Goal: Task Accomplishment & Management: Complete application form

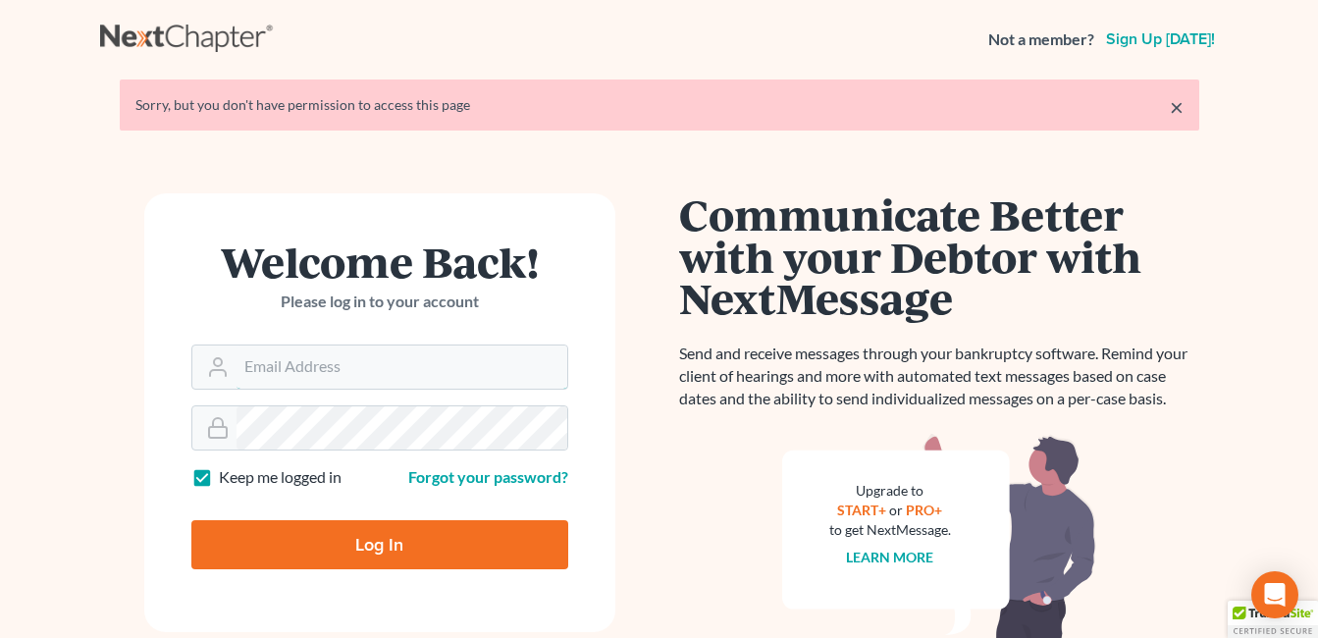
type input "[EMAIL_ADDRESS][DOMAIN_NAME]"
click at [408, 538] on input "Log In" at bounding box center [379, 544] width 377 height 49
type input "Thinking..."
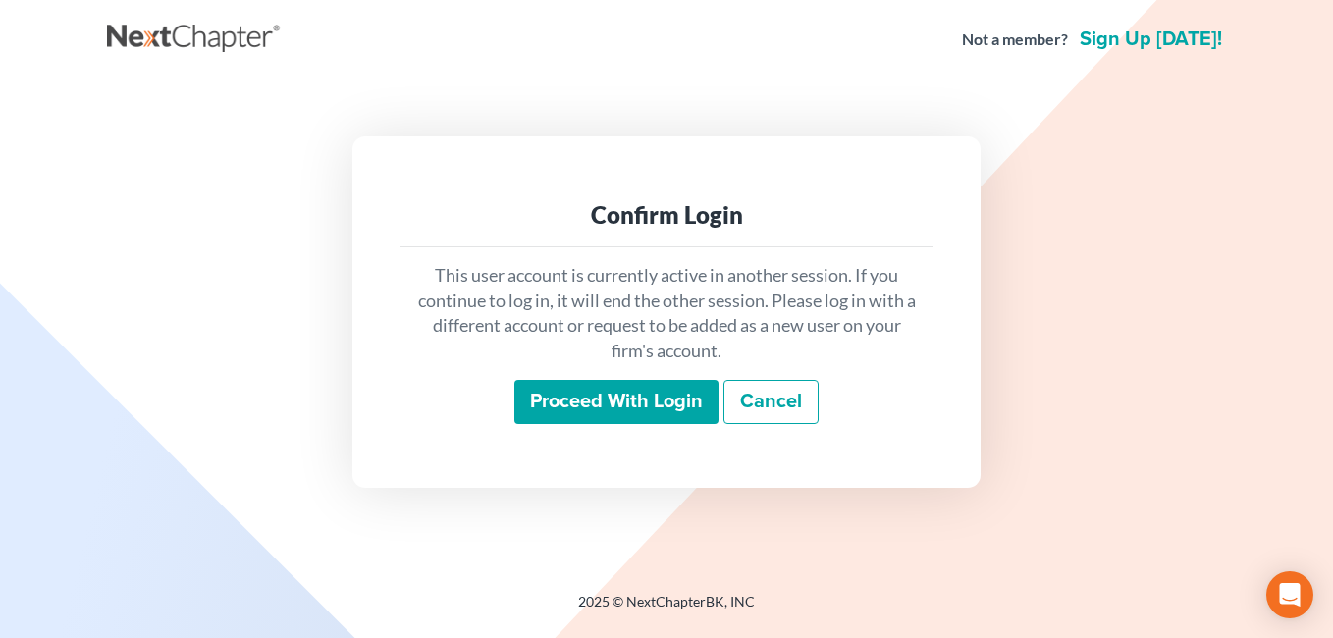
click at [636, 404] on input "Proceed with login" at bounding box center [616, 402] width 204 height 45
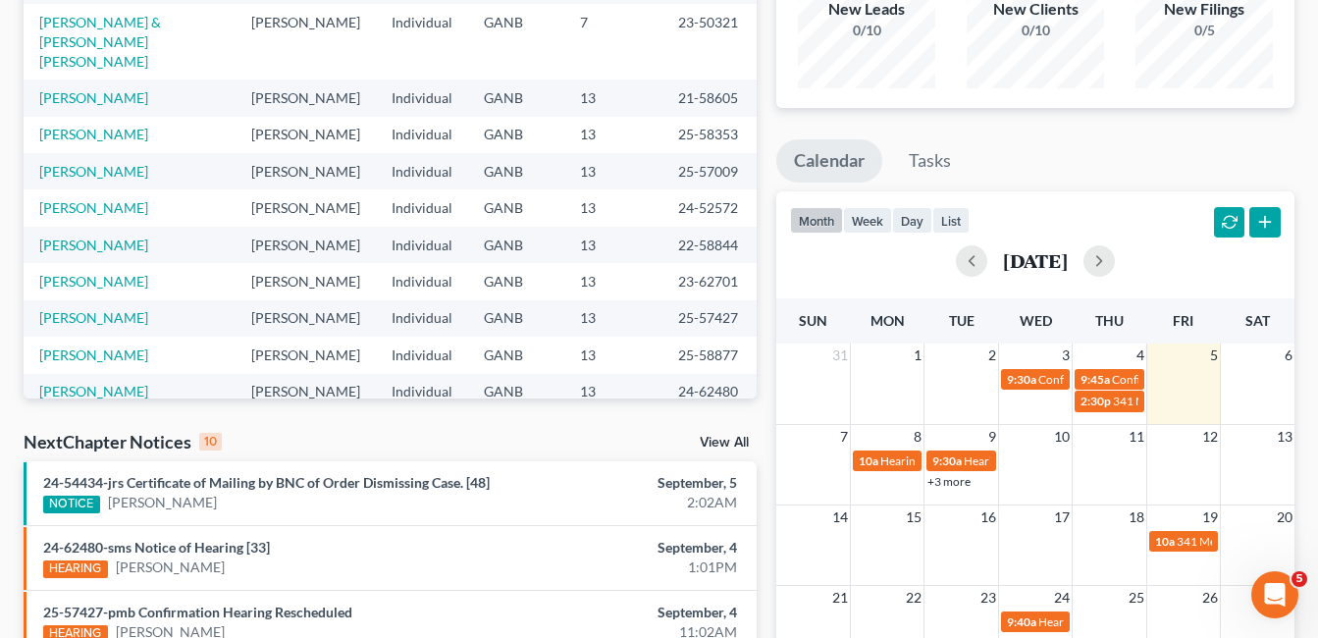
scroll to position [98, 0]
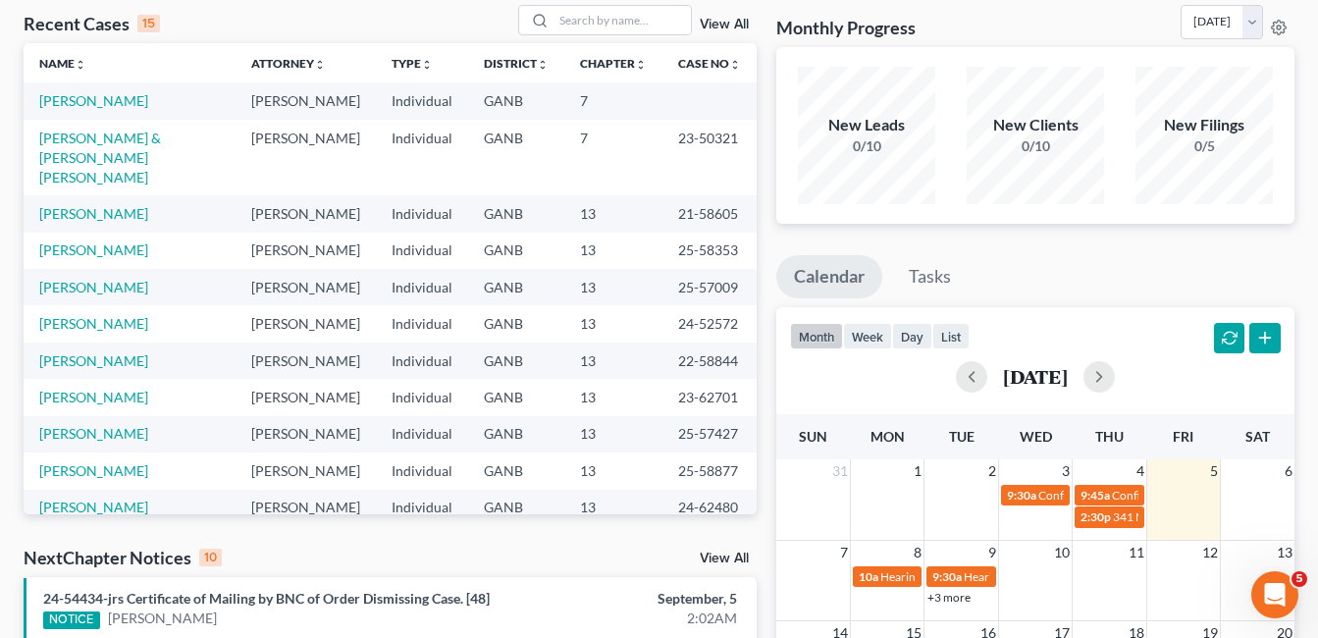
click at [916, 82] on div "New Leads 0/10" at bounding box center [866, 135] width 137 height 137
drag, startPoint x: 916, startPoint y: 82, endPoint x: 858, endPoint y: 103, distance: 61.5
click at [918, 82] on div "New Leads 0/10" at bounding box center [866, 135] width 137 height 137
click at [851, 97] on div "New Leads 0/10" at bounding box center [866, 135] width 137 height 137
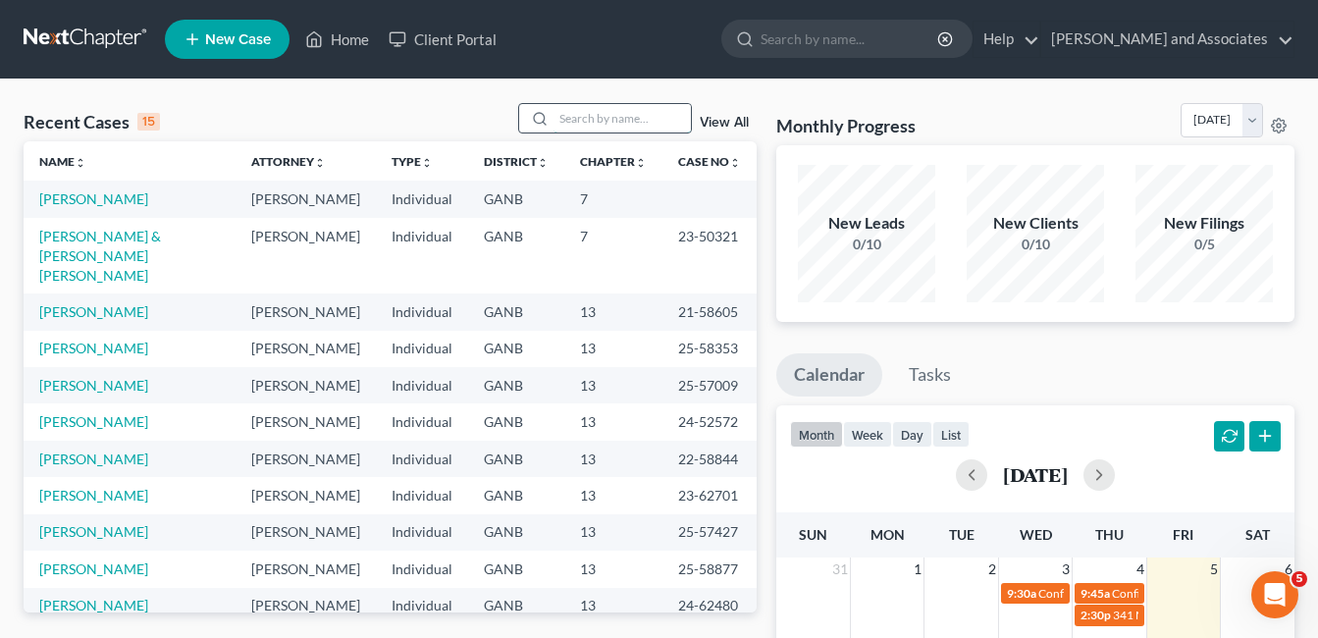
click at [587, 110] on input "search" at bounding box center [622, 118] width 137 height 28
click at [580, 115] on input "search" at bounding box center [622, 118] width 137 height 28
click at [588, 120] on input "search" at bounding box center [622, 118] width 137 height 28
type input "hill"
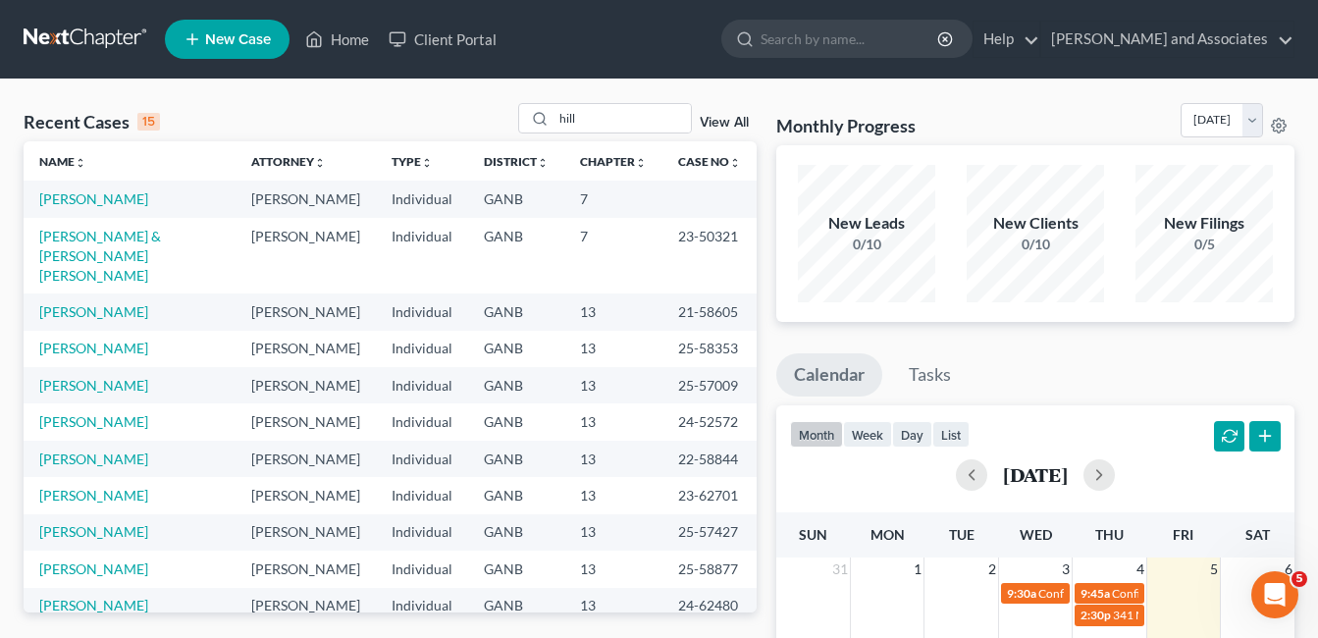
click at [725, 121] on link "View All" at bounding box center [724, 123] width 49 height 14
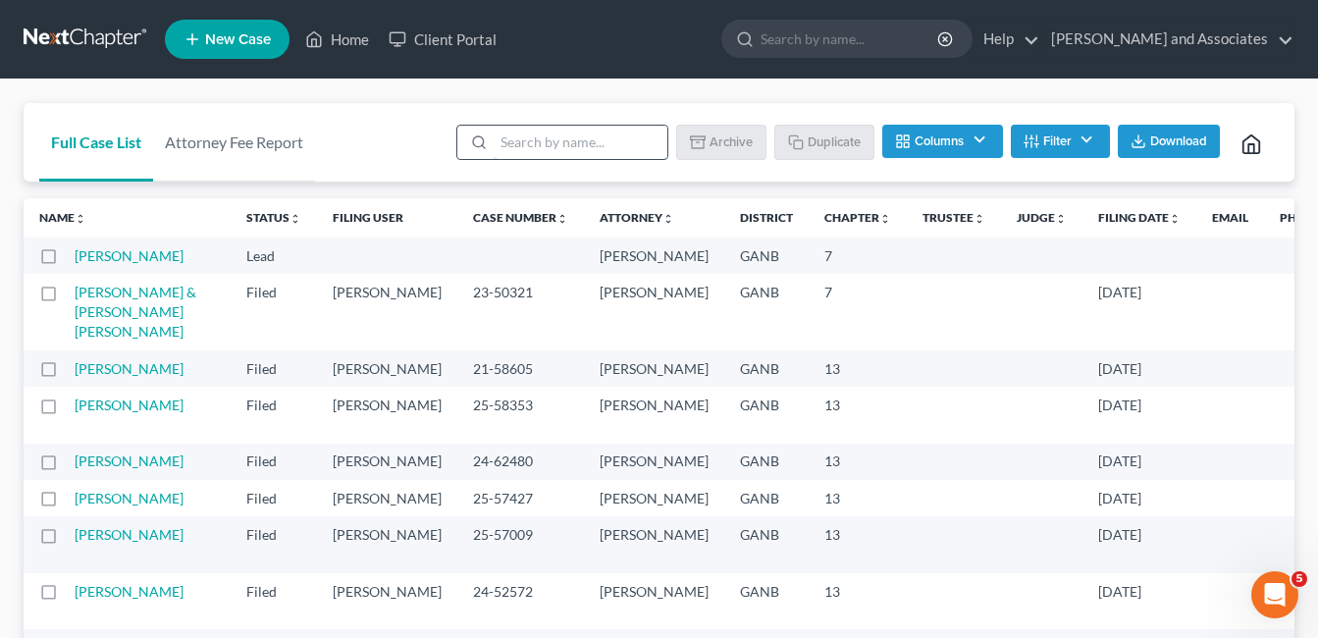
click at [511, 140] on input "search" at bounding box center [581, 142] width 174 height 33
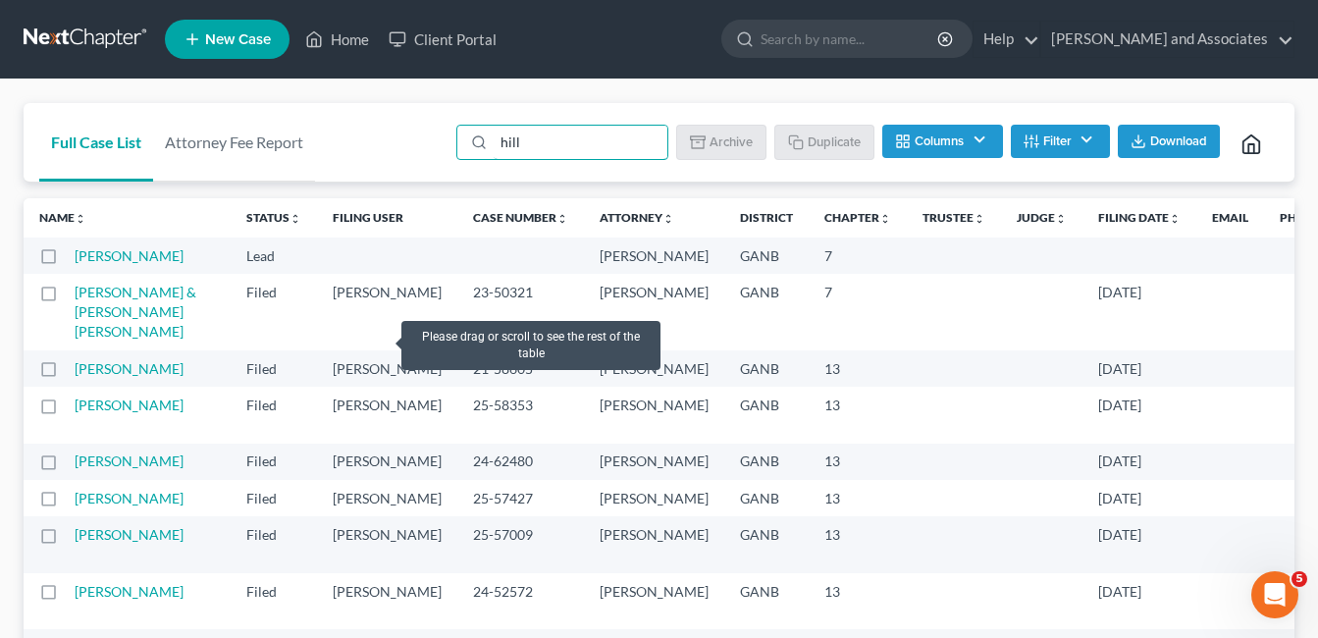
type input "hill"
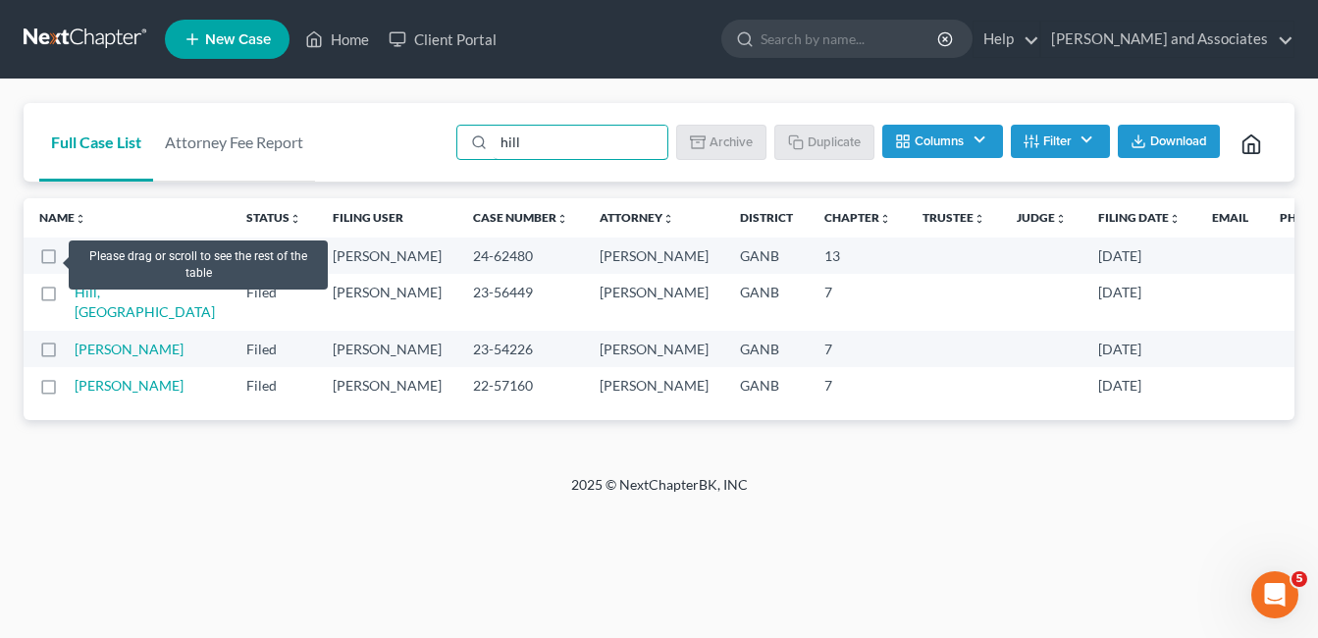
click at [67, 261] on label at bounding box center [67, 261] width 0 height 0
click at [75, 256] on input "checkbox" at bounding box center [81, 252] width 13 height 13
checkbox input "true"
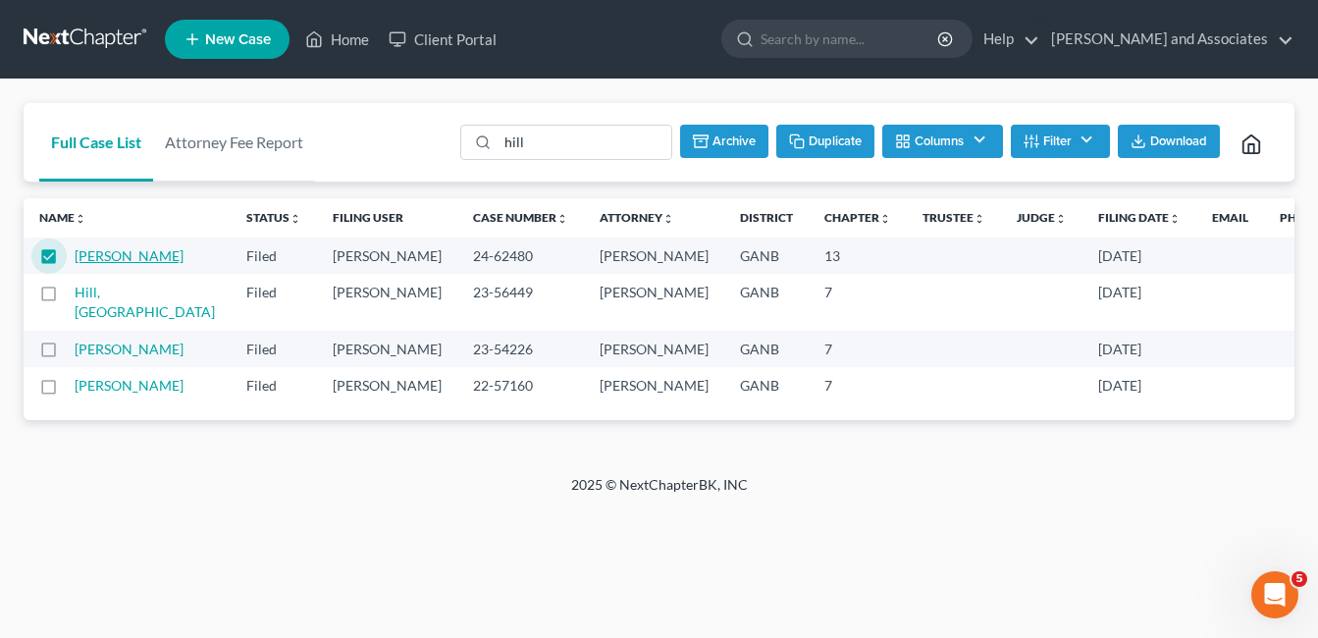
click at [104, 264] on link "[PERSON_NAME]" at bounding box center [129, 255] width 109 height 17
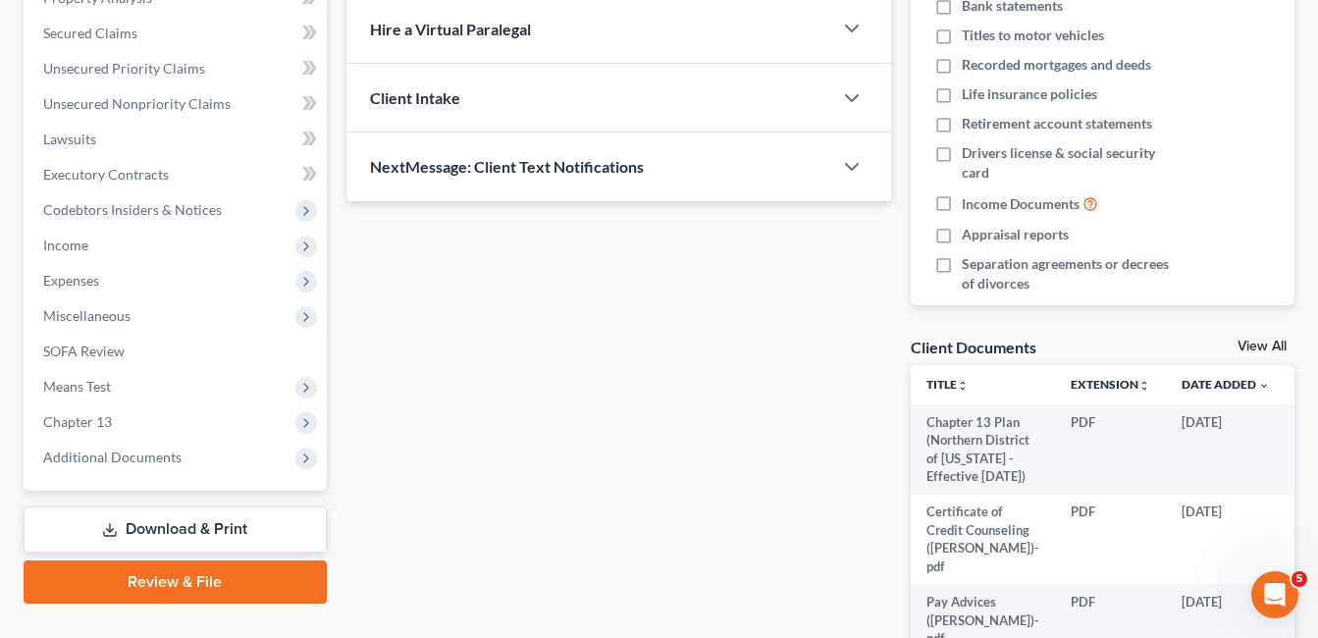
scroll to position [589, 0]
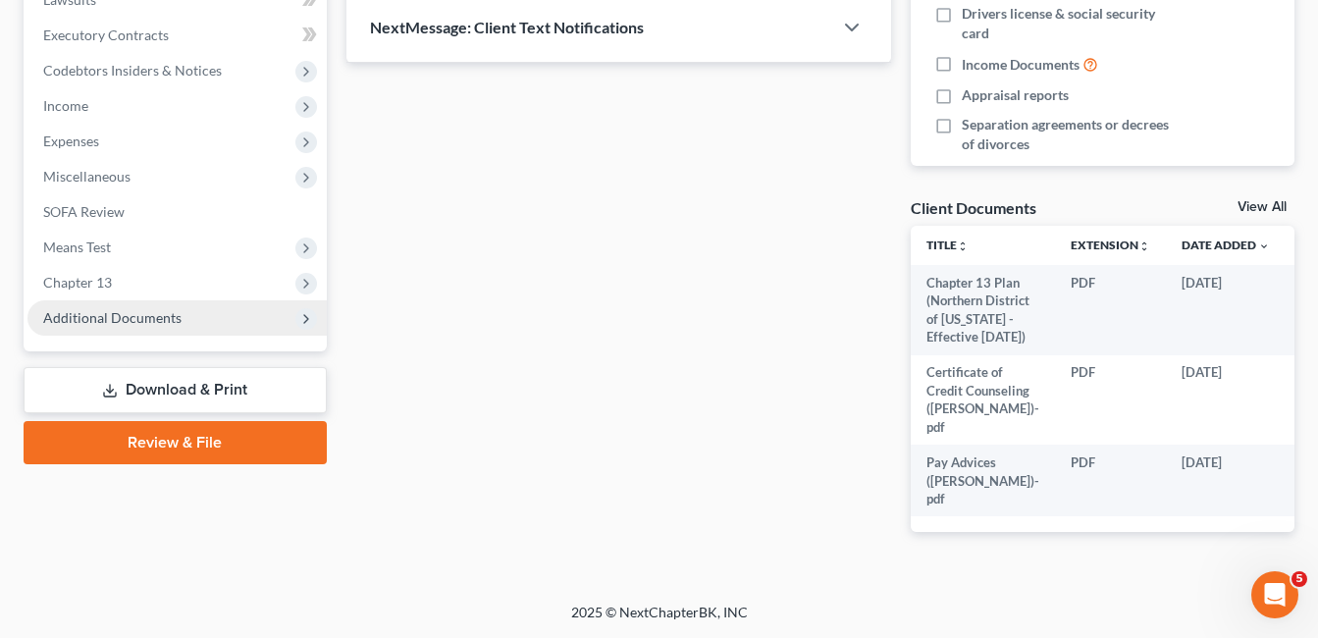
click at [115, 309] on span "Additional Documents" at bounding box center [112, 317] width 138 height 17
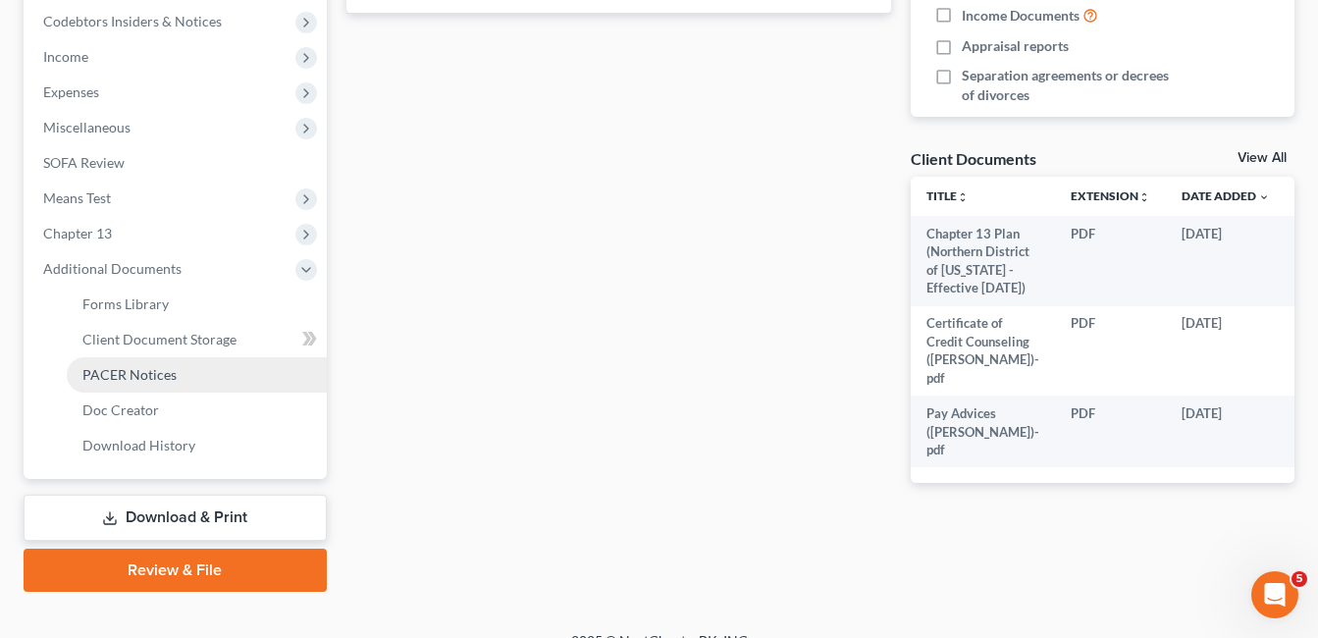
click at [141, 382] on span "PACER Notices" at bounding box center [129, 374] width 94 height 17
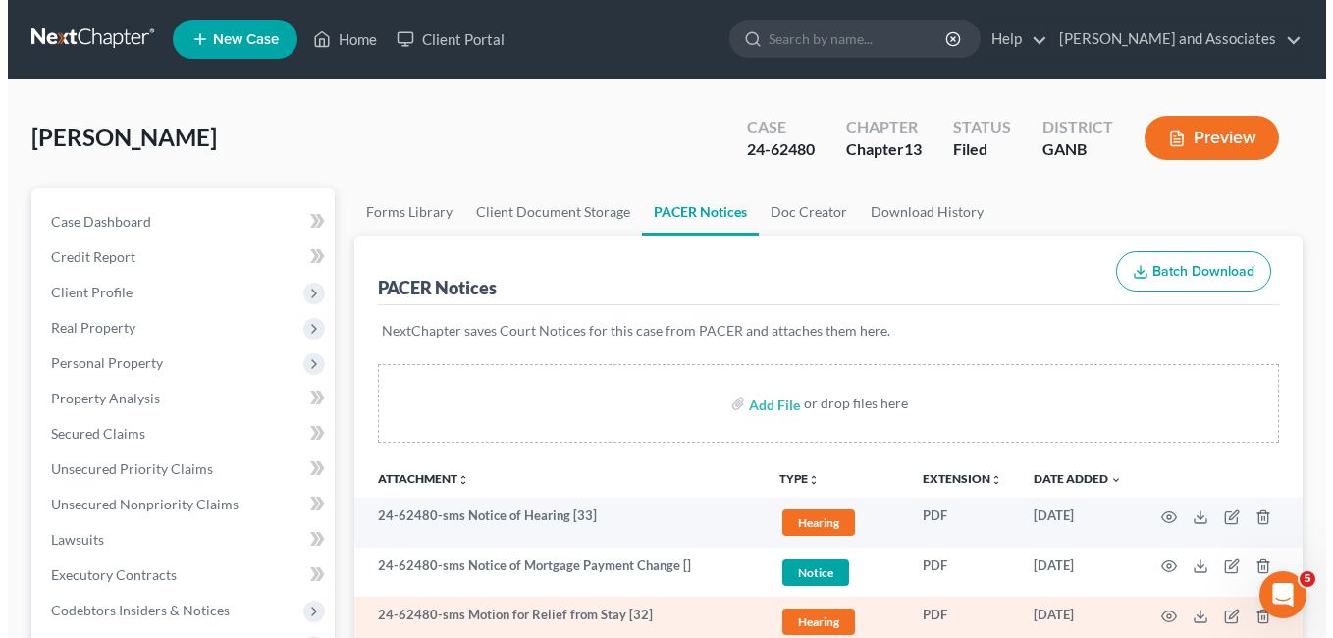
scroll to position [196, 0]
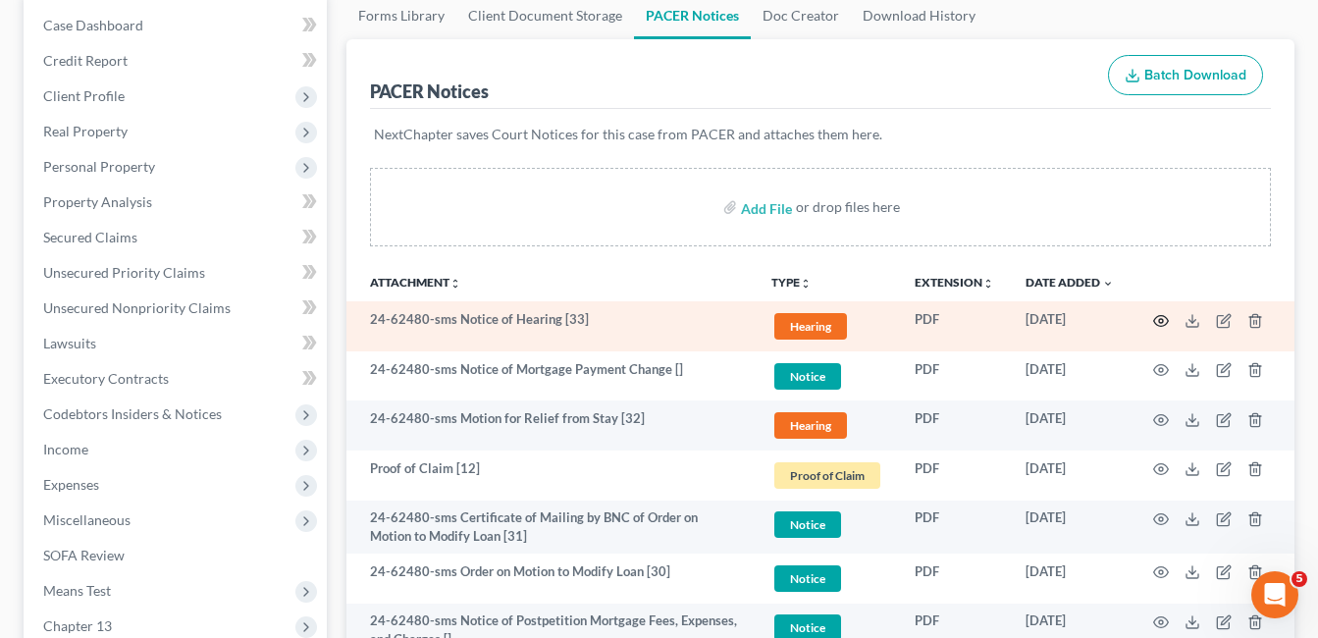
click at [1163, 321] on circle "button" at bounding box center [1161, 321] width 4 height 4
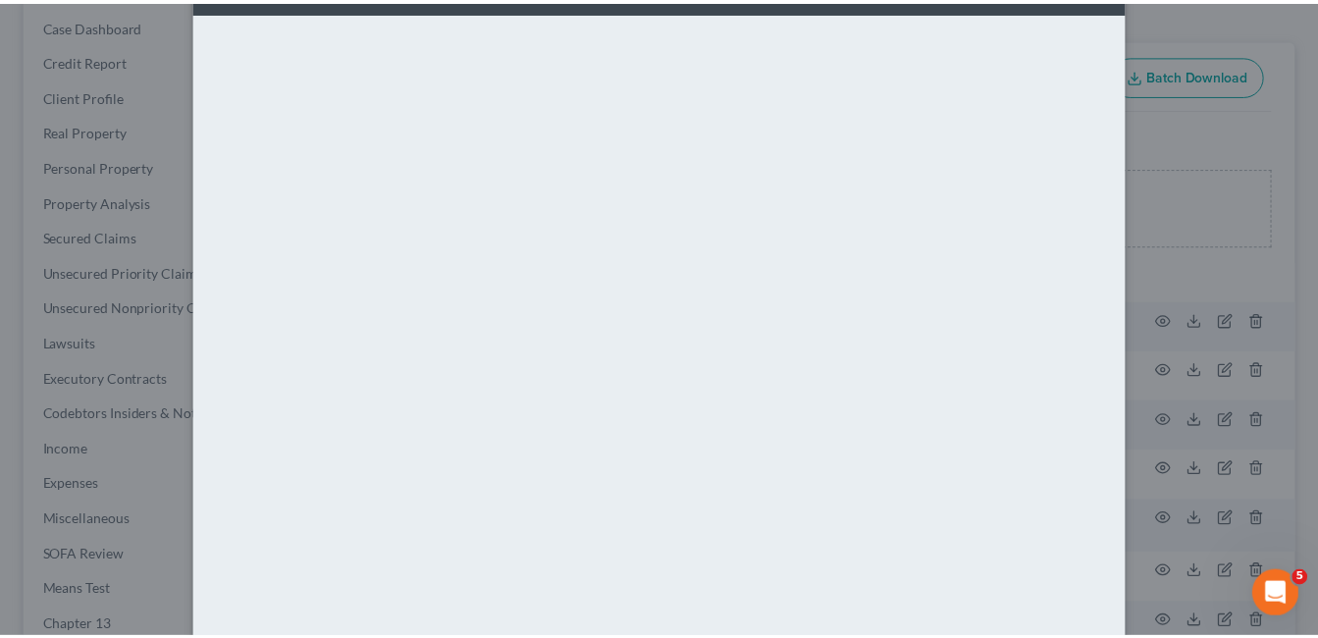
scroll to position [0, 0]
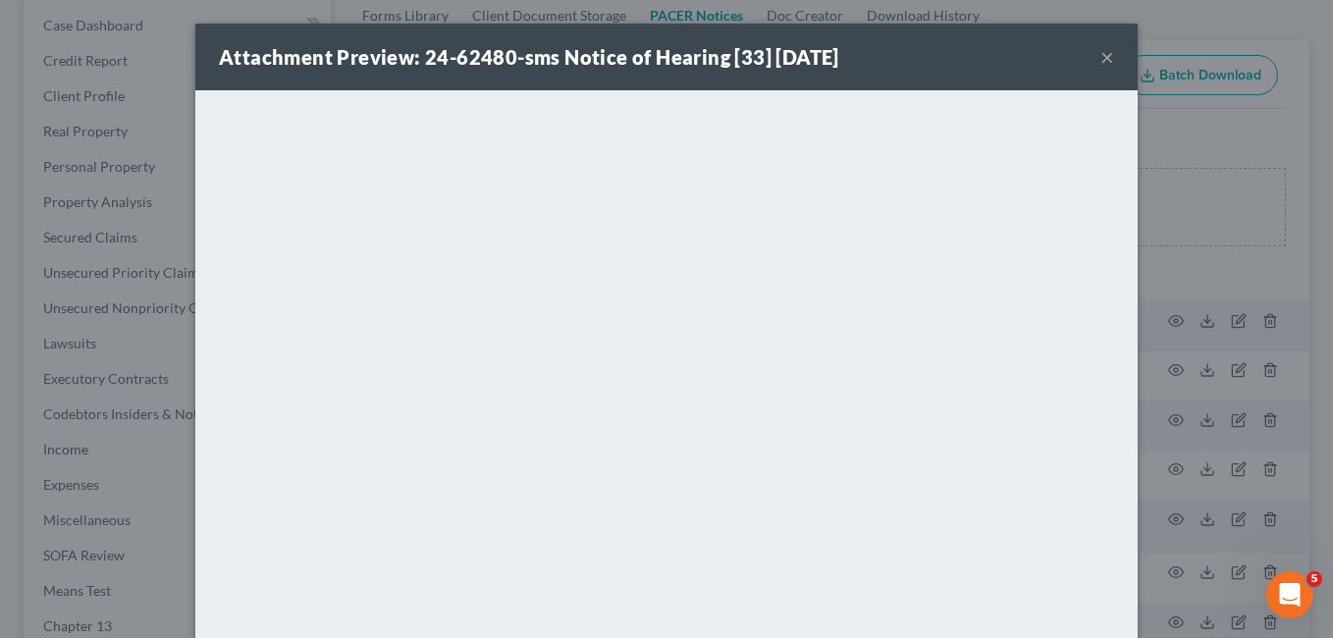
click at [1100, 57] on button "×" at bounding box center [1107, 57] width 14 height 24
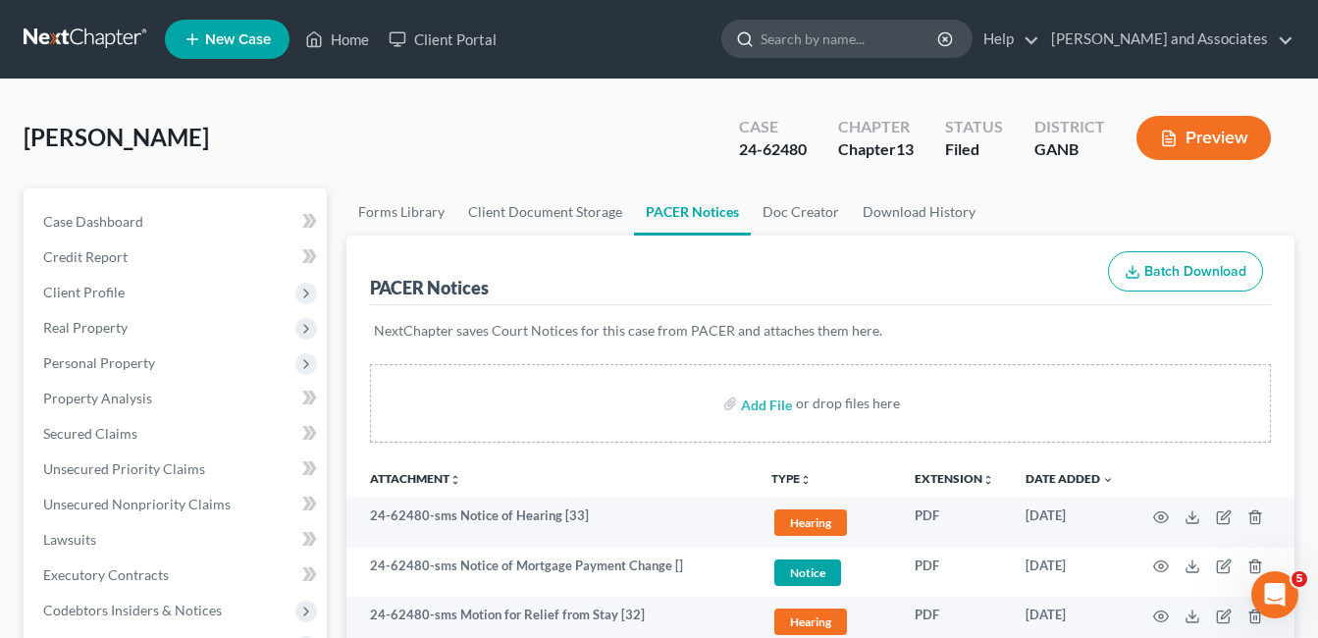
click at [853, 38] on input "search" at bounding box center [851, 39] width 180 height 36
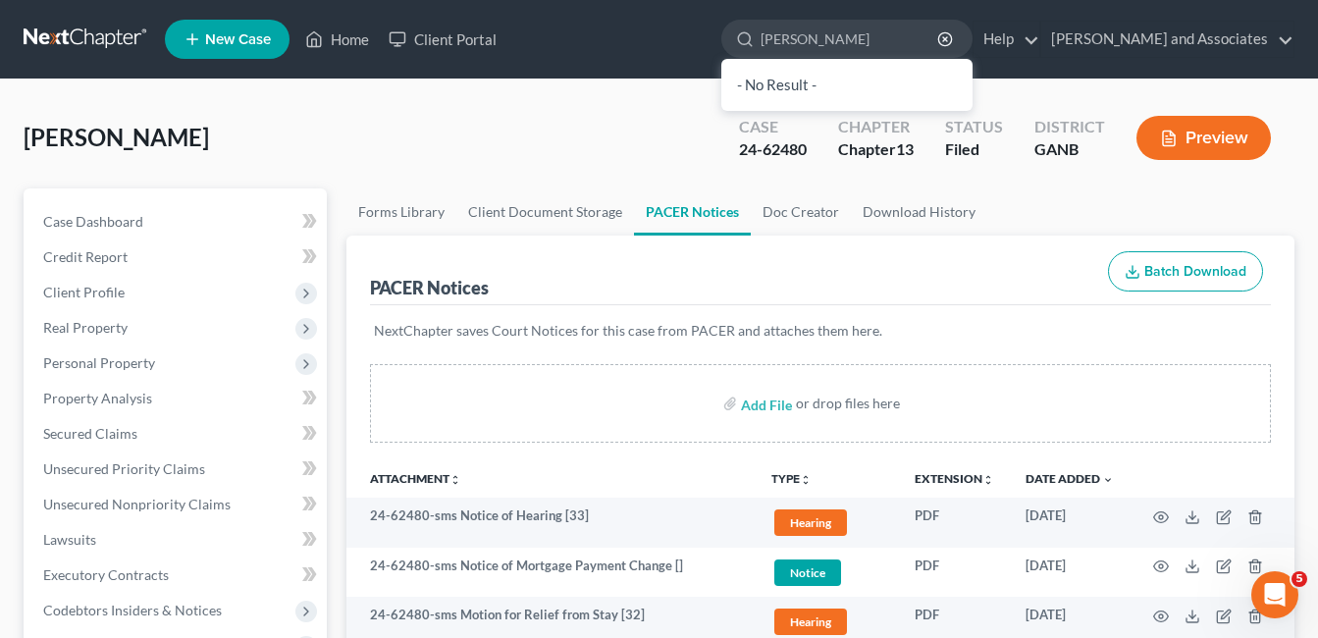
type input "[PERSON_NAME]"
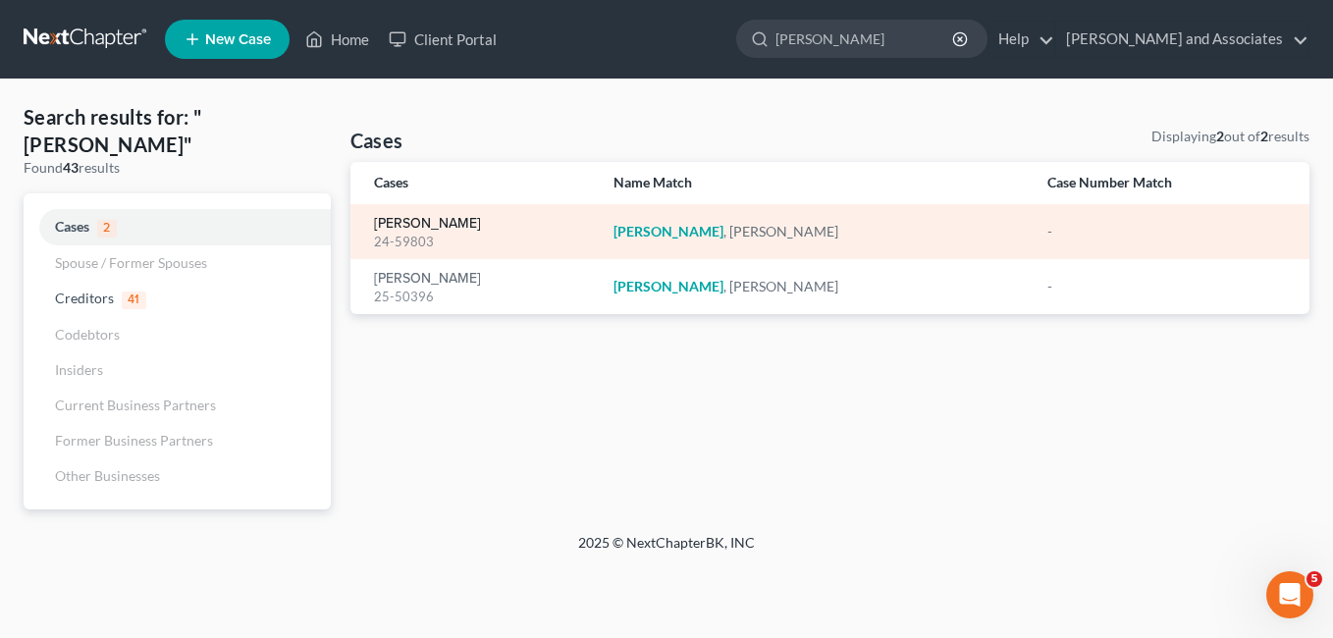
click at [408, 222] on link "[PERSON_NAME]" at bounding box center [427, 224] width 107 height 14
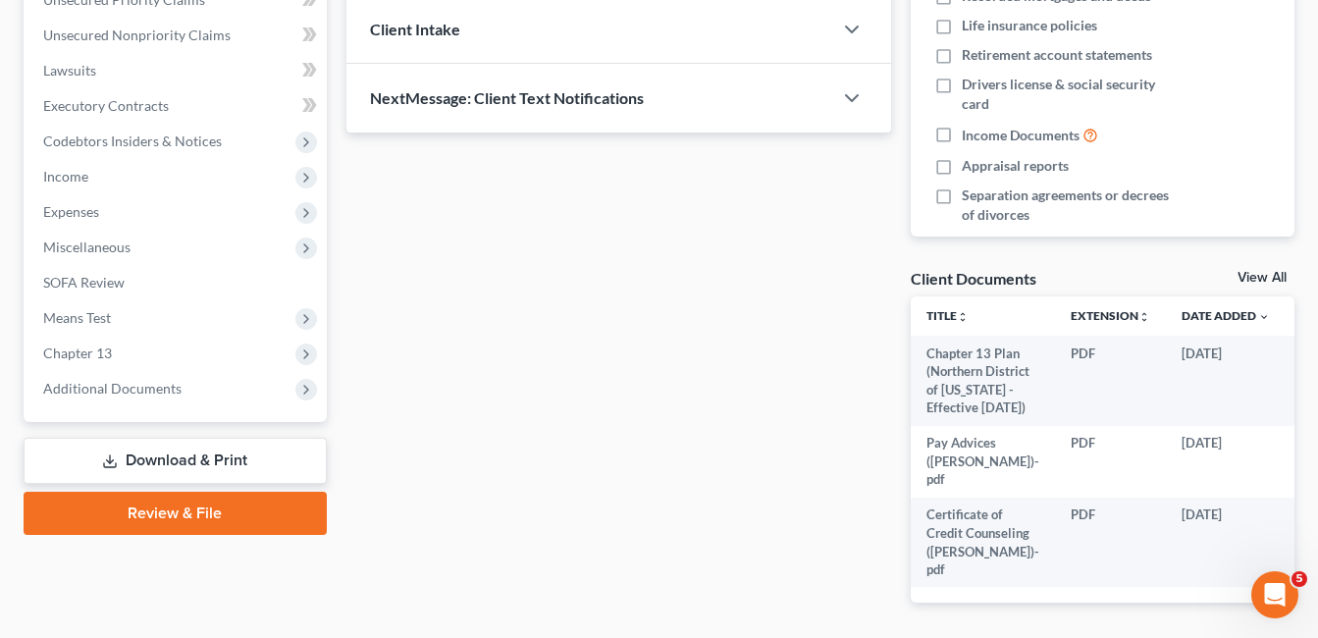
scroll to position [491, 0]
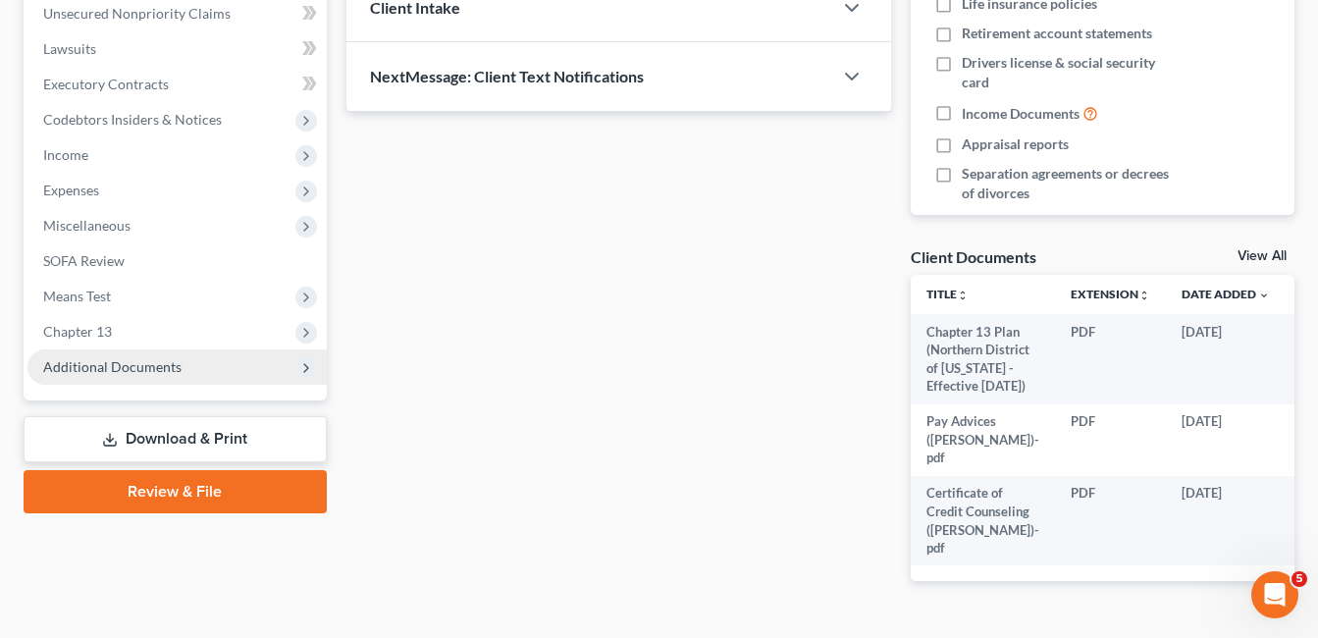
click at [108, 365] on span "Additional Documents" at bounding box center [112, 366] width 138 height 17
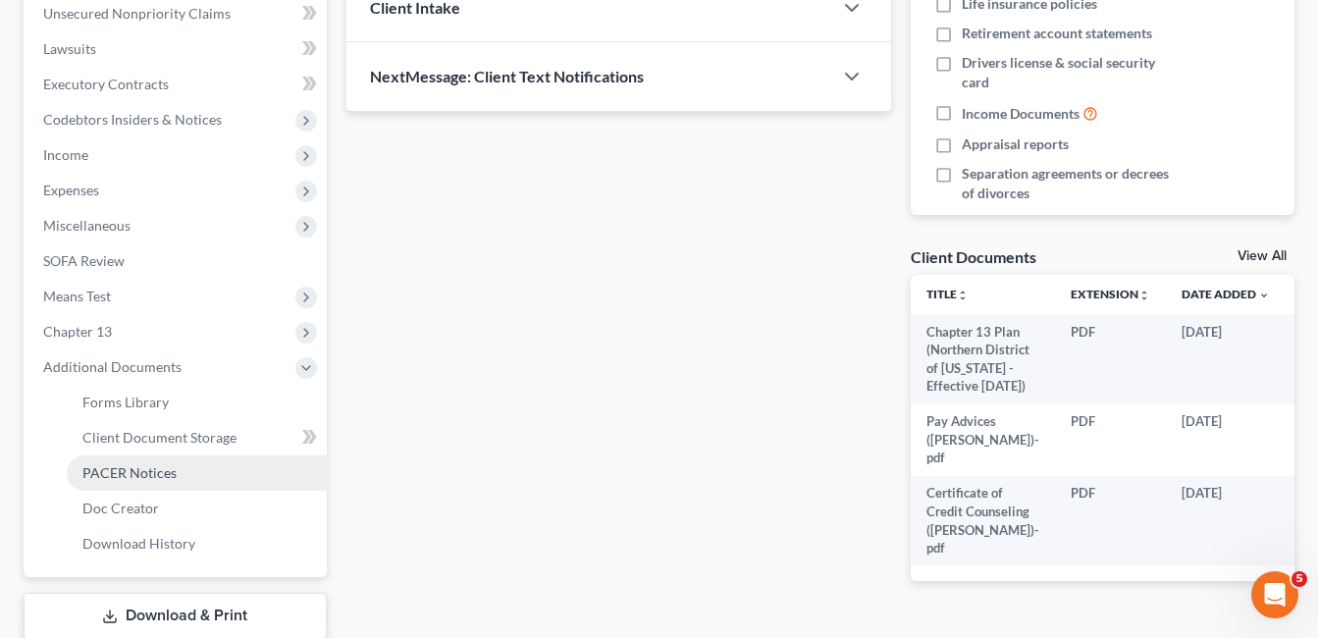
click at [141, 473] on span "PACER Notices" at bounding box center [129, 472] width 94 height 17
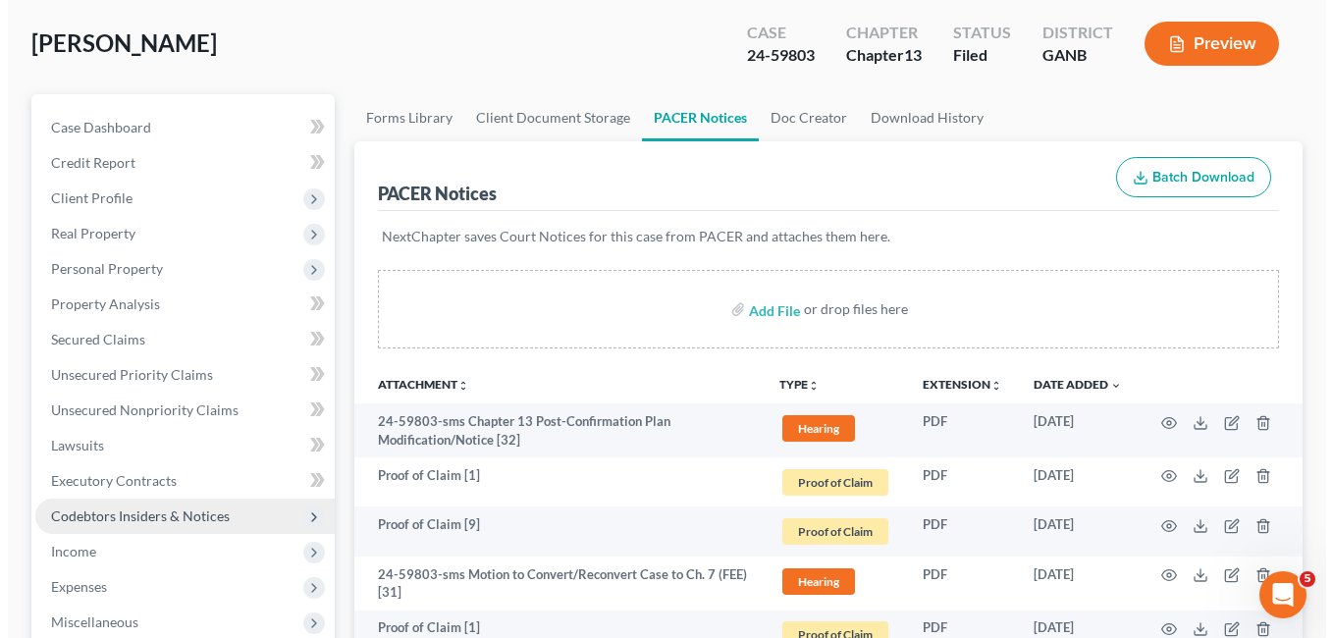
scroll to position [196, 0]
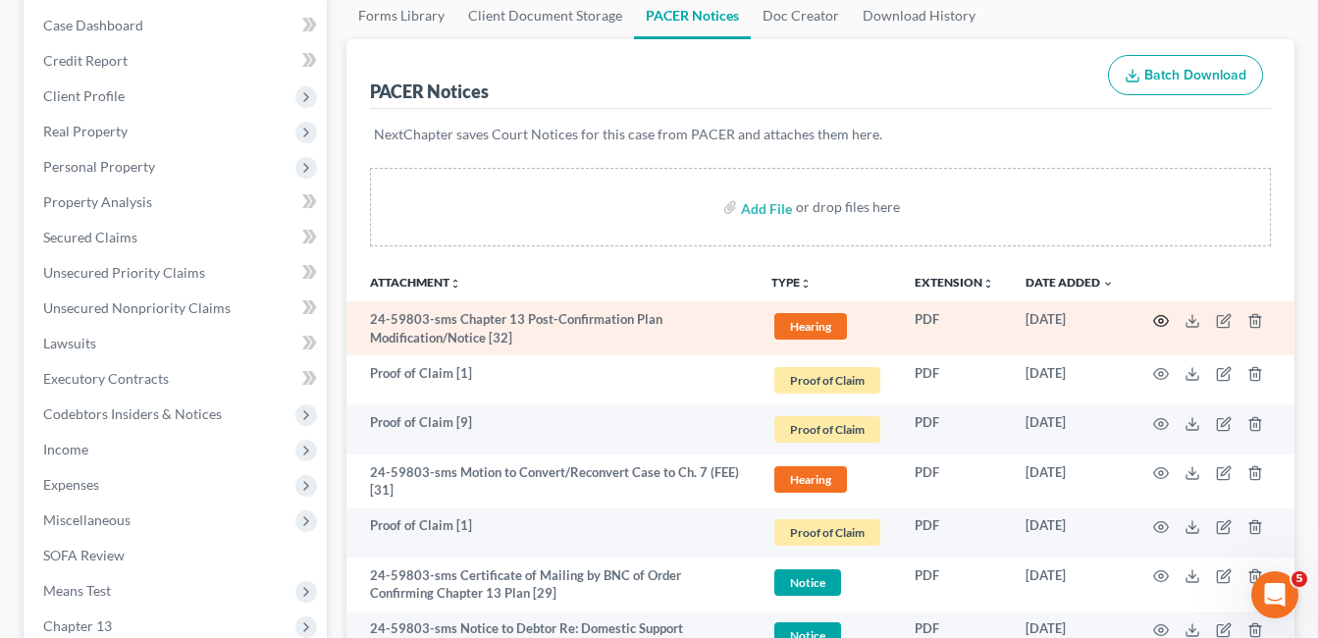
click at [1163, 319] on circle "button" at bounding box center [1161, 321] width 4 height 4
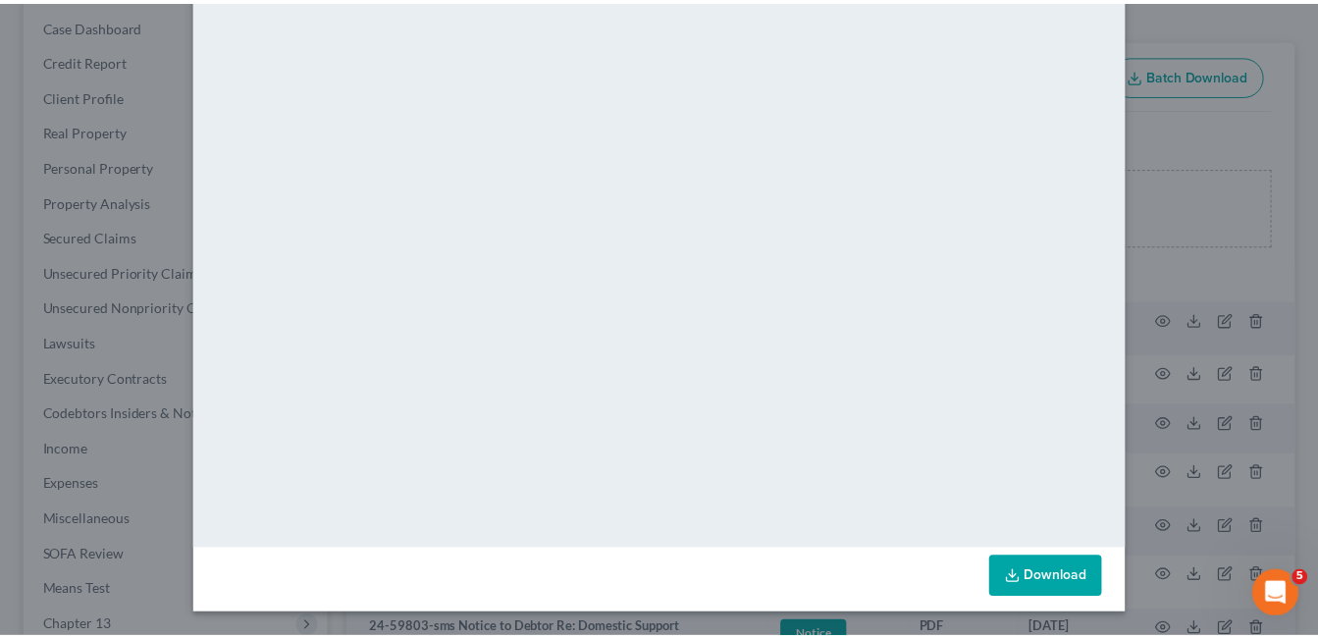
scroll to position [0, 0]
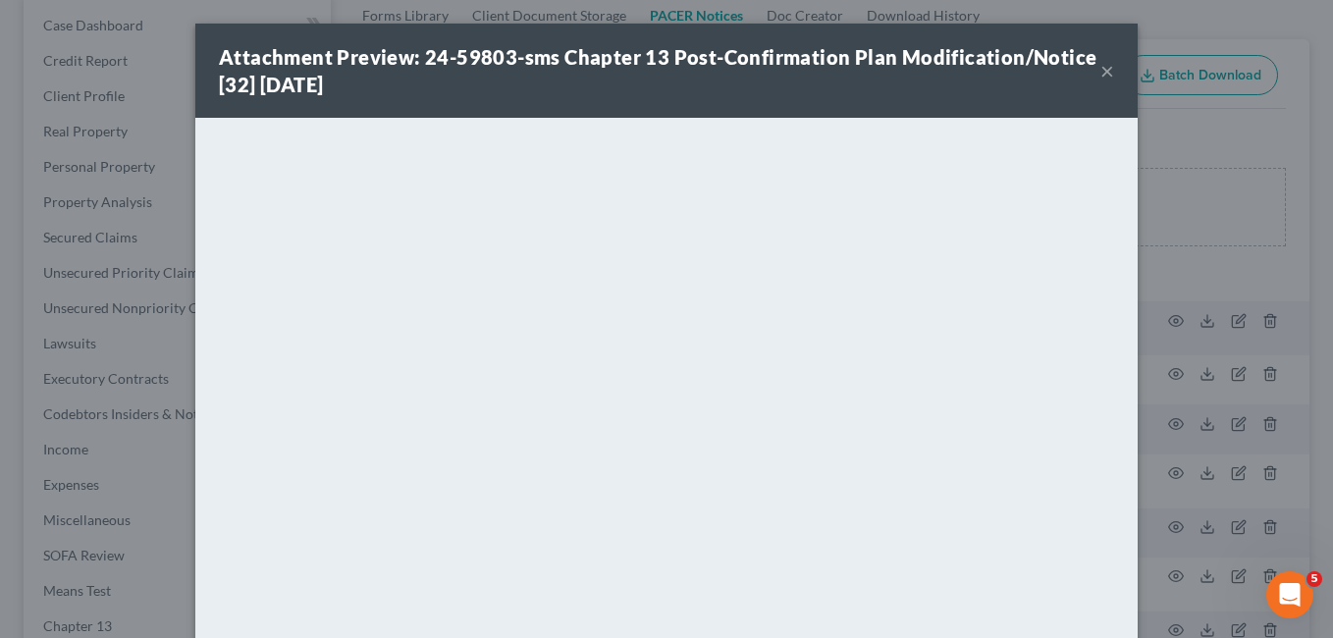
click at [1103, 72] on button "×" at bounding box center [1107, 71] width 14 height 24
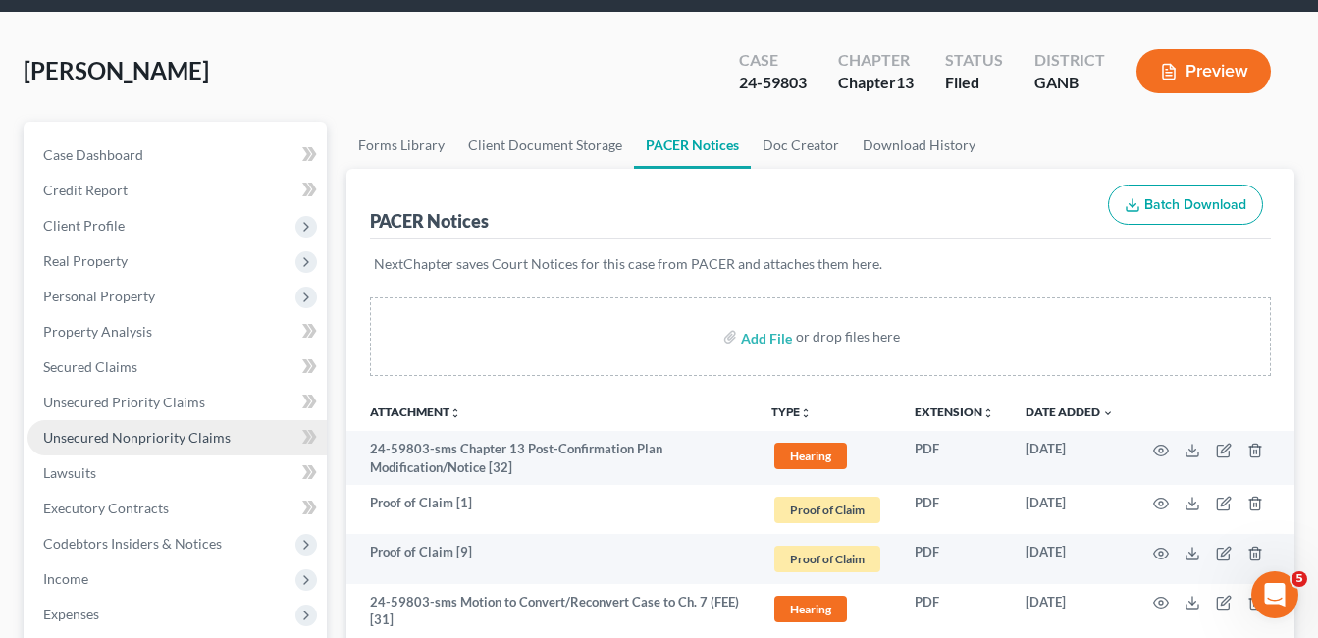
scroll to position [196, 0]
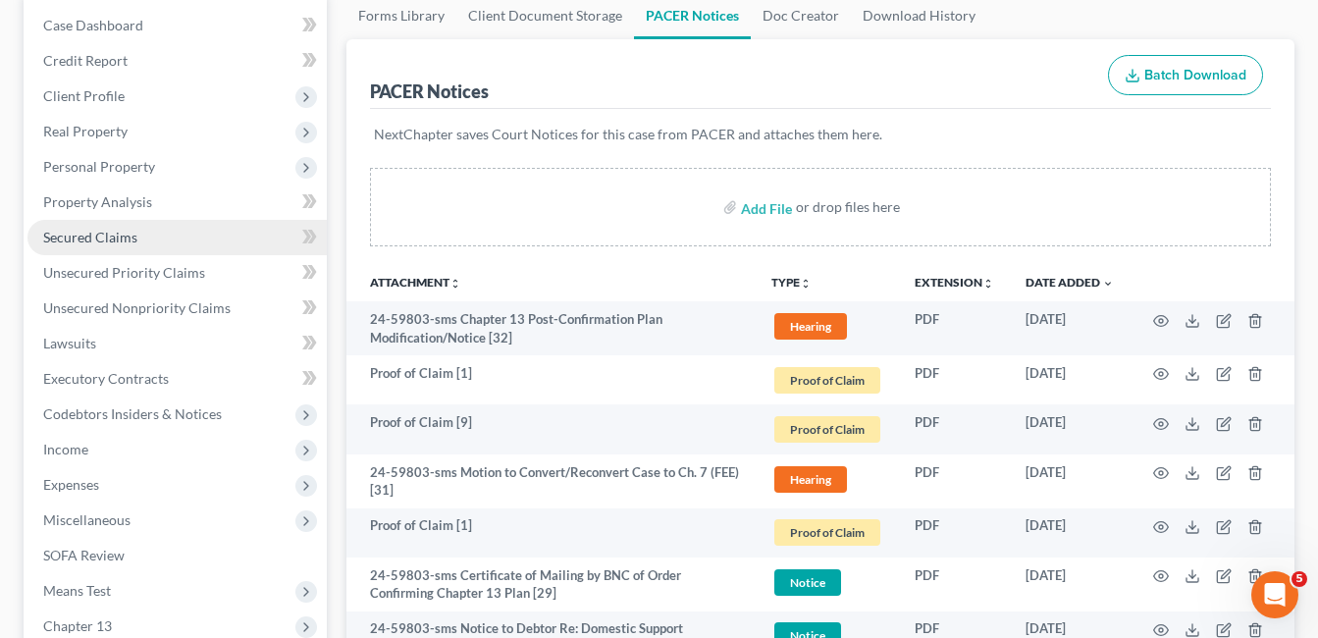
click at [110, 240] on span "Secured Claims" at bounding box center [90, 237] width 94 height 17
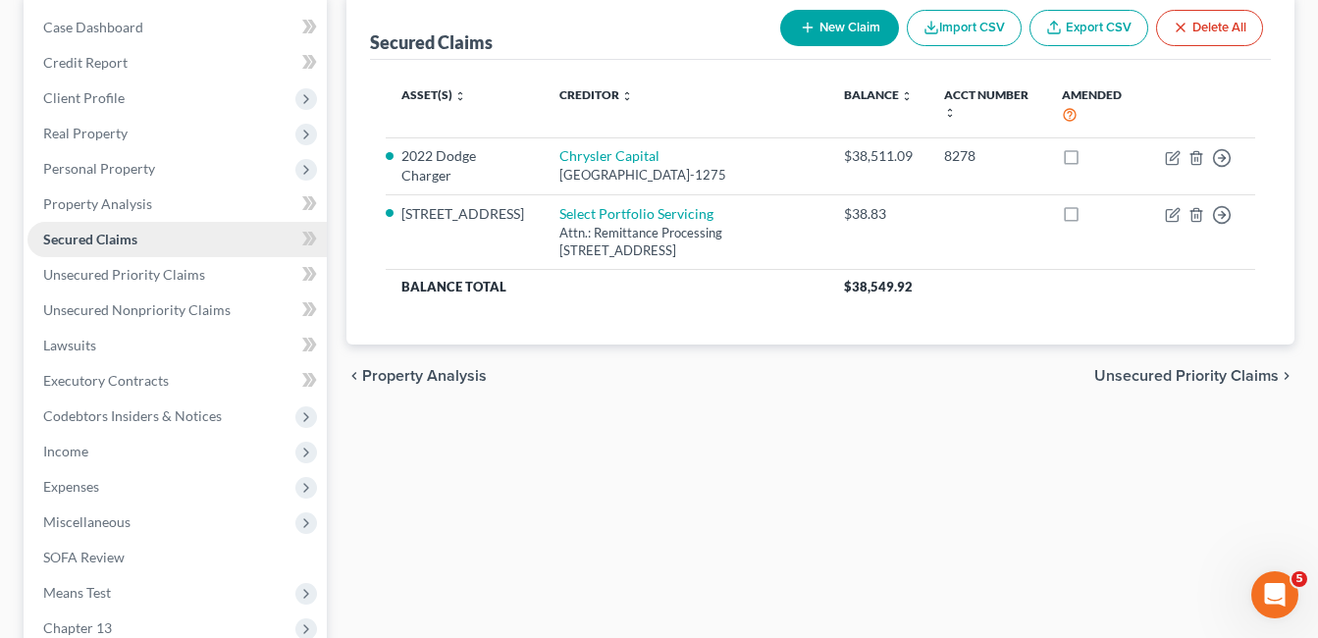
scroll to position [196, 0]
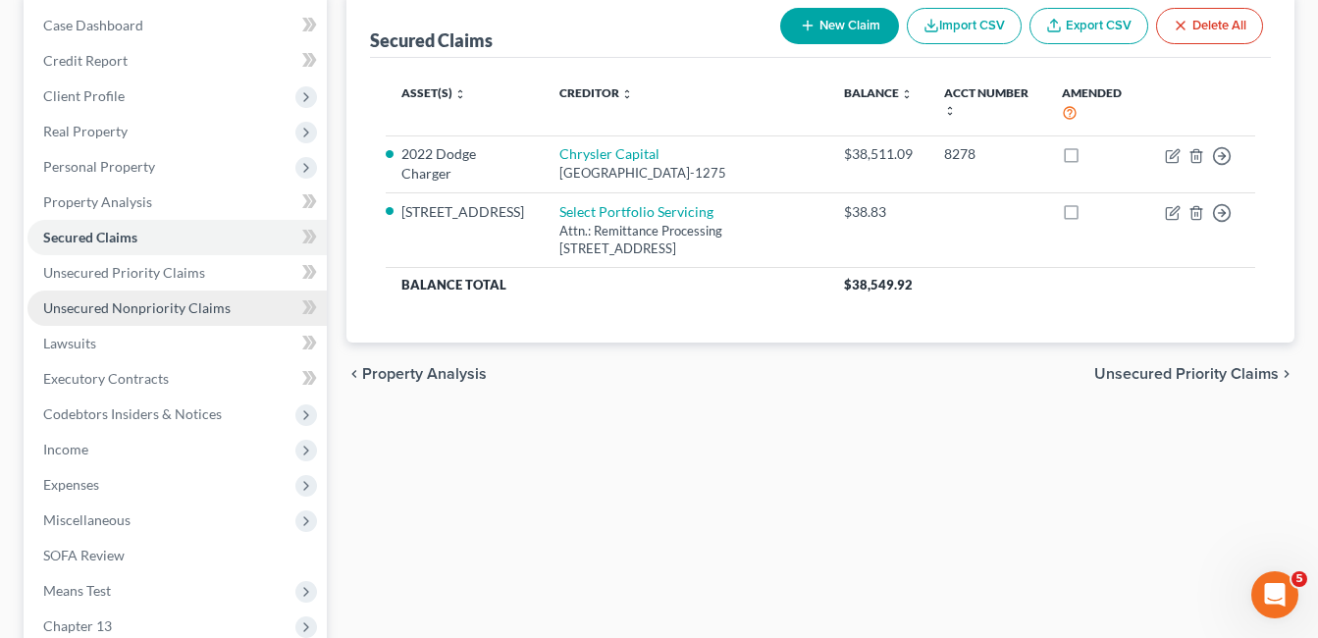
click at [135, 306] on span "Unsecured Nonpriority Claims" at bounding box center [136, 307] width 187 height 17
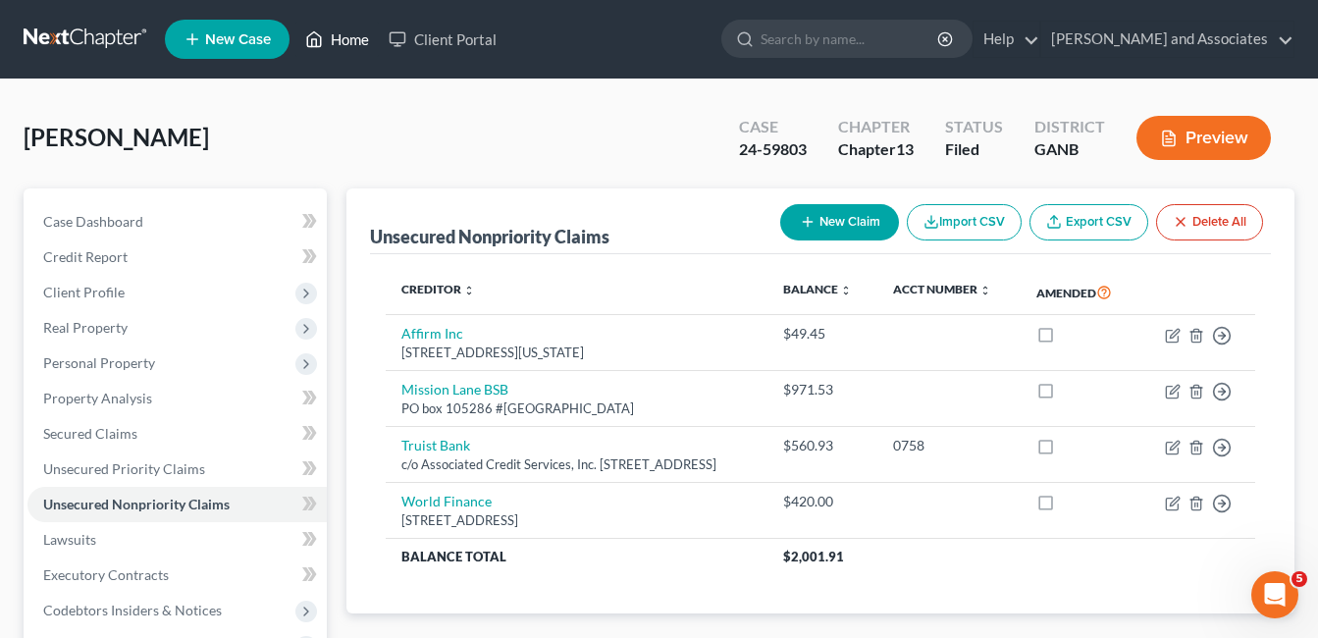
click at [355, 38] on link "Home" at bounding box center [336, 39] width 83 height 35
click at [350, 41] on nav "Home New Case Client Portal [PERSON_NAME] and Associates [EMAIL_ADDRESS][DOMAIN…" at bounding box center [659, 39] width 1318 height 79
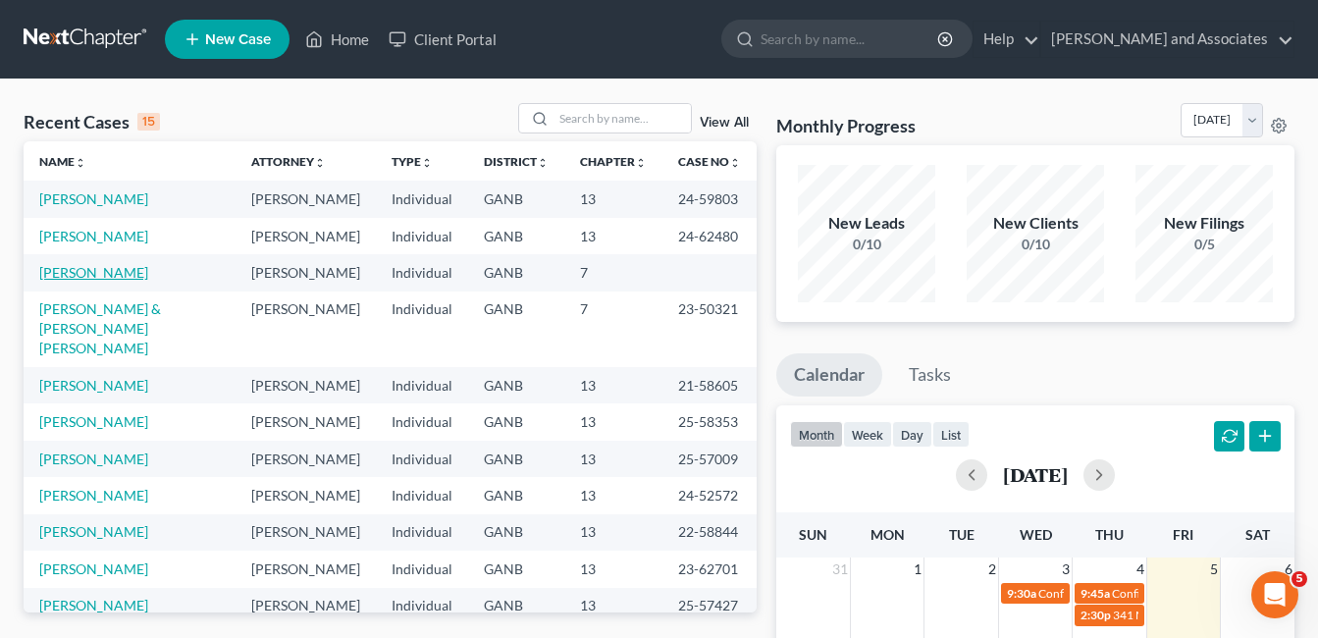
click at [93, 281] on link "[PERSON_NAME]" at bounding box center [93, 272] width 109 height 17
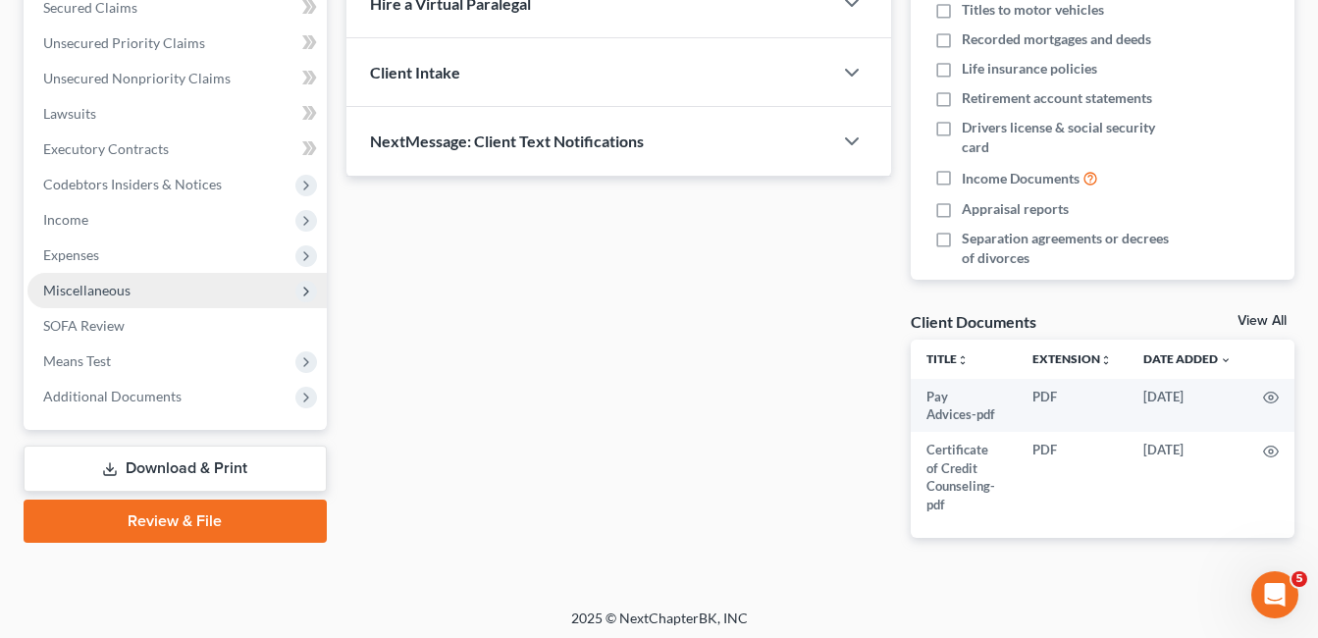
scroll to position [432, 0]
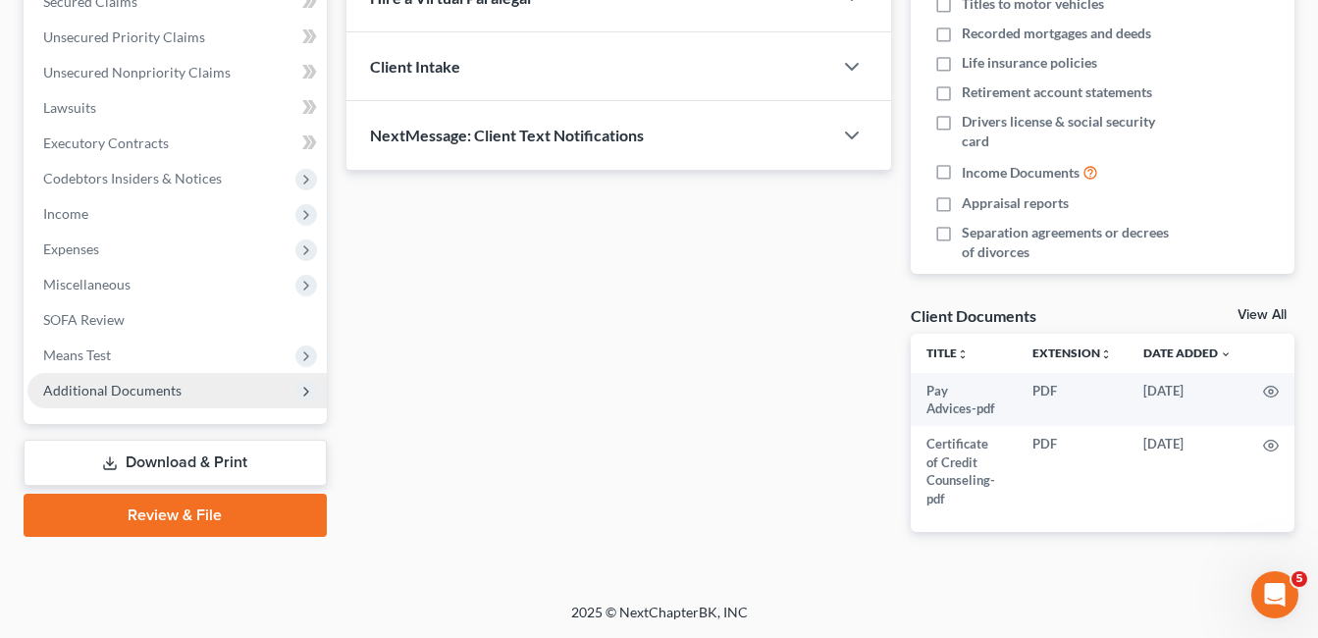
click at [129, 388] on span "Additional Documents" at bounding box center [112, 390] width 138 height 17
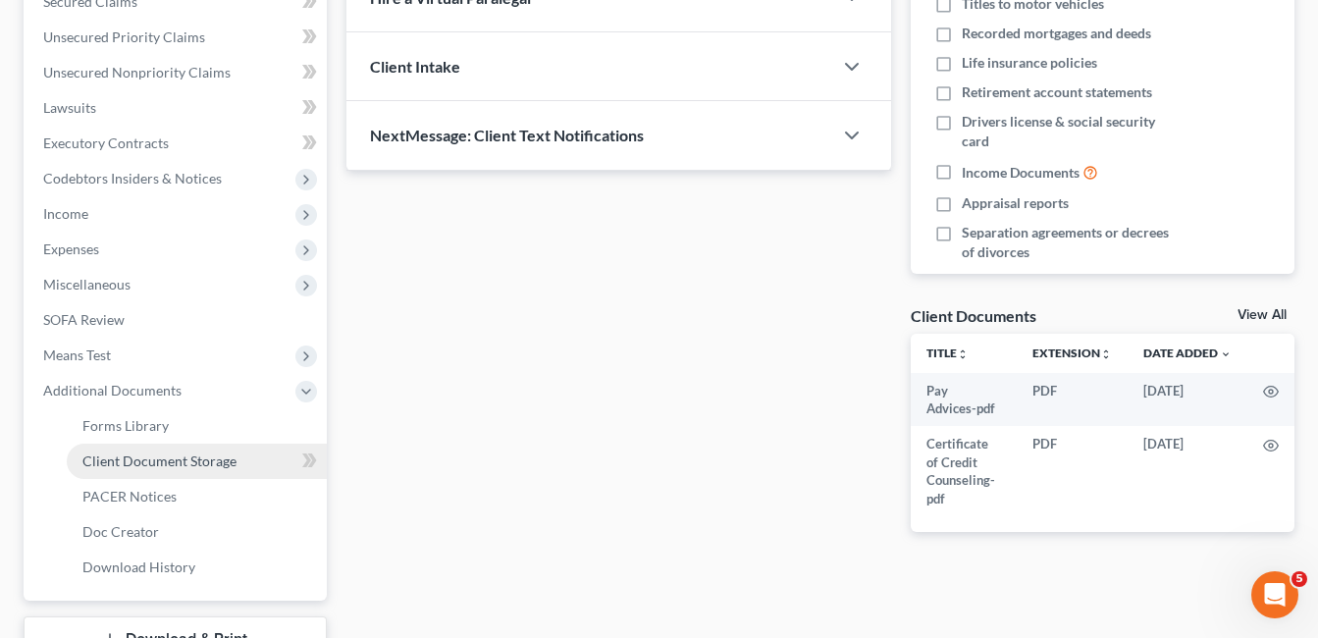
click at [203, 458] on span "Client Document Storage" at bounding box center [159, 460] width 154 height 17
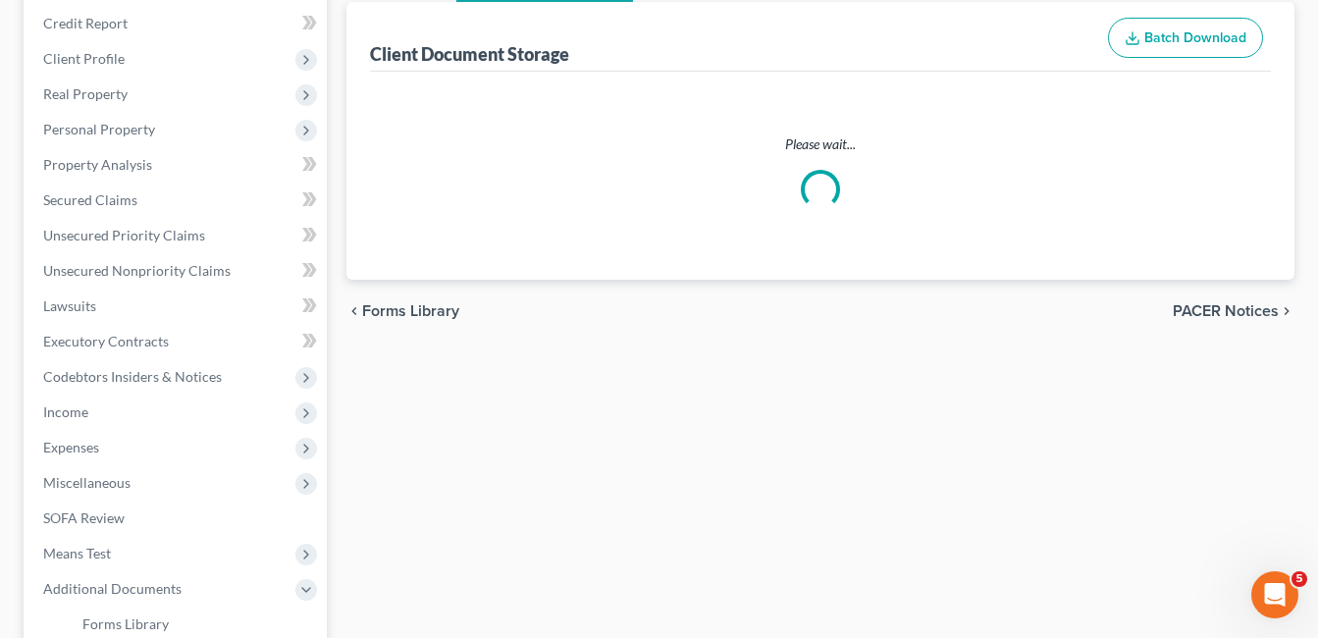
select select "5"
select select "35"
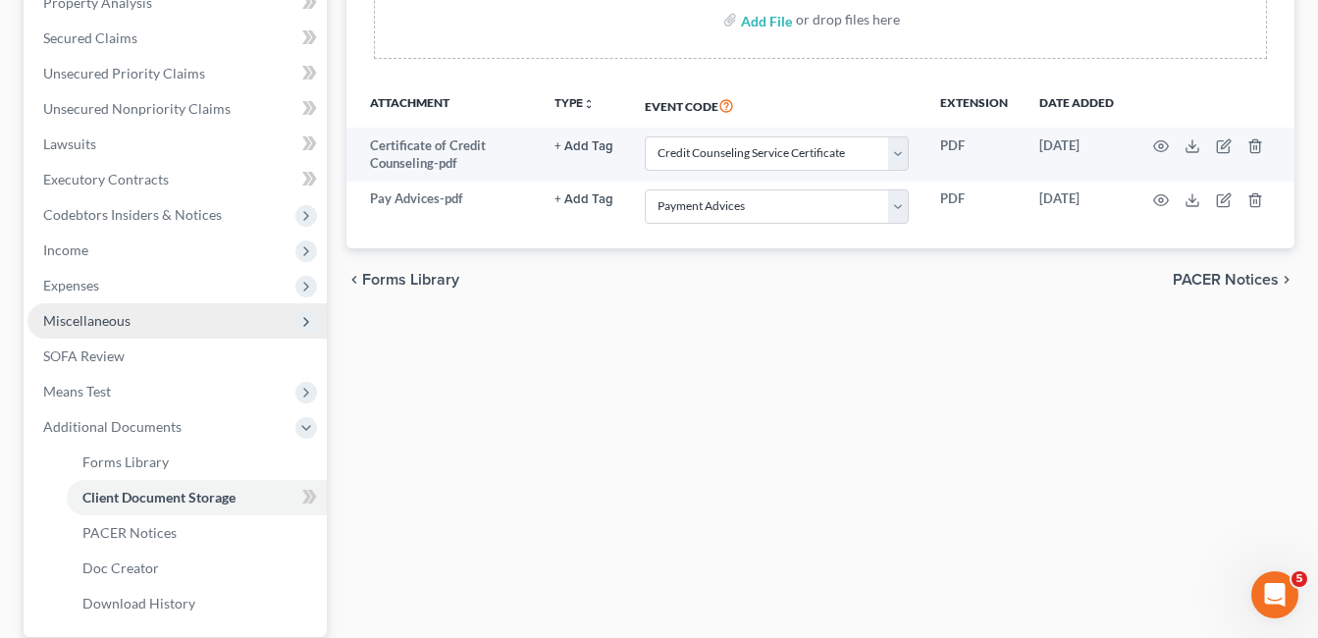
scroll to position [491, 0]
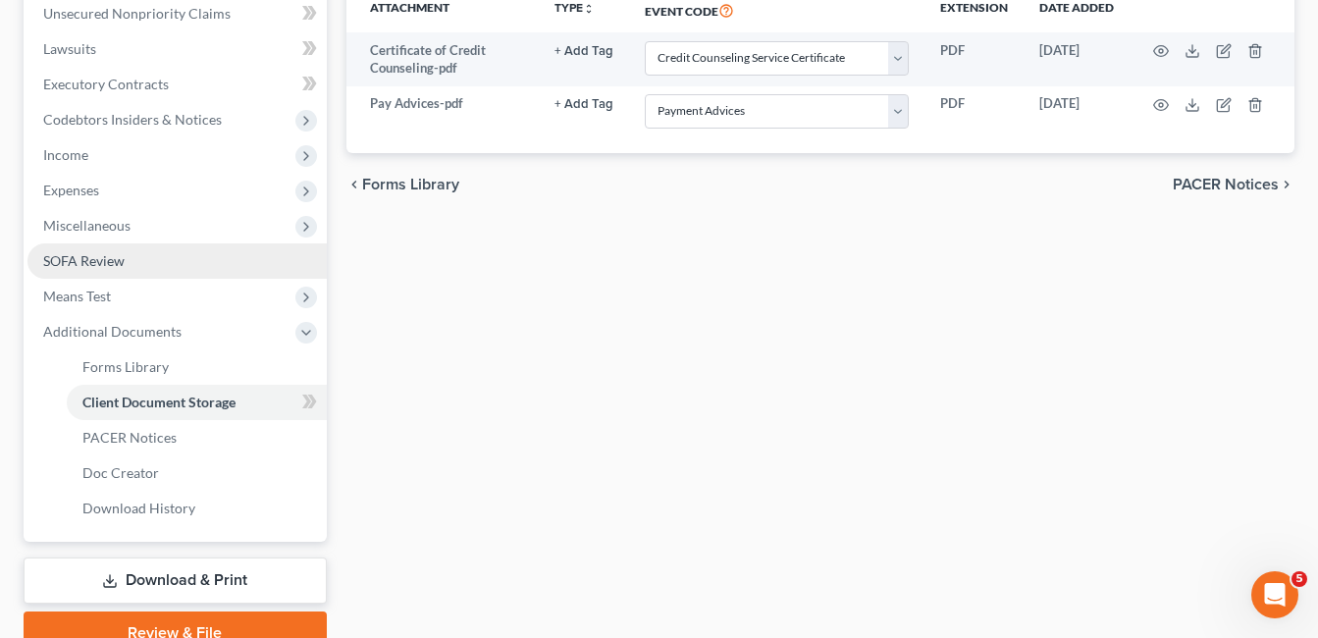
click at [79, 254] on span "SOFA Review" at bounding box center [83, 260] width 81 height 17
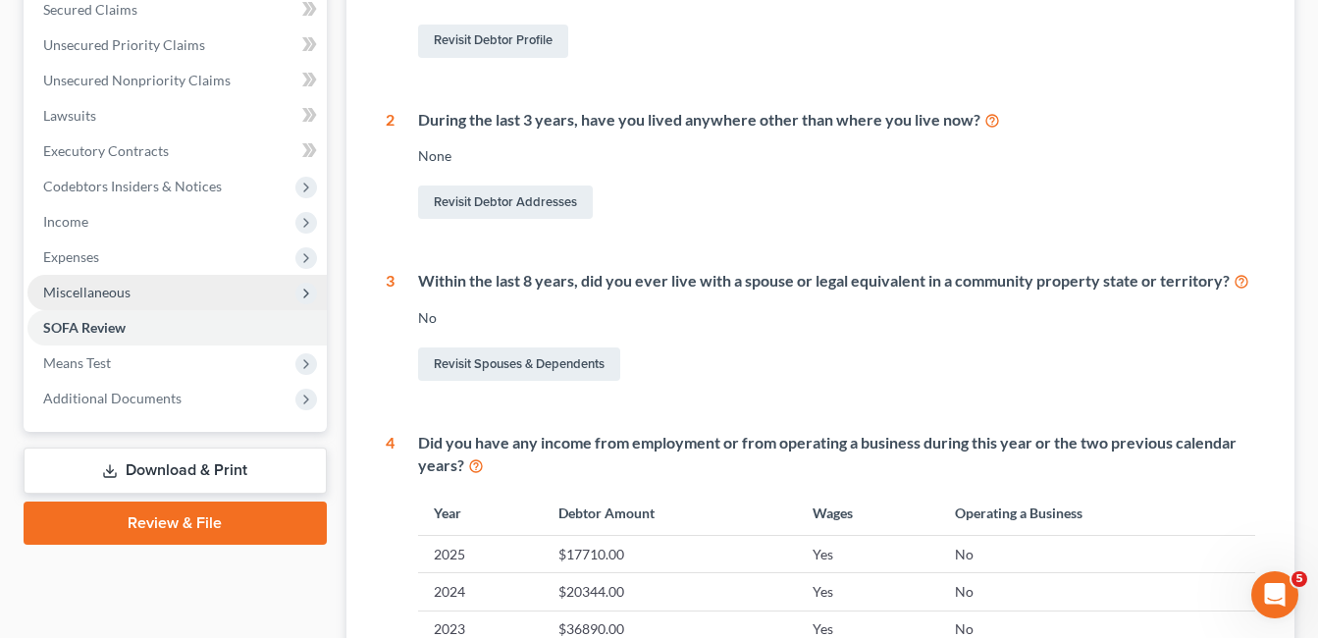
scroll to position [393, 0]
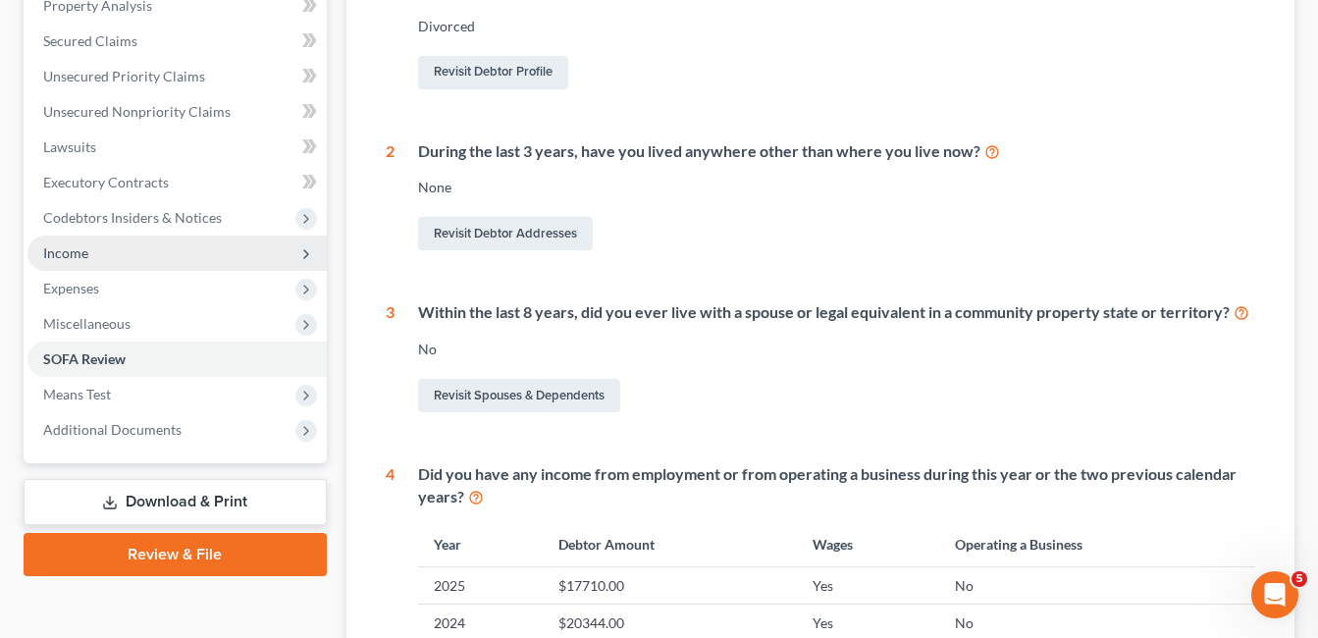
click at [82, 248] on span "Income" at bounding box center [65, 252] width 45 height 17
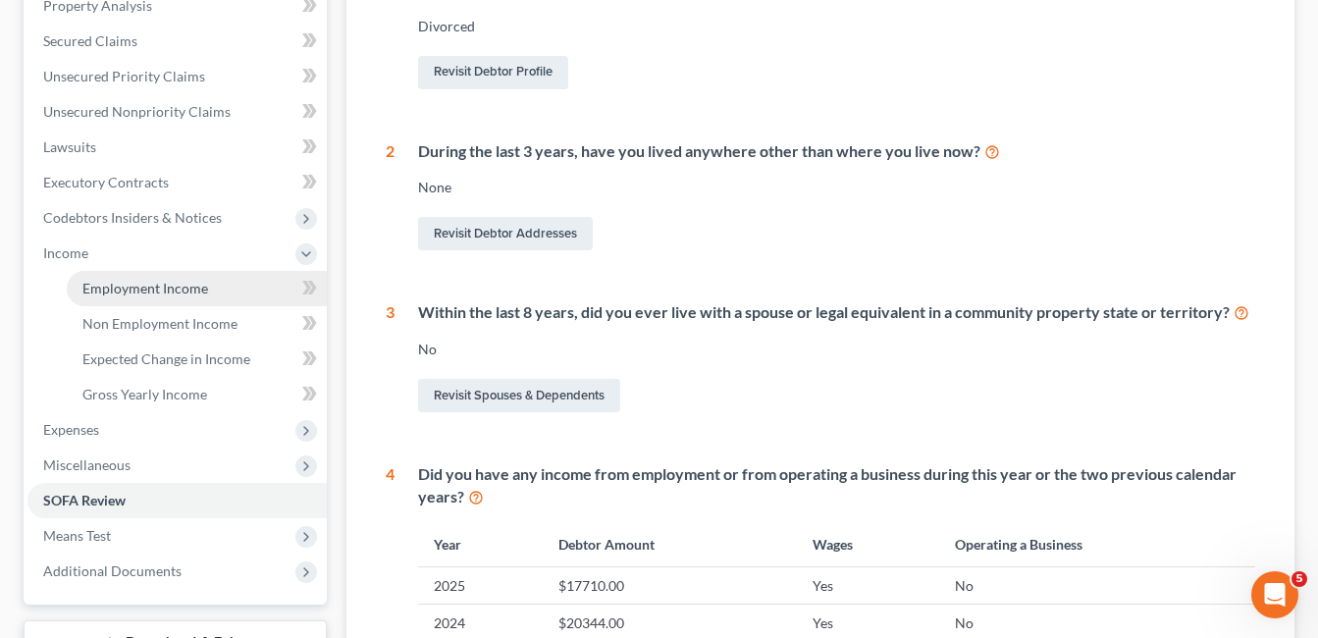
click at [191, 286] on span "Employment Income" at bounding box center [145, 288] width 126 height 17
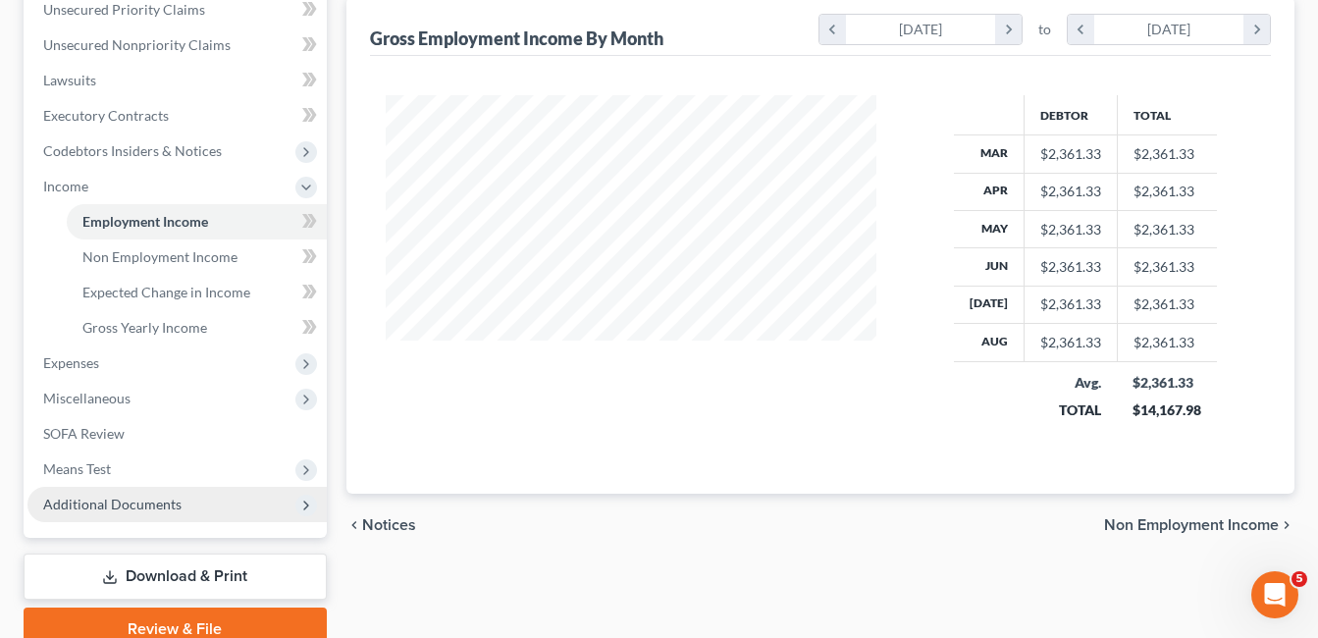
scroll to position [547, 0]
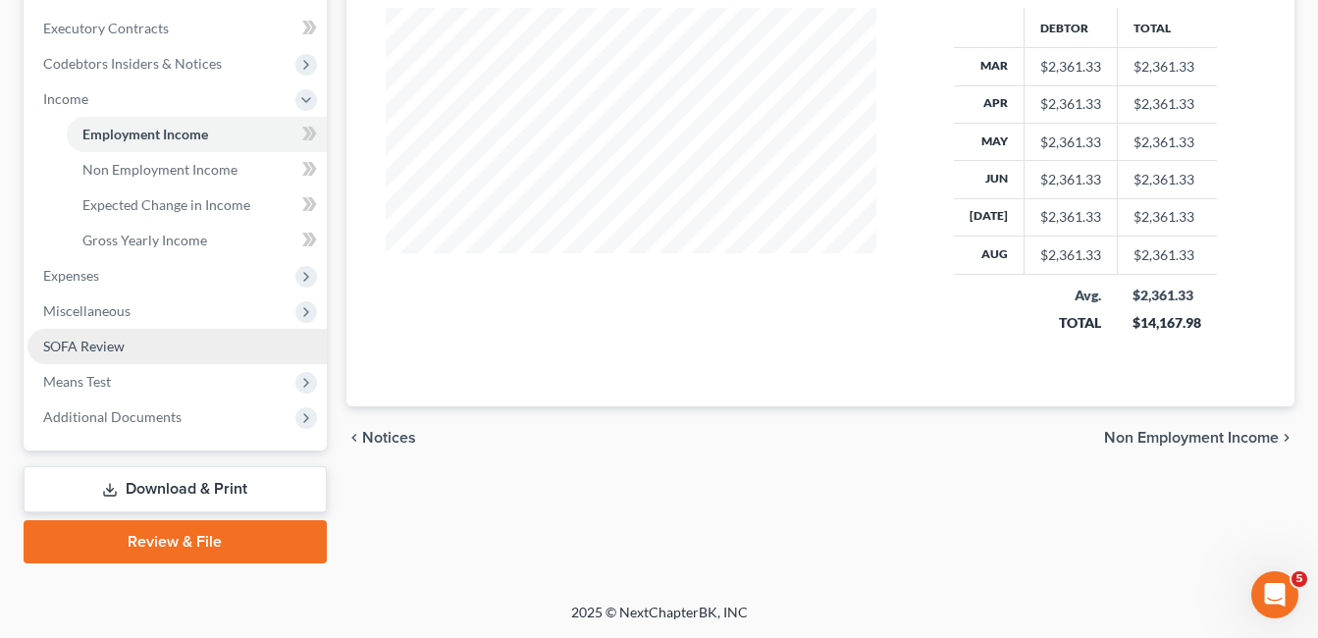
click at [107, 349] on span "SOFA Review" at bounding box center [83, 346] width 81 height 17
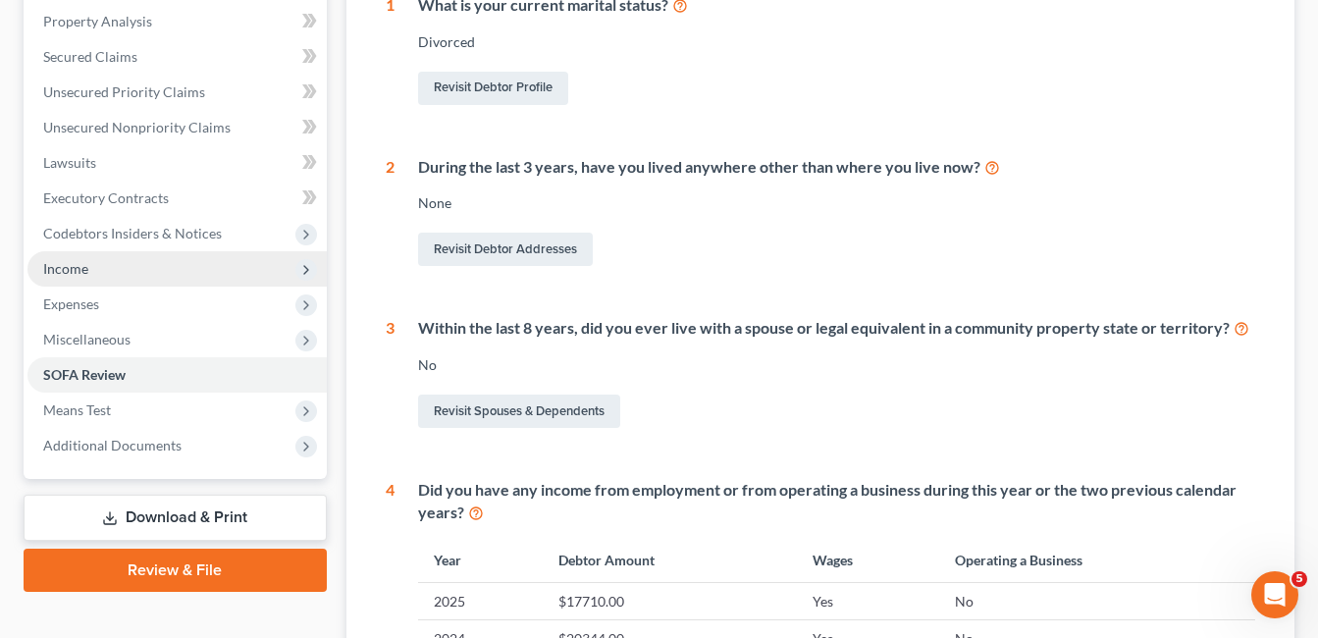
scroll to position [491, 0]
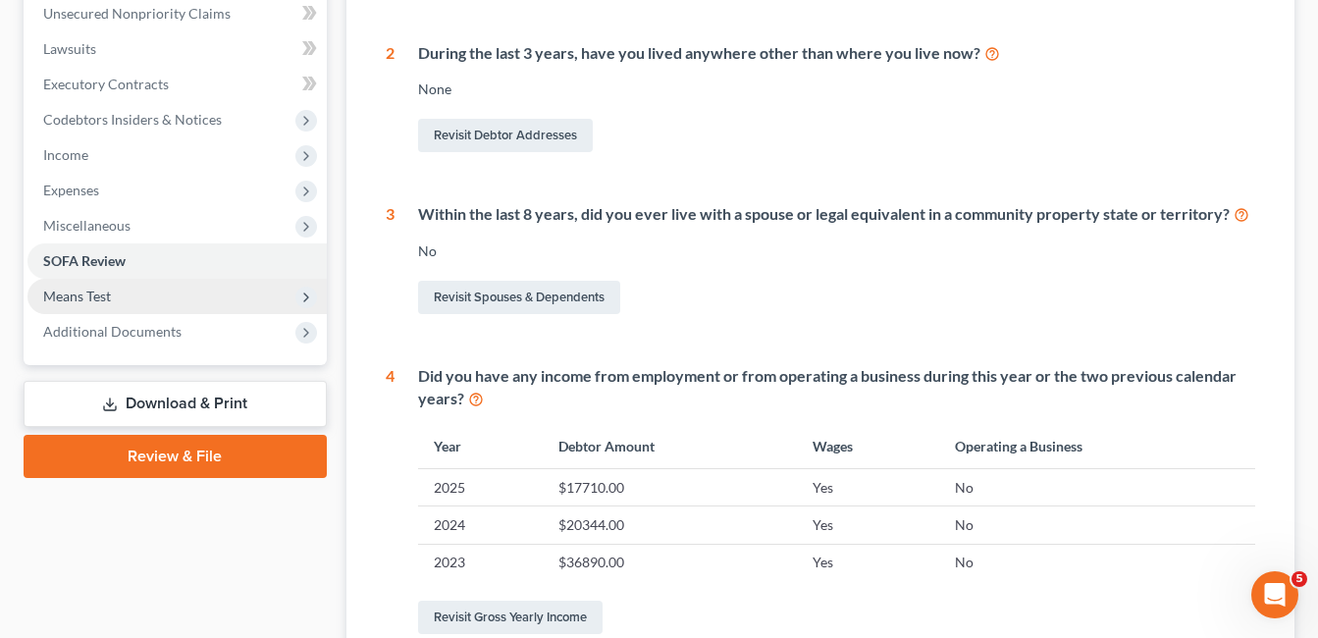
click at [82, 295] on span "Means Test" at bounding box center [77, 296] width 68 height 17
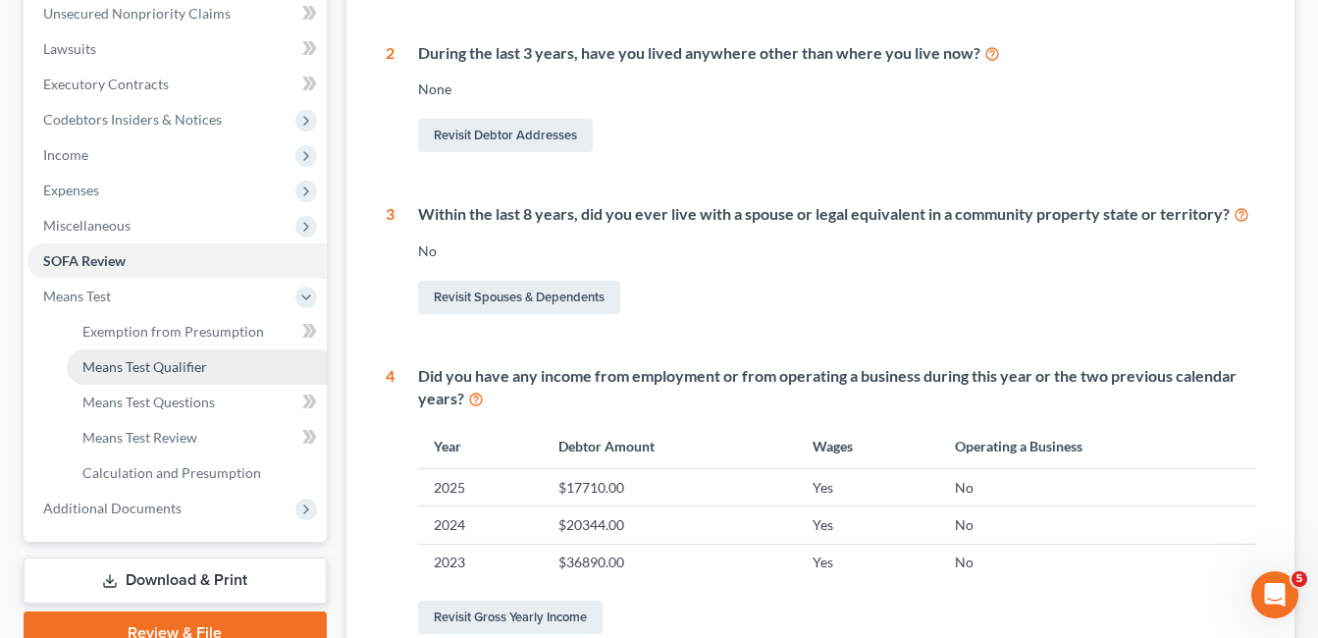
click at [159, 371] on span "Means Test Qualifier" at bounding box center [144, 366] width 125 height 17
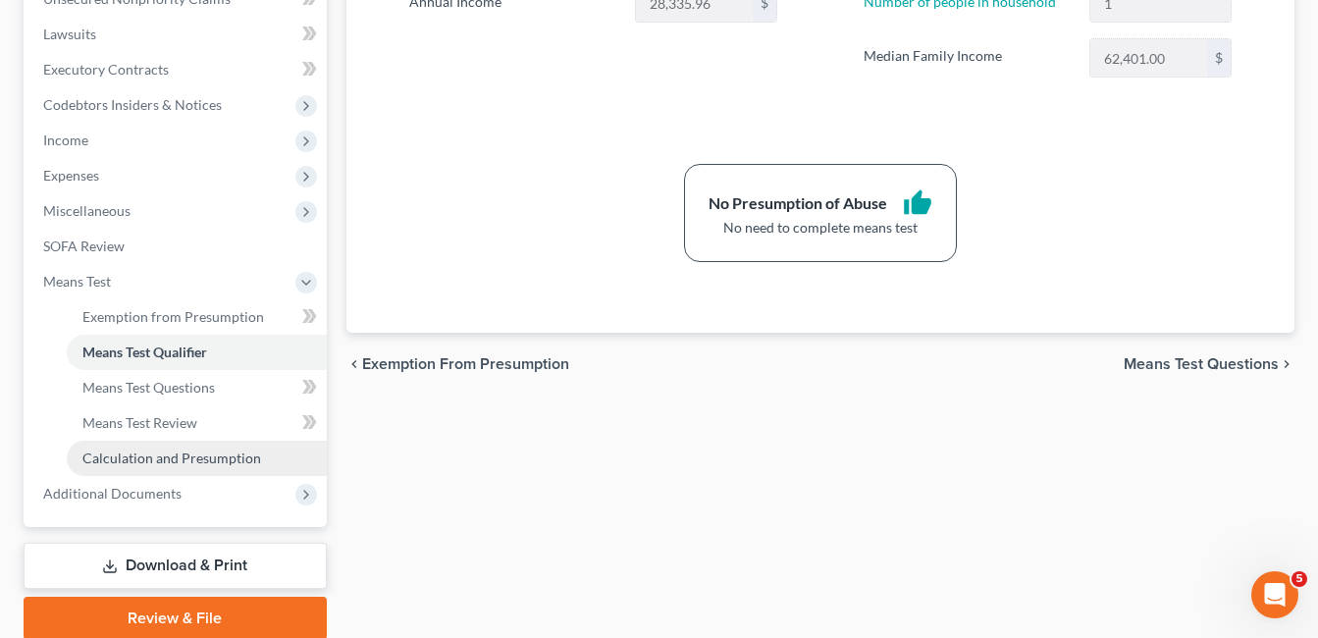
scroll to position [582, 0]
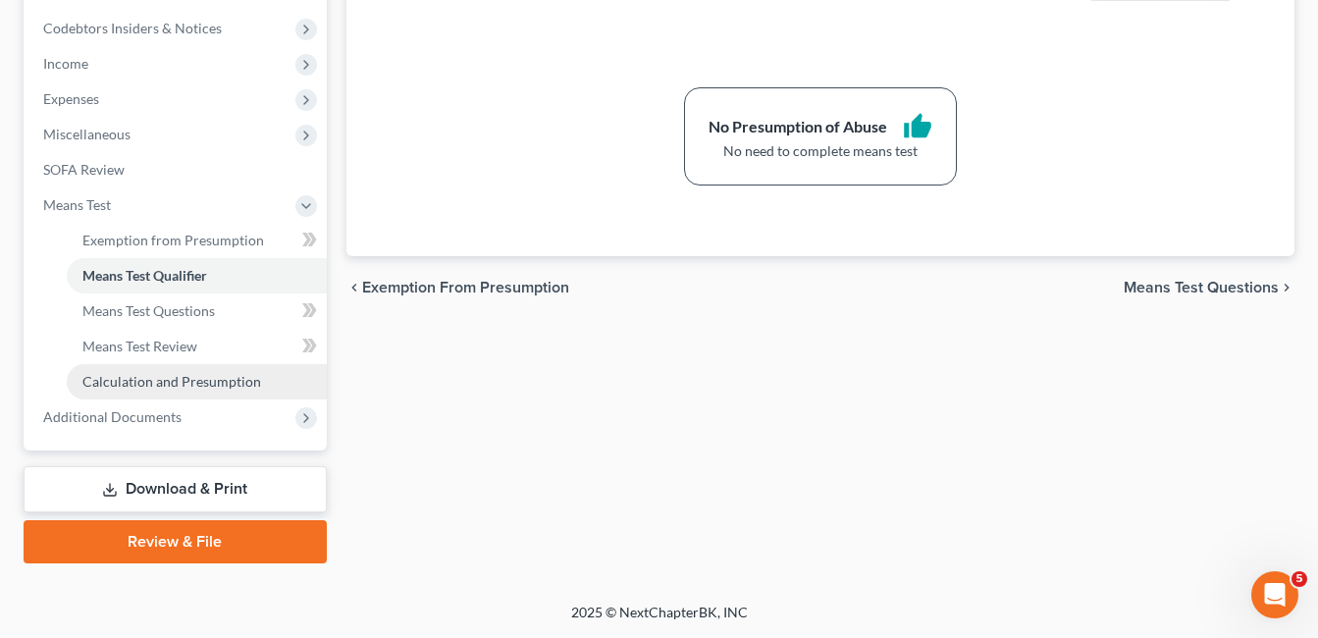
drag, startPoint x: 182, startPoint y: 385, endPoint x: 206, endPoint y: 369, distance: 29.1
click at [183, 384] on span "Calculation and Presumption" at bounding box center [171, 381] width 179 height 17
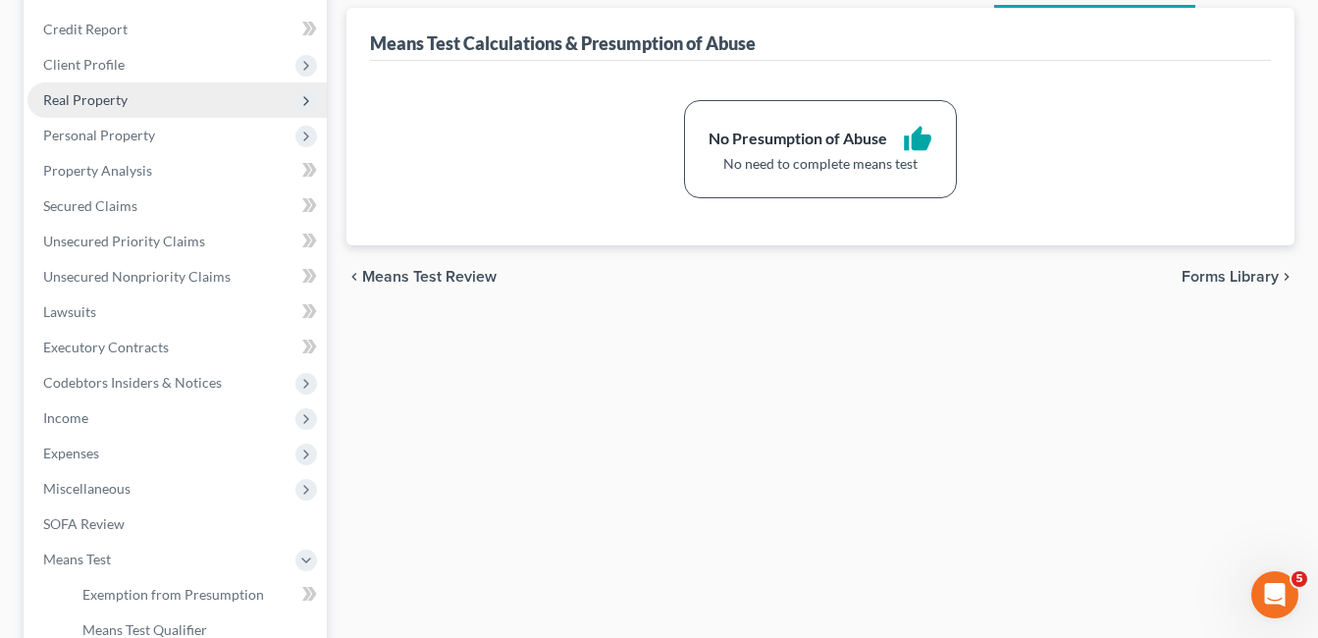
scroll to position [98, 0]
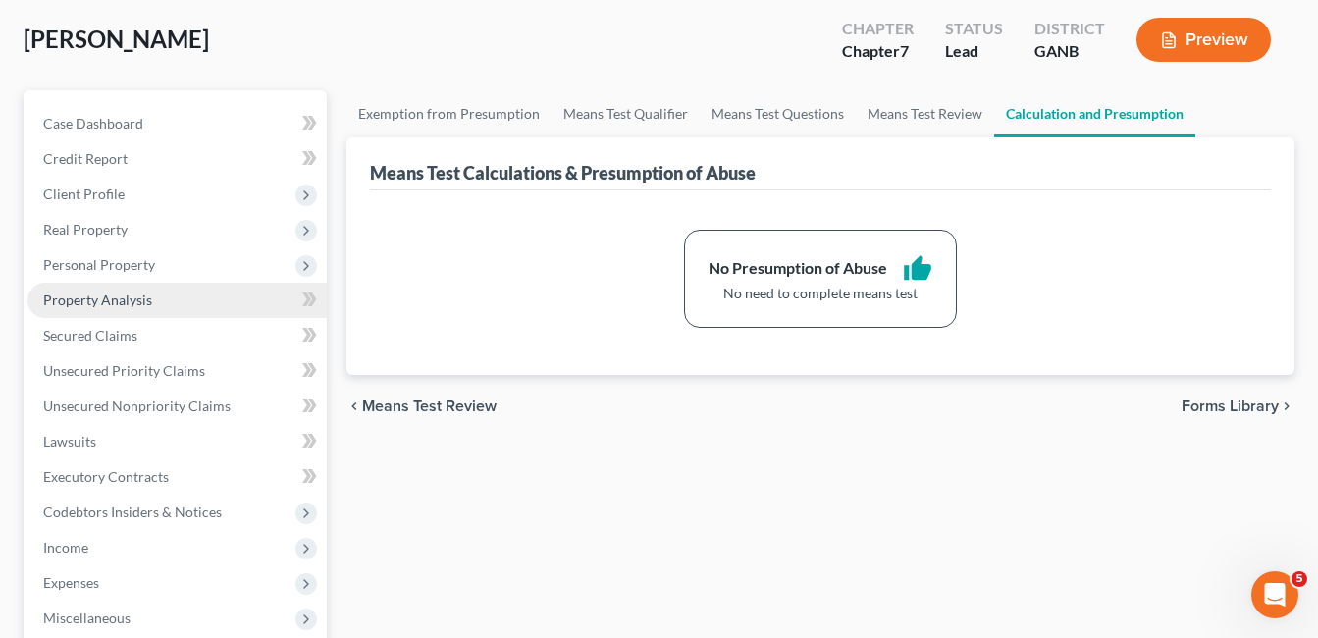
click at [115, 298] on span "Property Analysis" at bounding box center [97, 299] width 109 height 17
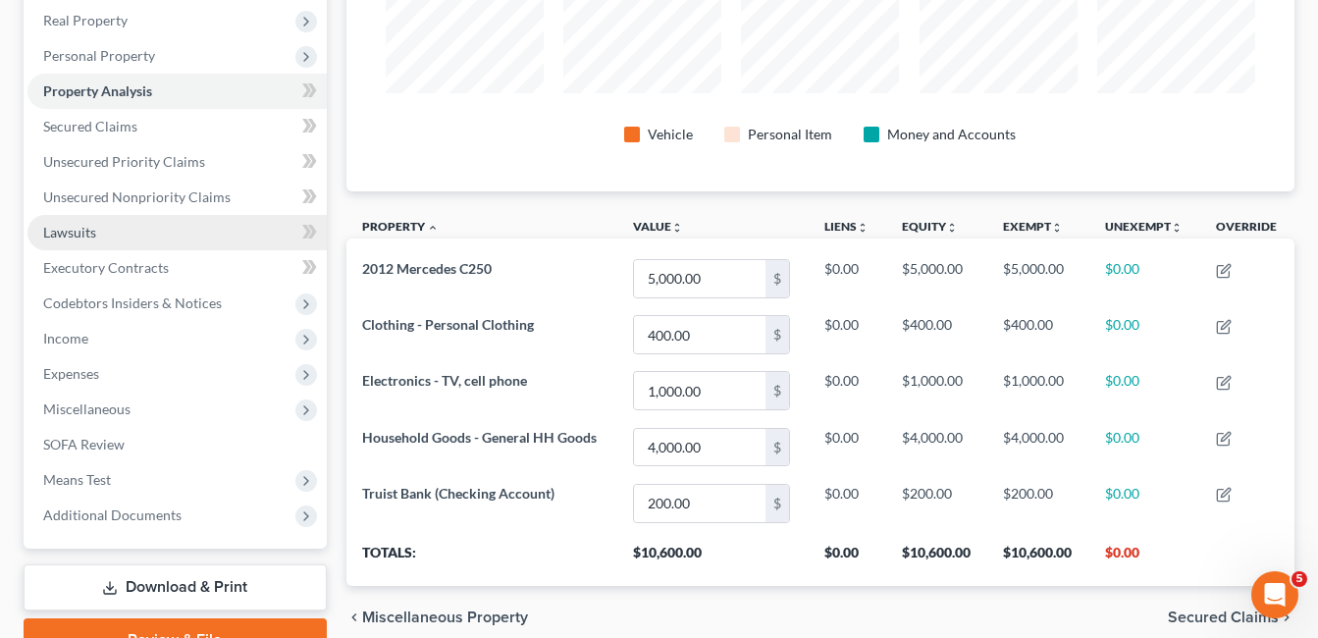
click at [83, 232] on span "Lawsuits" at bounding box center [69, 232] width 53 height 17
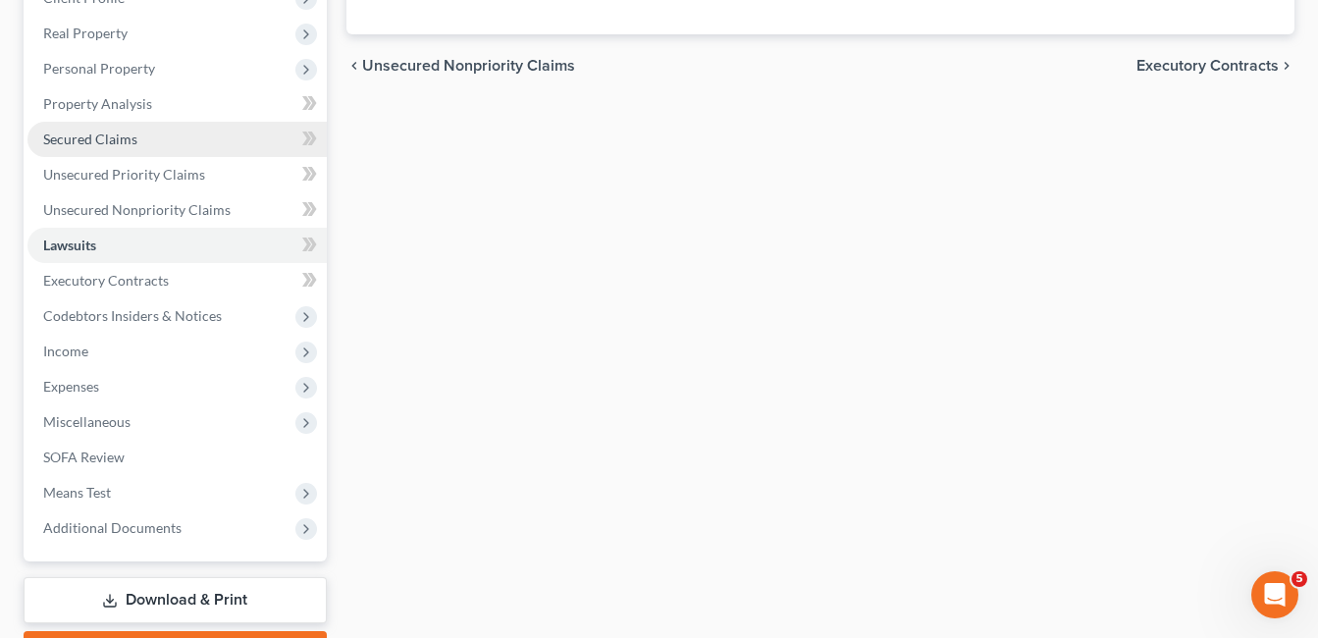
click at [113, 143] on span "Secured Claims" at bounding box center [90, 139] width 94 height 17
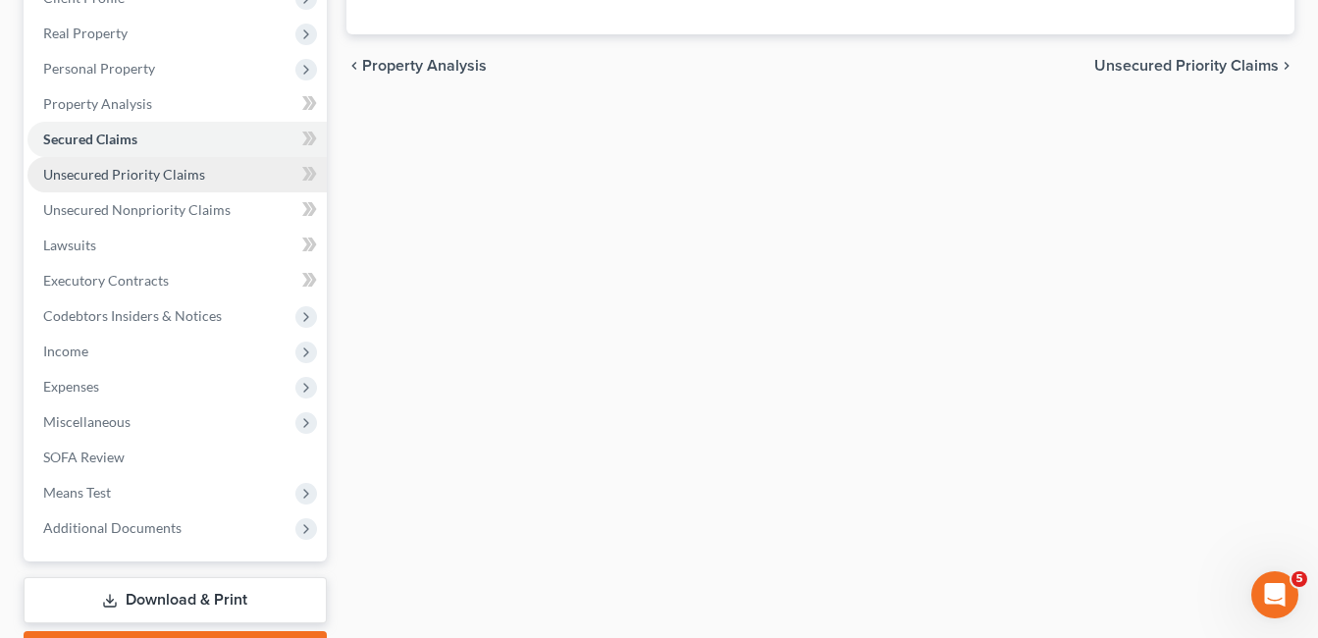
click at [170, 175] on span "Unsecured Priority Claims" at bounding box center [124, 174] width 162 height 17
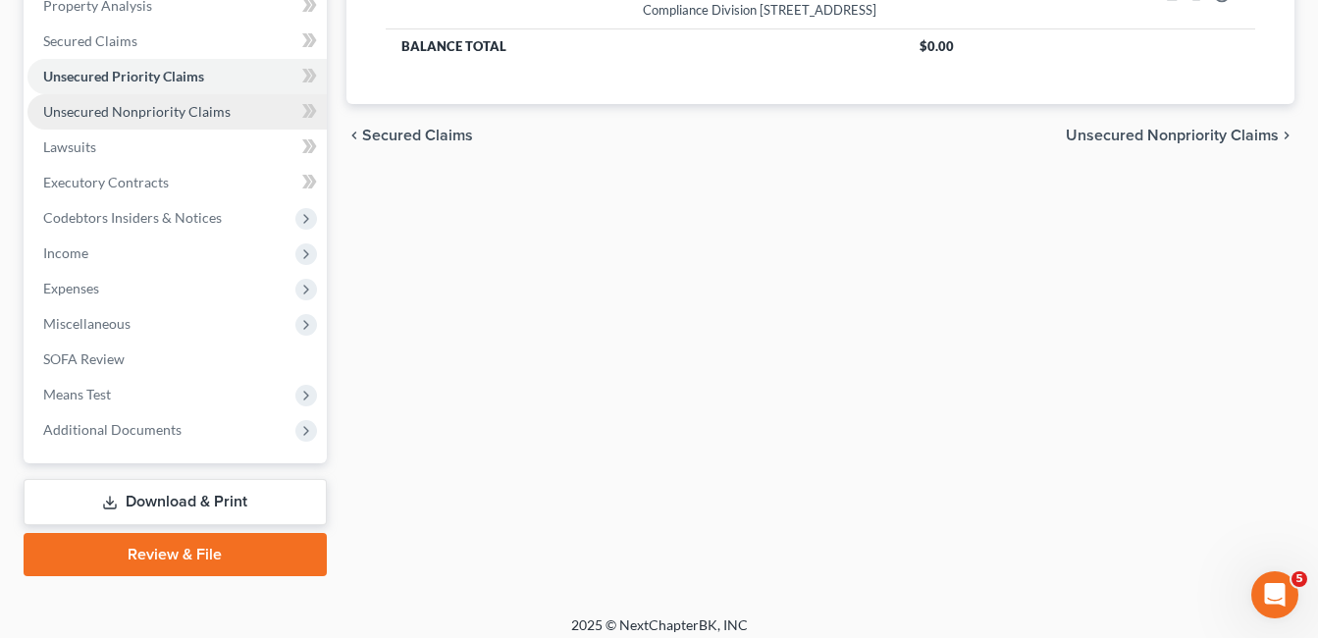
click at [193, 117] on span "Unsecured Nonpriority Claims" at bounding box center [136, 111] width 187 height 17
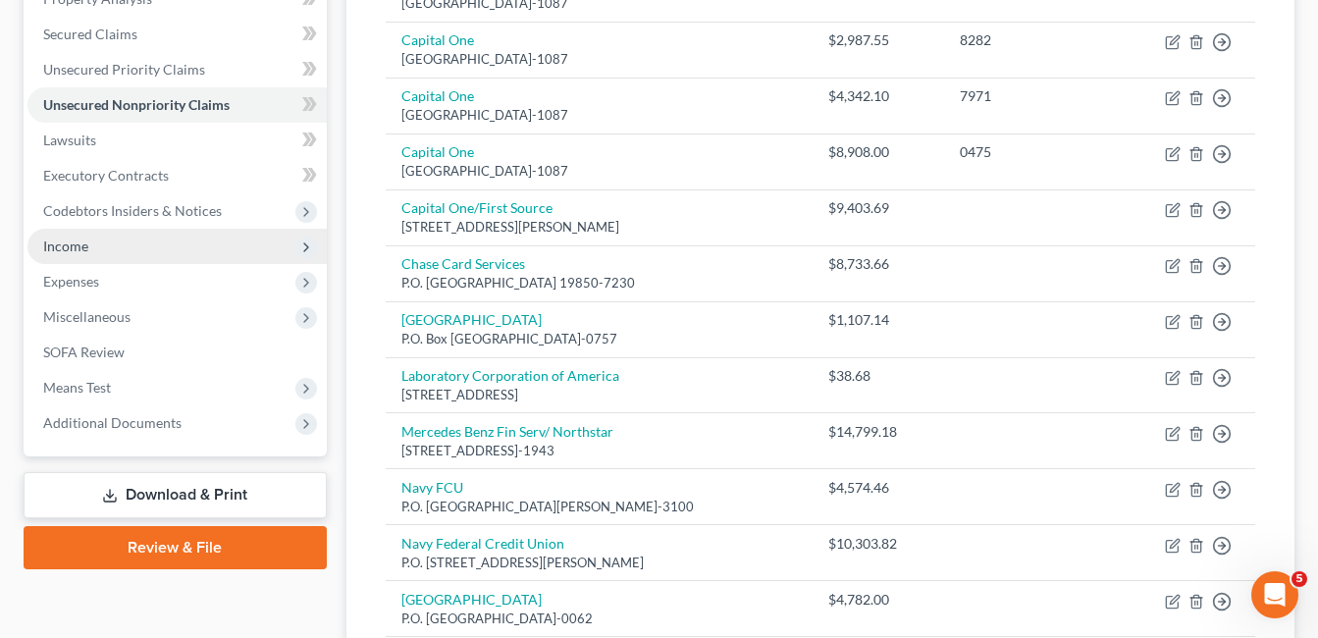
click at [77, 247] on span "Income" at bounding box center [65, 245] width 45 height 17
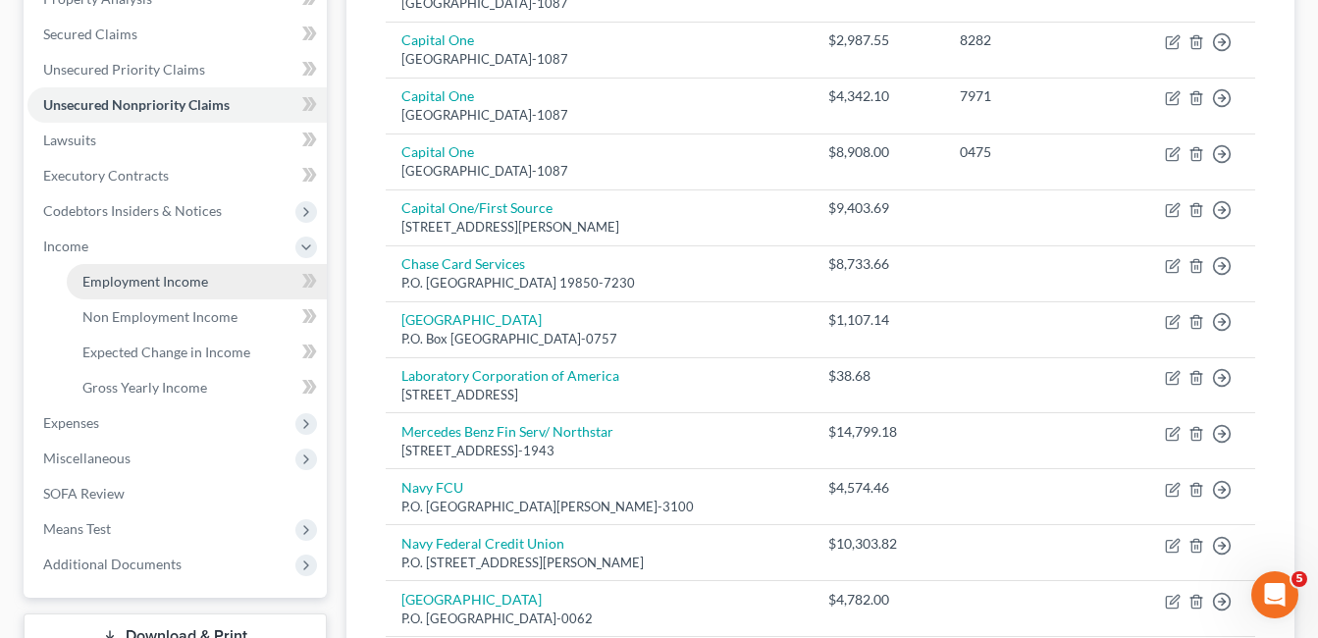
click at [196, 275] on span "Employment Income" at bounding box center [145, 281] width 126 height 17
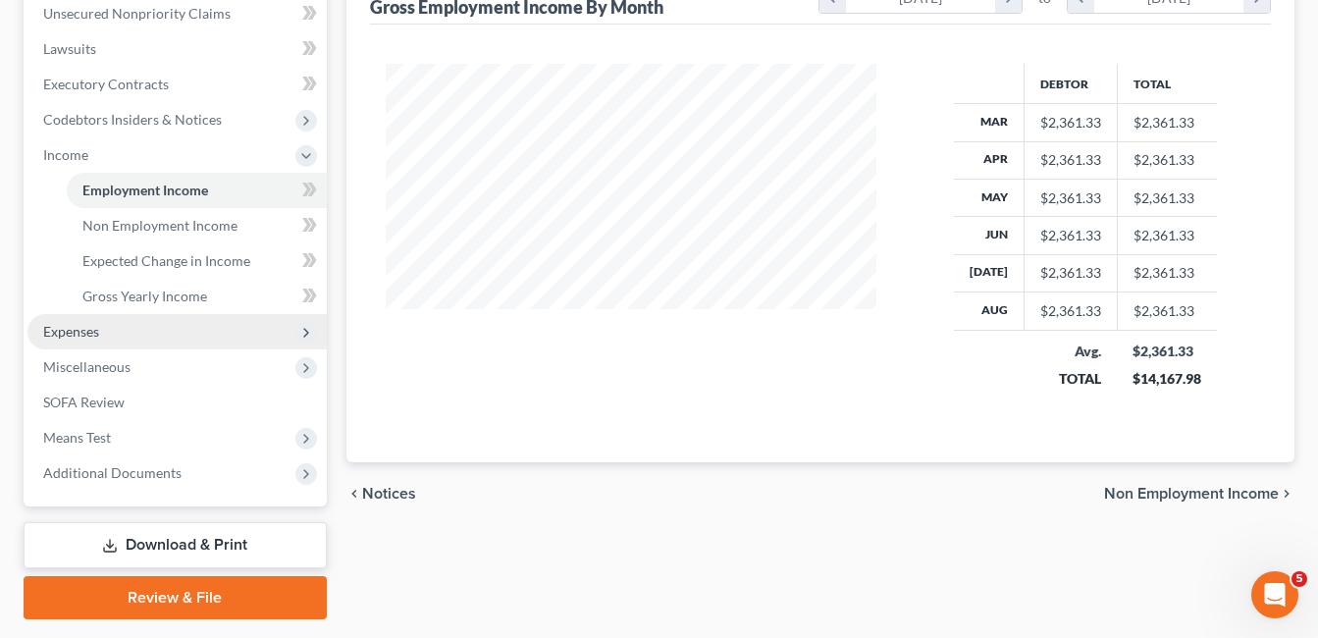
click at [81, 325] on span "Expenses" at bounding box center [71, 331] width 56 height 17
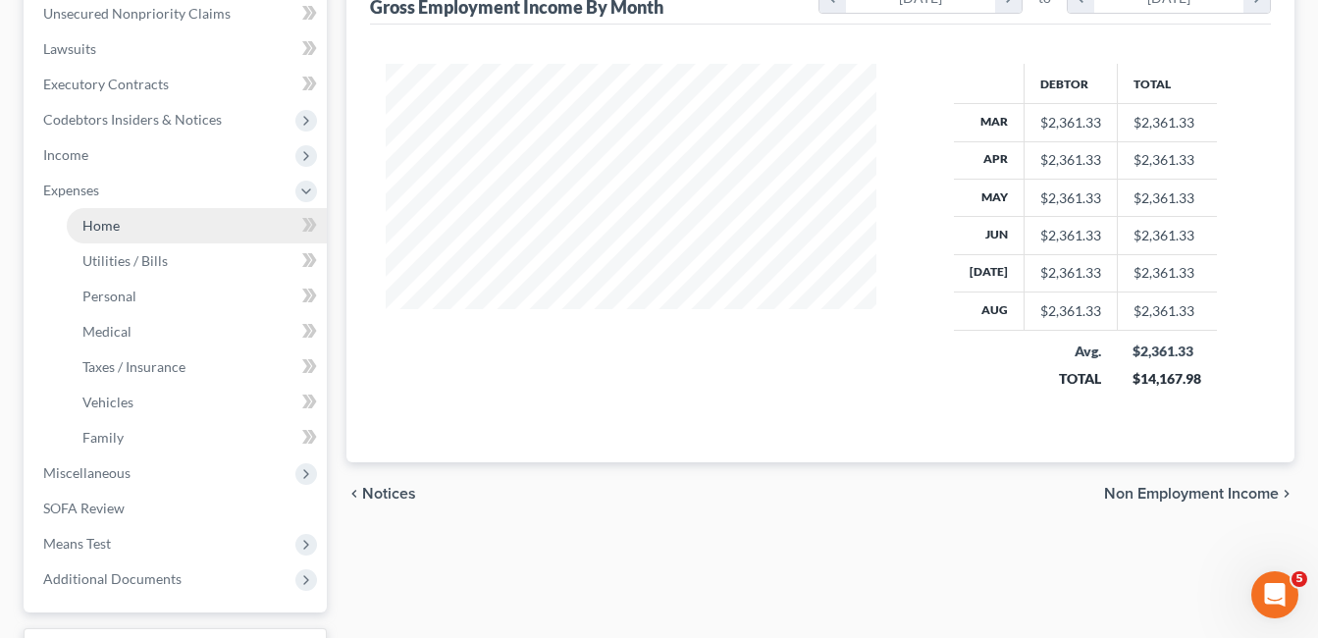
click at [112, 227] on span "Home" at bounding box center [100, 225] width 37 height 17
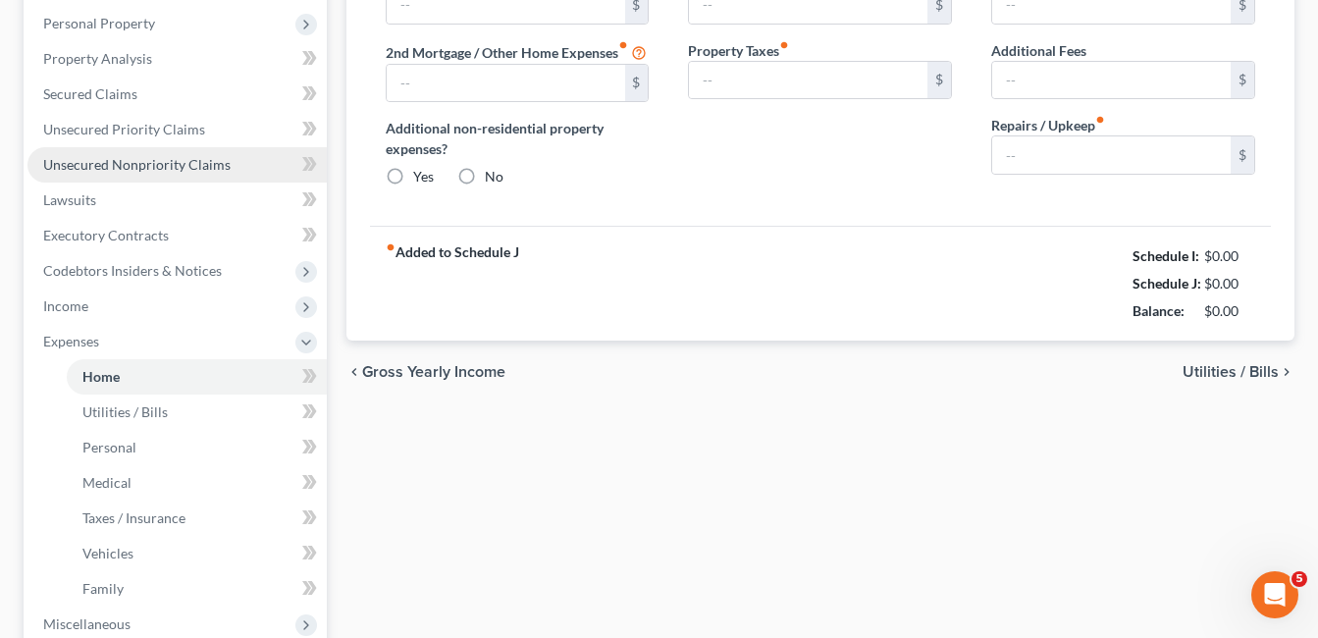
type input "1,400.00"
type input "0.00"
radio input "true"
type input "0.00"
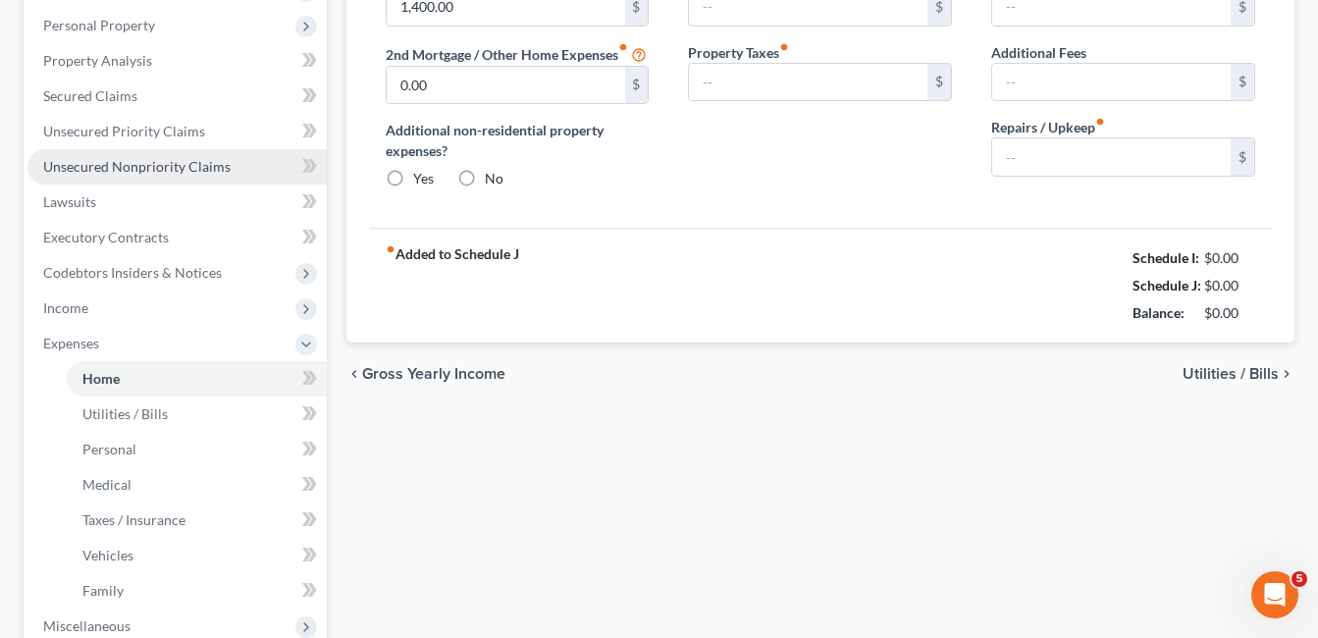
type input "0.00"
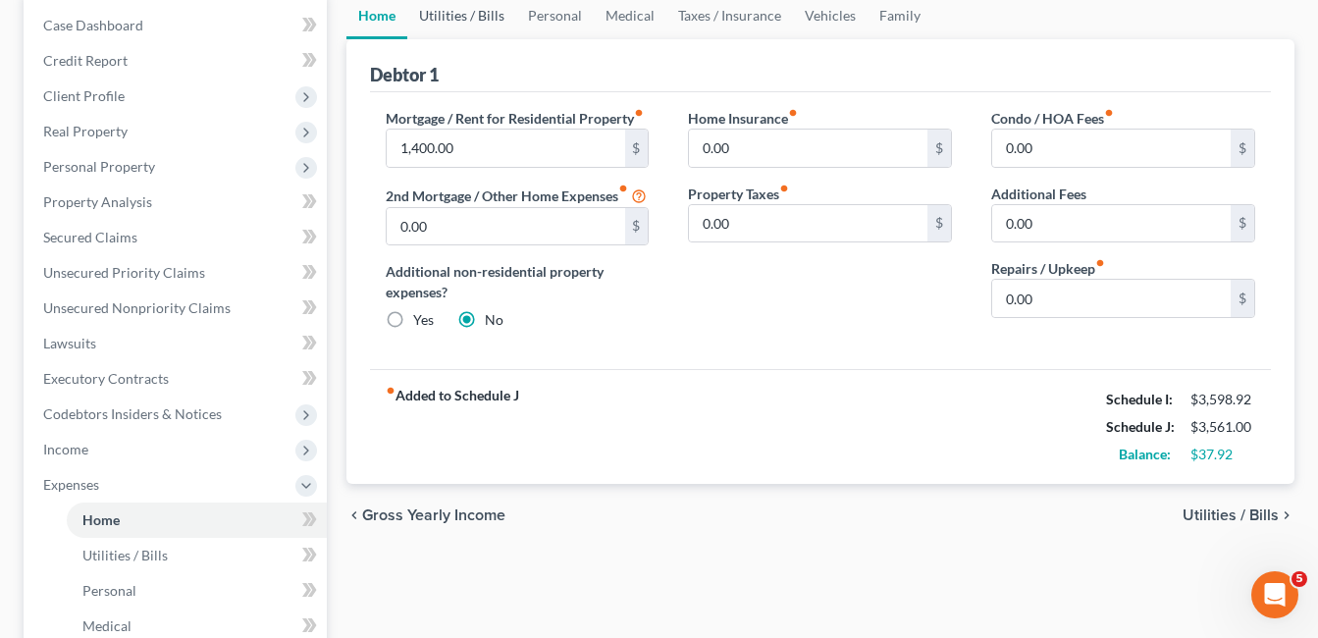
click at [453, 20] on link "Utilities / Bills" at bounding box center [461, 15] width 109 height 47
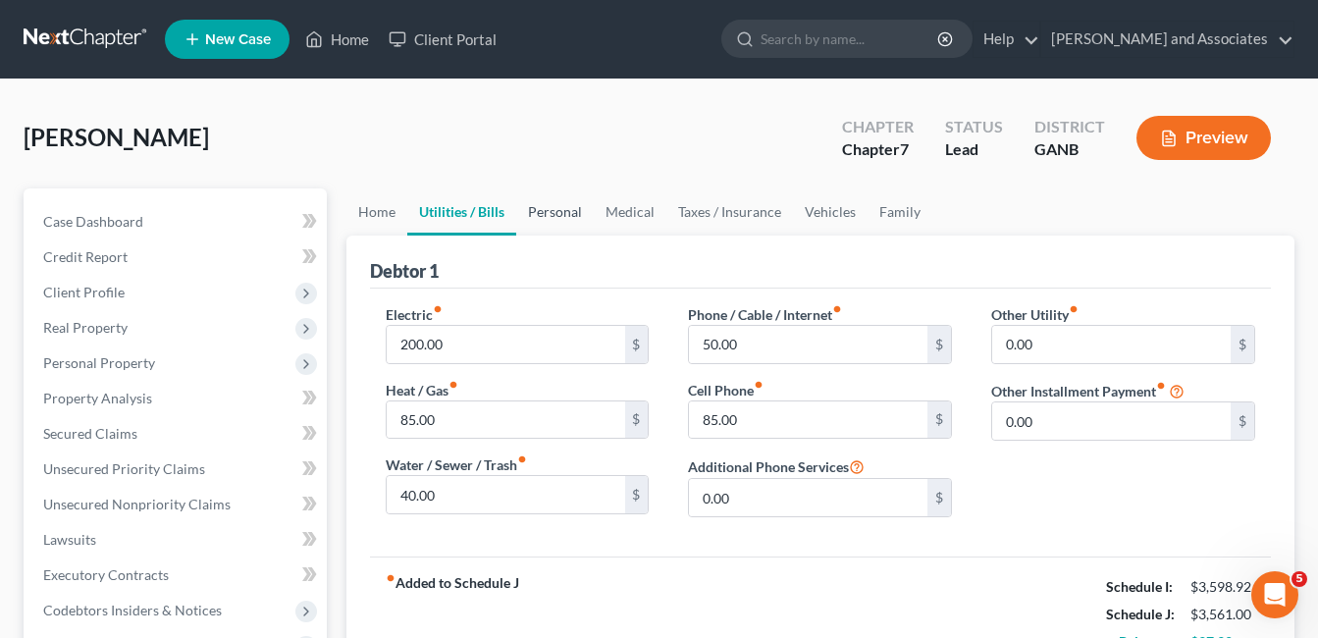
click at [559, 205] on link "Personal" at bounding box center [555, 211] width 78 height 47
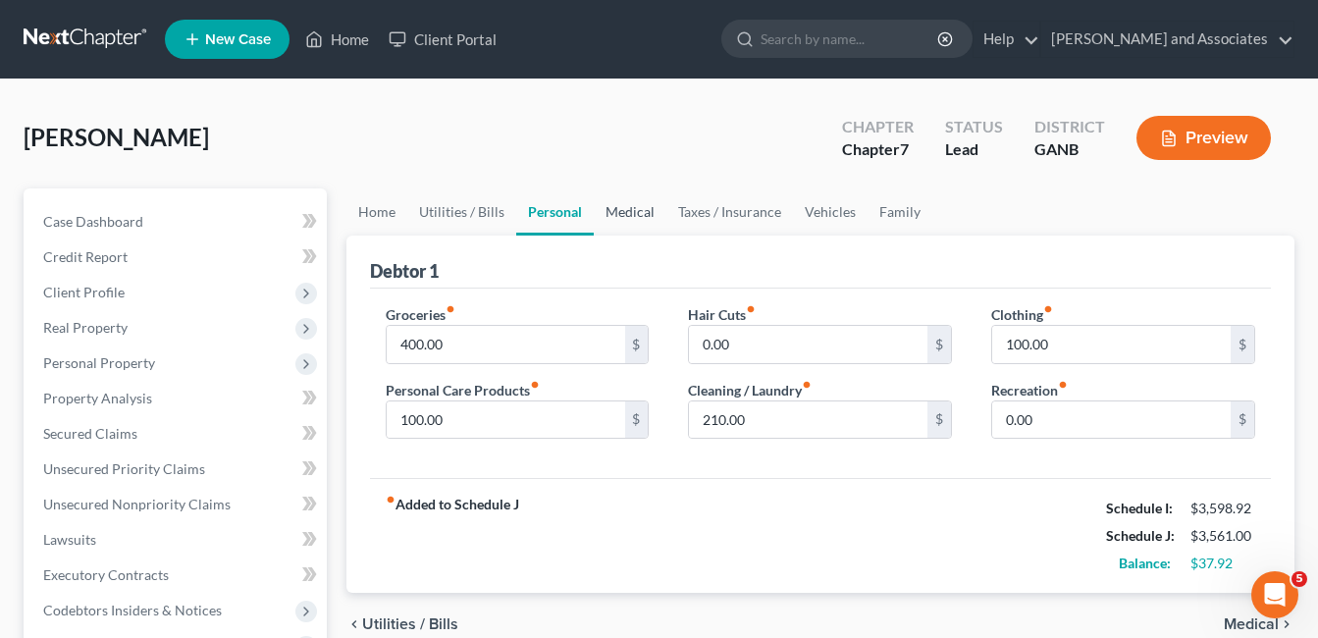
click at [625, 209] on link "Medical" at bounding box center [630, 211] width 73 height 47
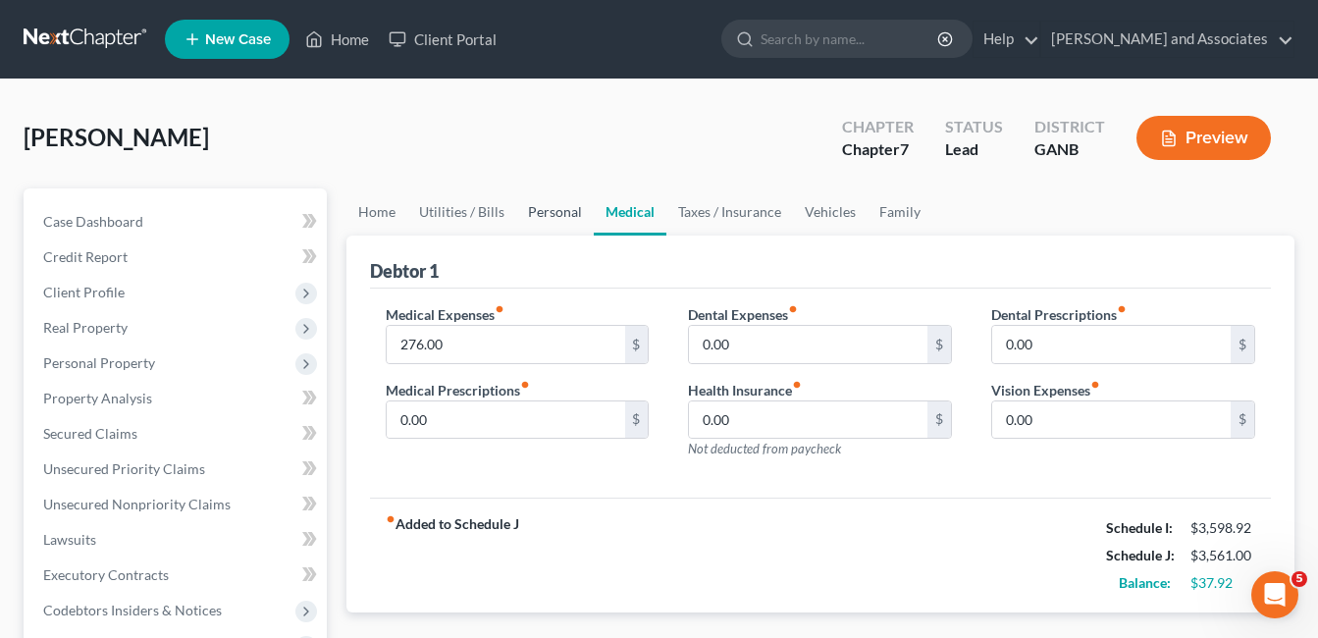
click at [551, 208] on link "Personal" at bounding box center [555, 211] width 78 height 47
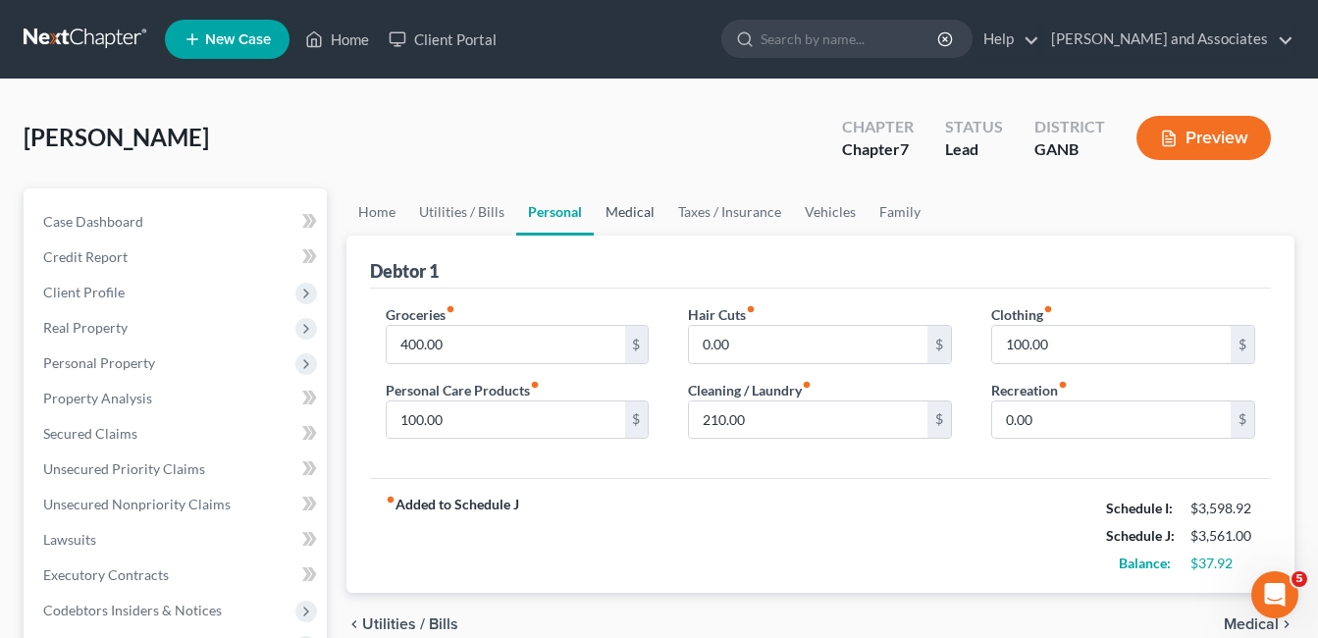
drag, startPoint x: 621, startPoint y: 211, endPoint x: 638, endPoint y: 218, distance: 18.0
click at [623, 211] on link "Medical" at bounding box center [630, 211] width 73 height 47
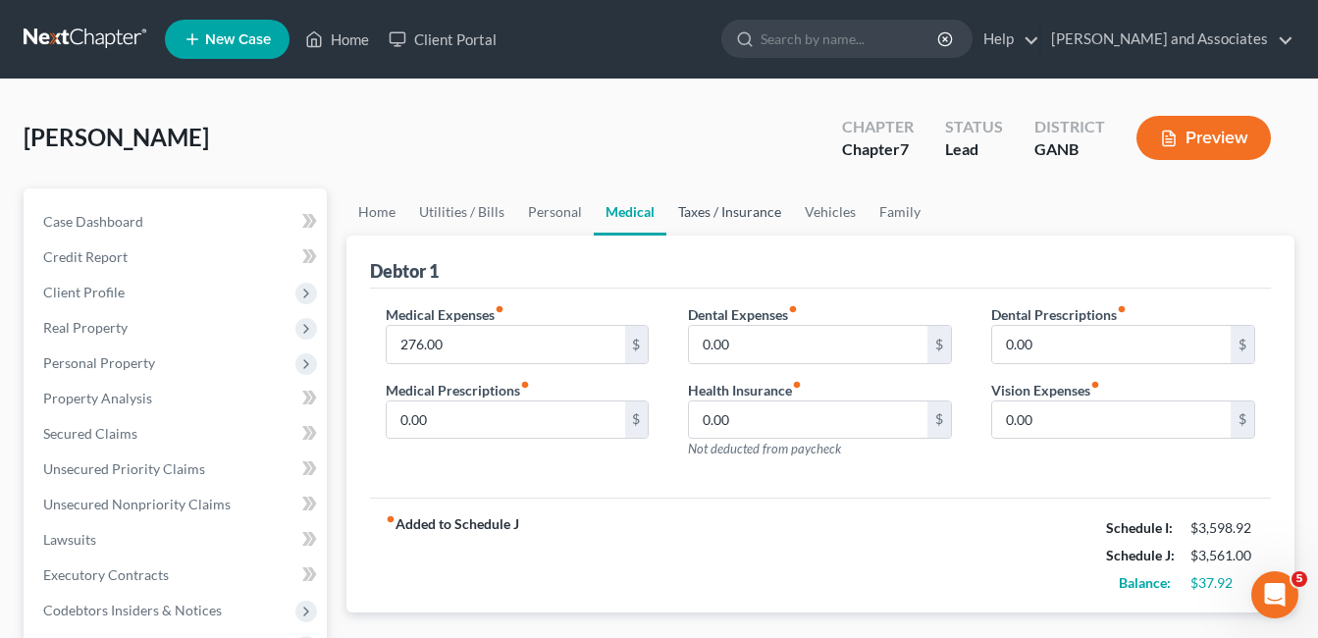
click at [734, 210] on link "Taxes / Insurance" at bounding box center [729, 211] width 127 height 47
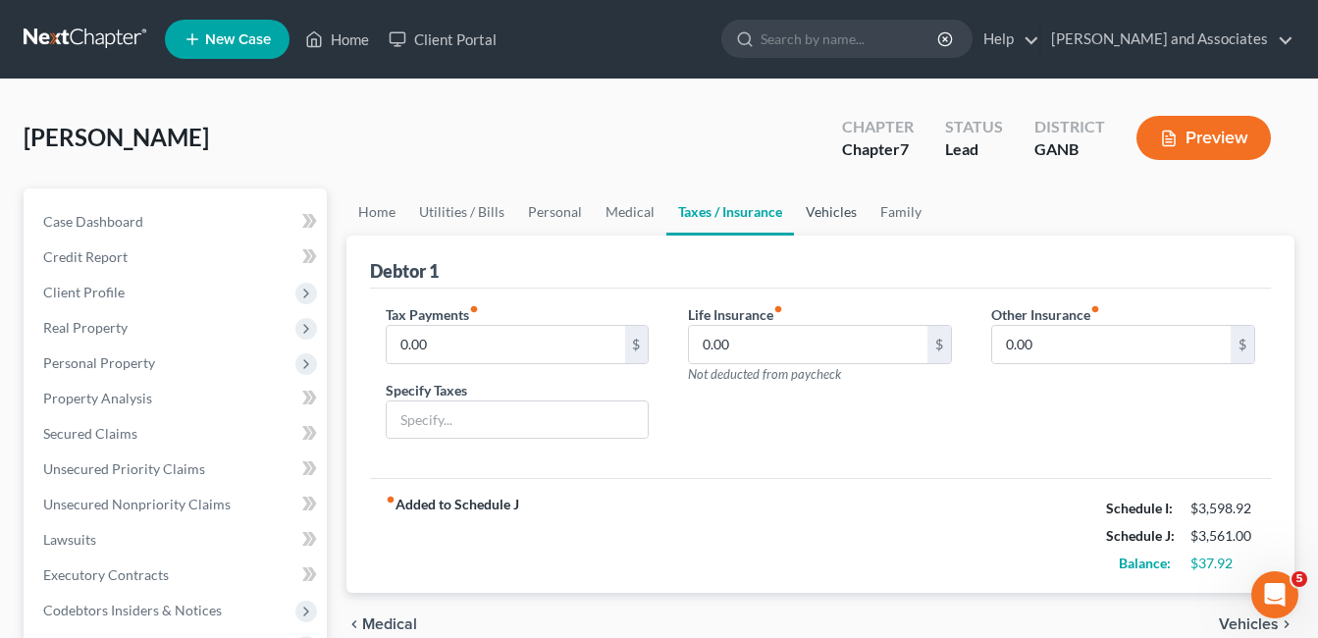
click at [834, 206] on link "Vehicles" at bounding box center [831, 211] width 75 height 47
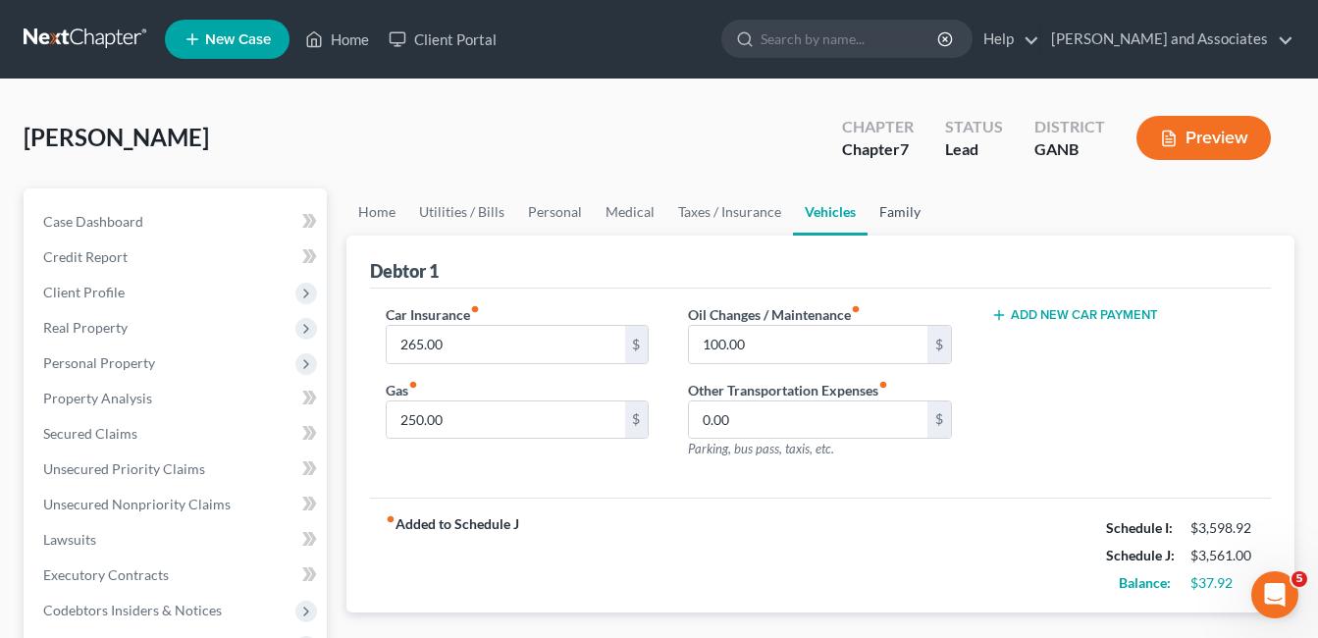
click at [883, 212] on link "Family" at bounding box center [900, 211] width 65 height 47
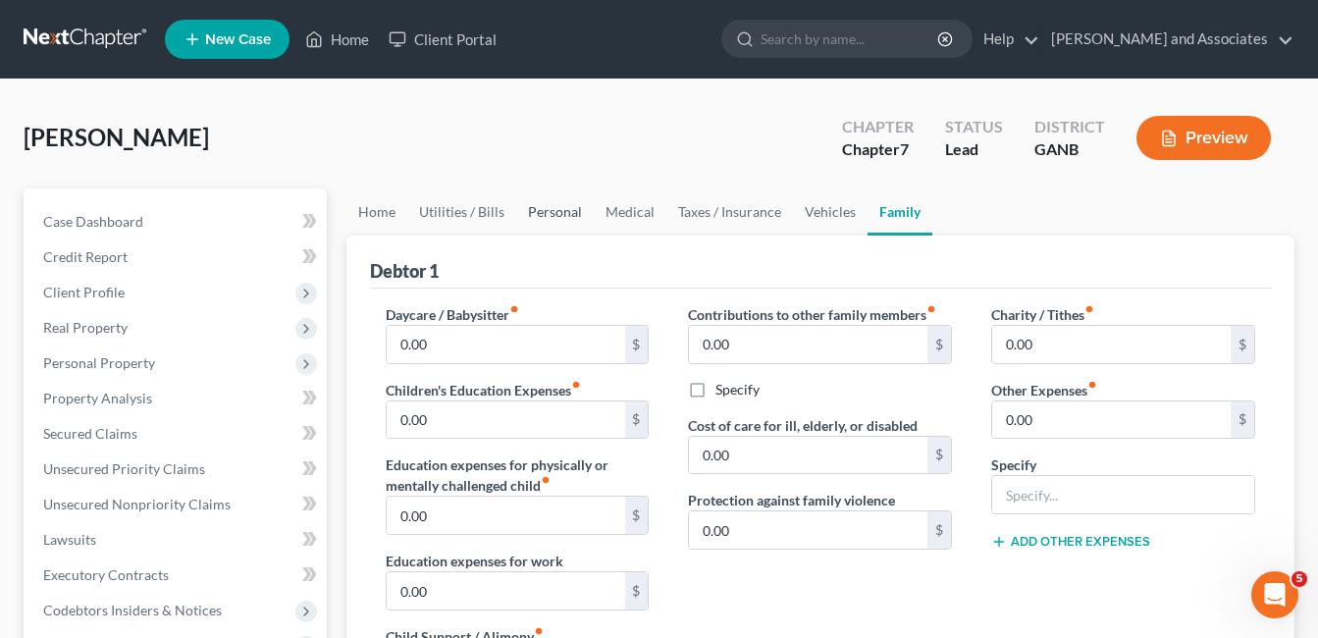
click at [562, 213] on link "Personal" at bounding box center [555, 211] width 78 height 47
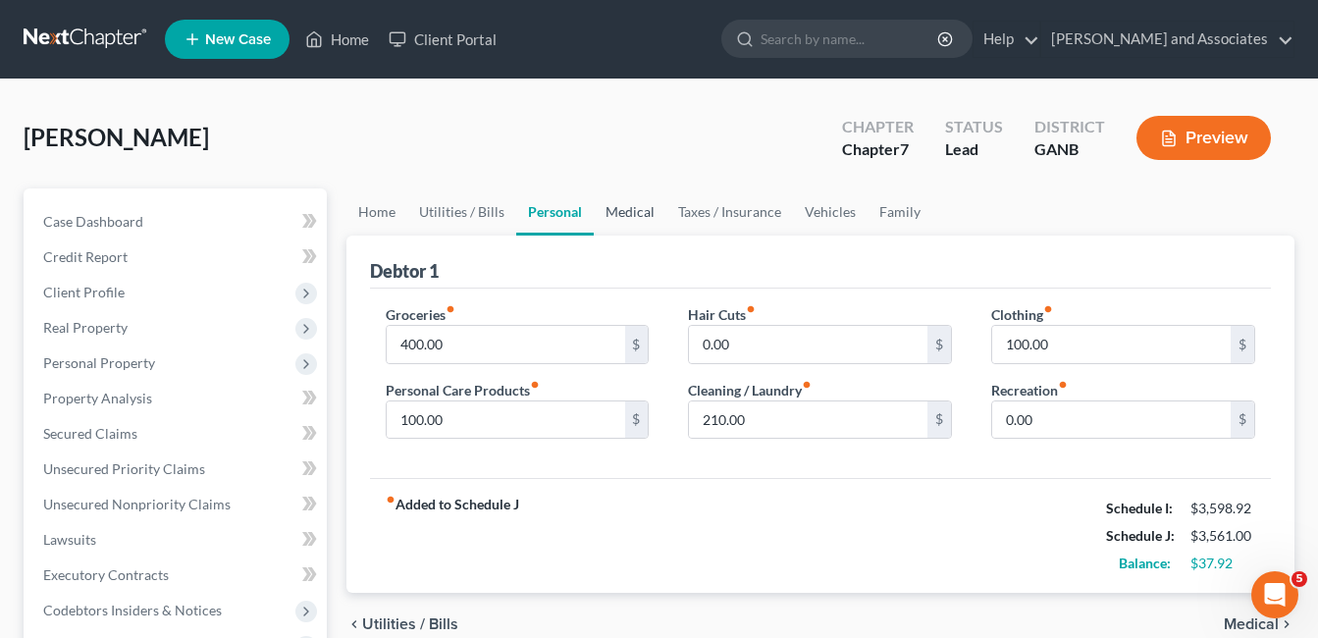
click at [633, 206] on link "Medical" at bounding box center [630, 211] width 73 height 47
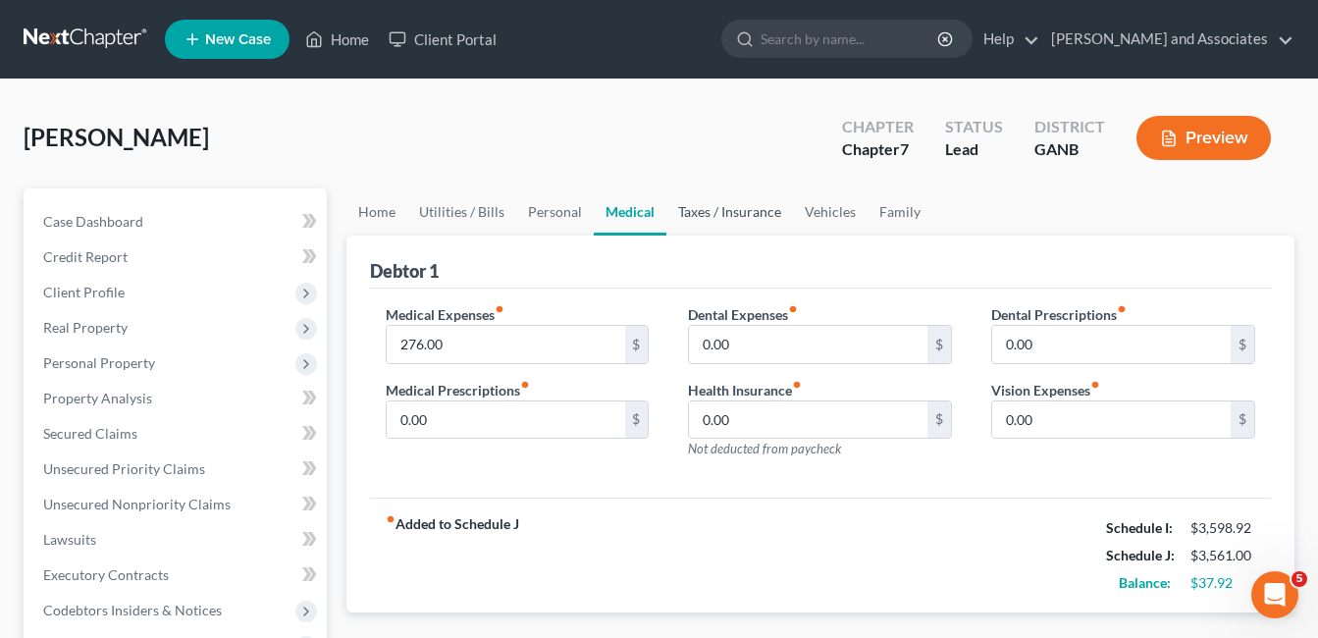
click at [697, 210] on link "Taxes / Insurance" at bounding box center [729, 211] width 127 height 47
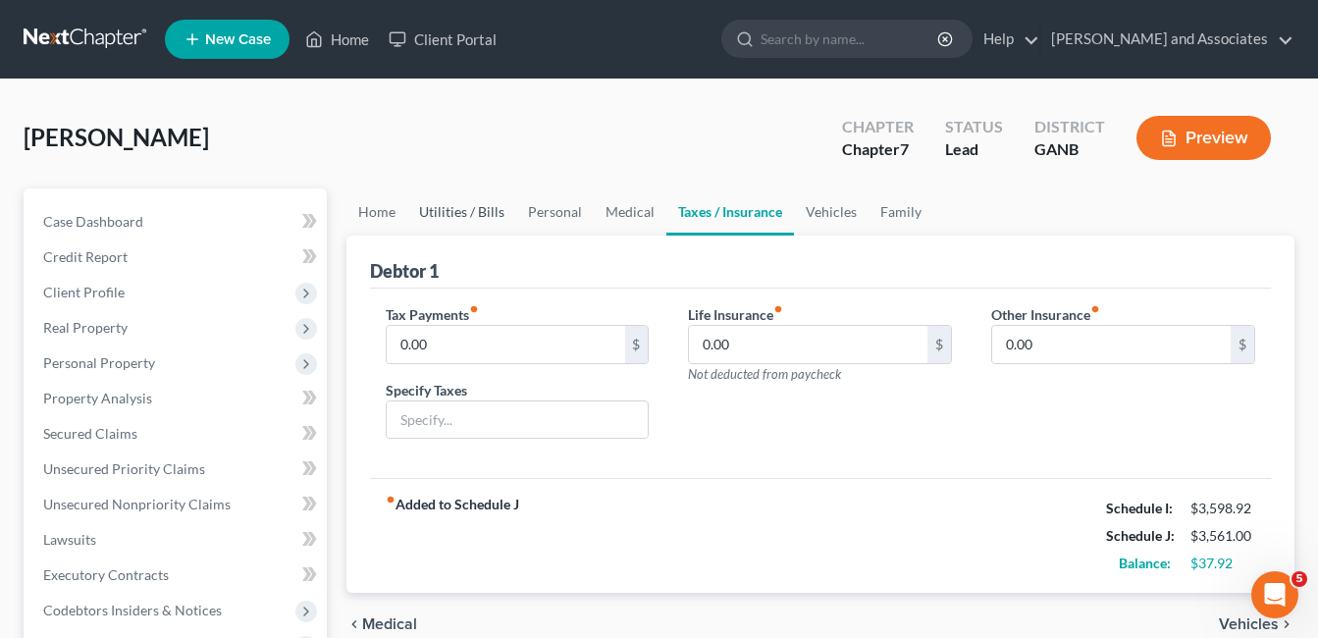
click at [449, 211] on link "Utilities / Bills" at bounding box center [461, 211] width 109 height 47
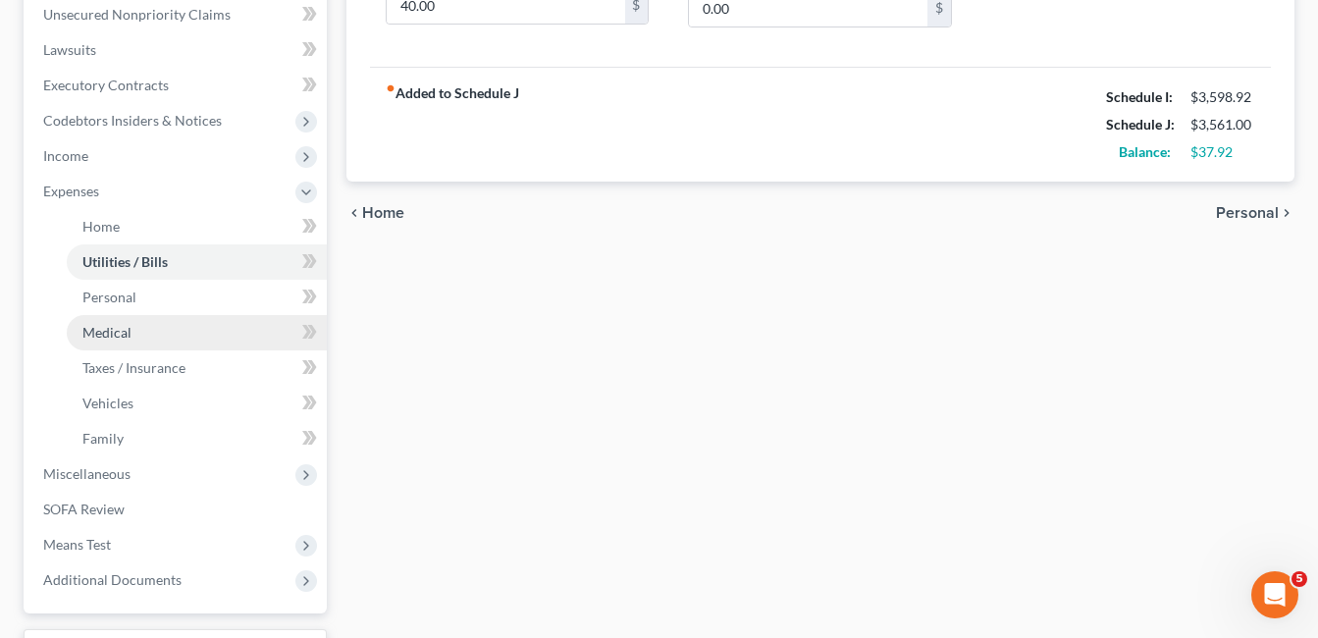
scroll to position [491, 0]
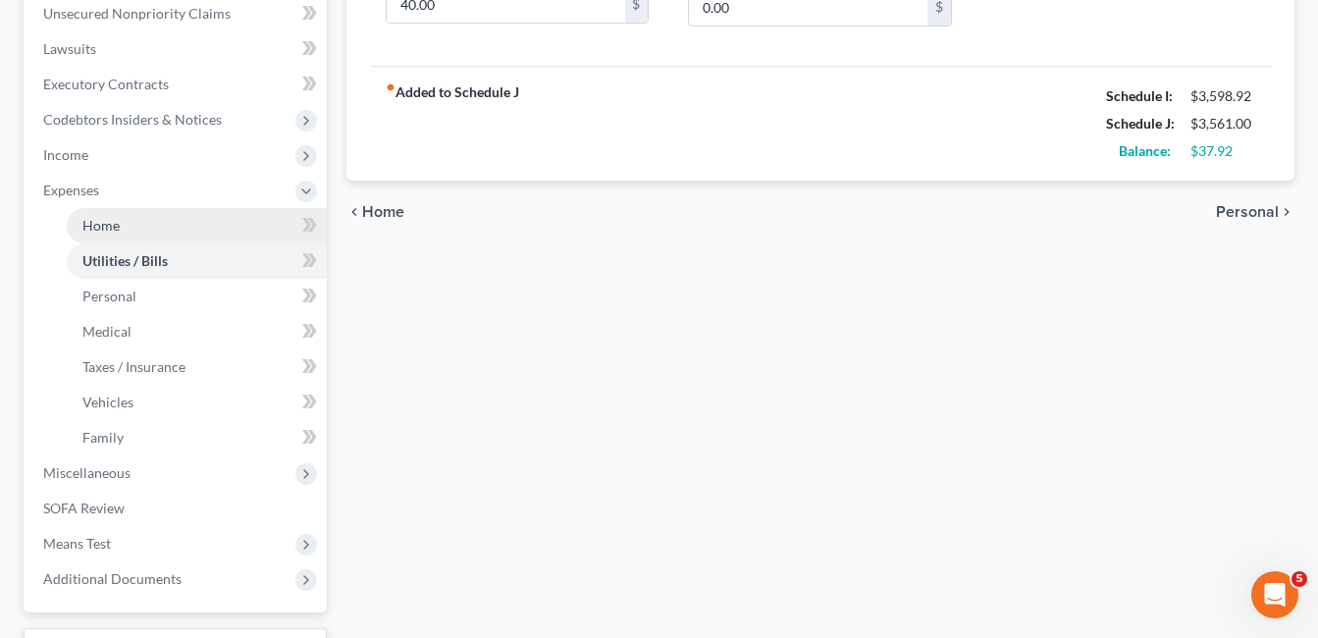
click at [114, 222] on span "Home" at bounding box center [100, 225] width 37 height 17
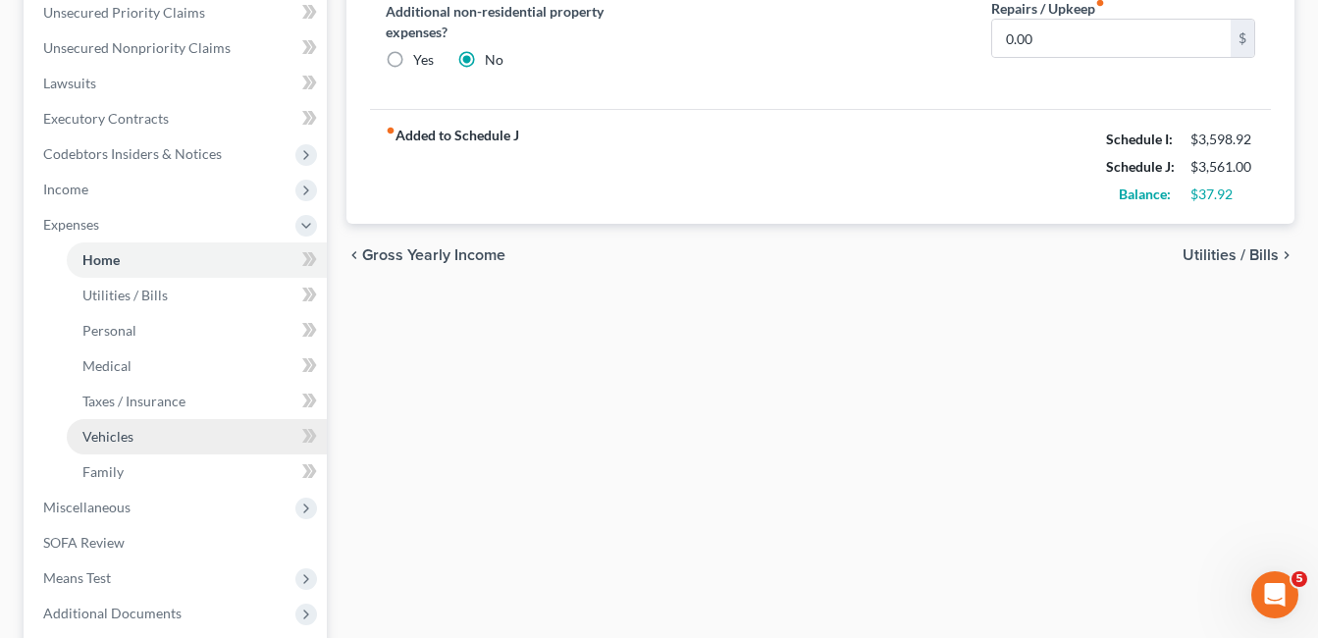
scroll to position [491, 0]
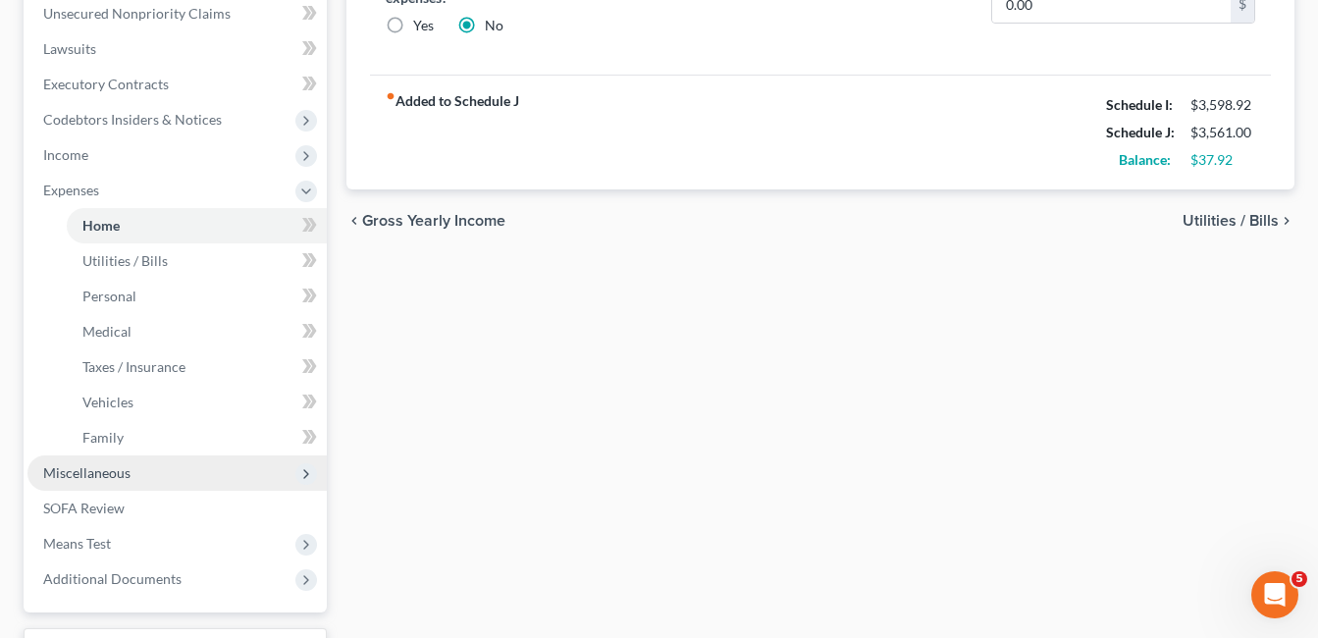
click at [105, 475] on span "Miscellaneous" at bounding box center [86, 472] width 87 height 17
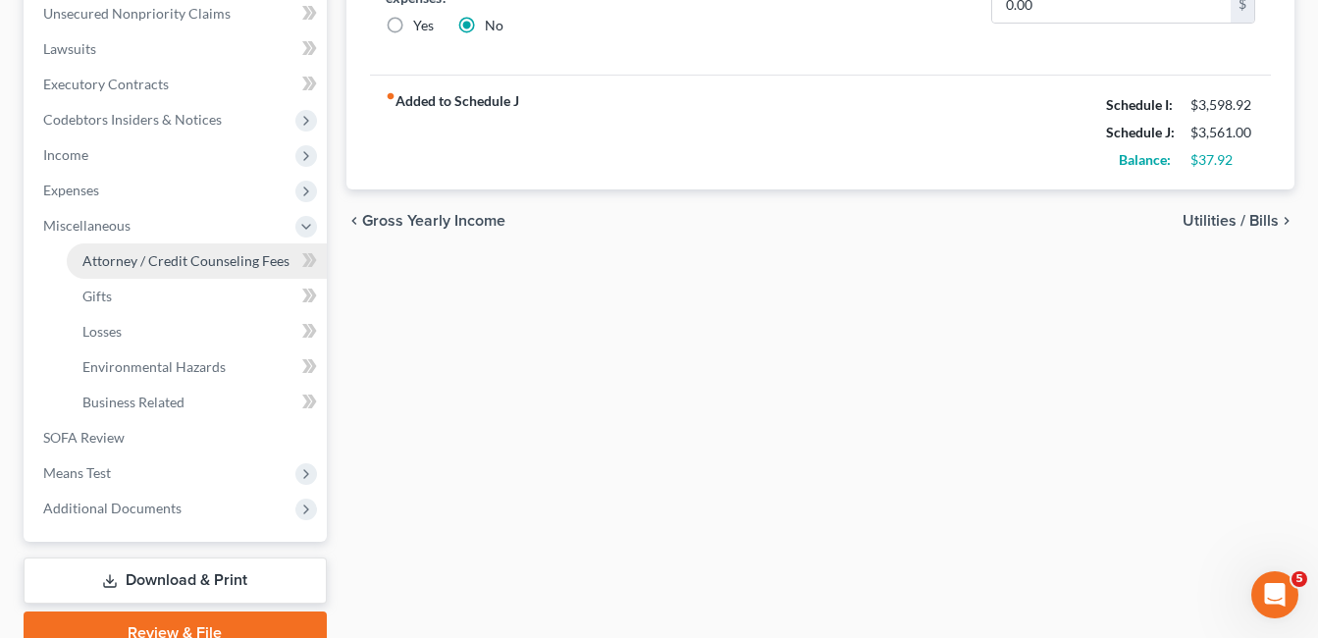
click at [206, 258] on span "Attorney / Credit Counseling Fees" at bounding box center [185, 260] width 207 height 17
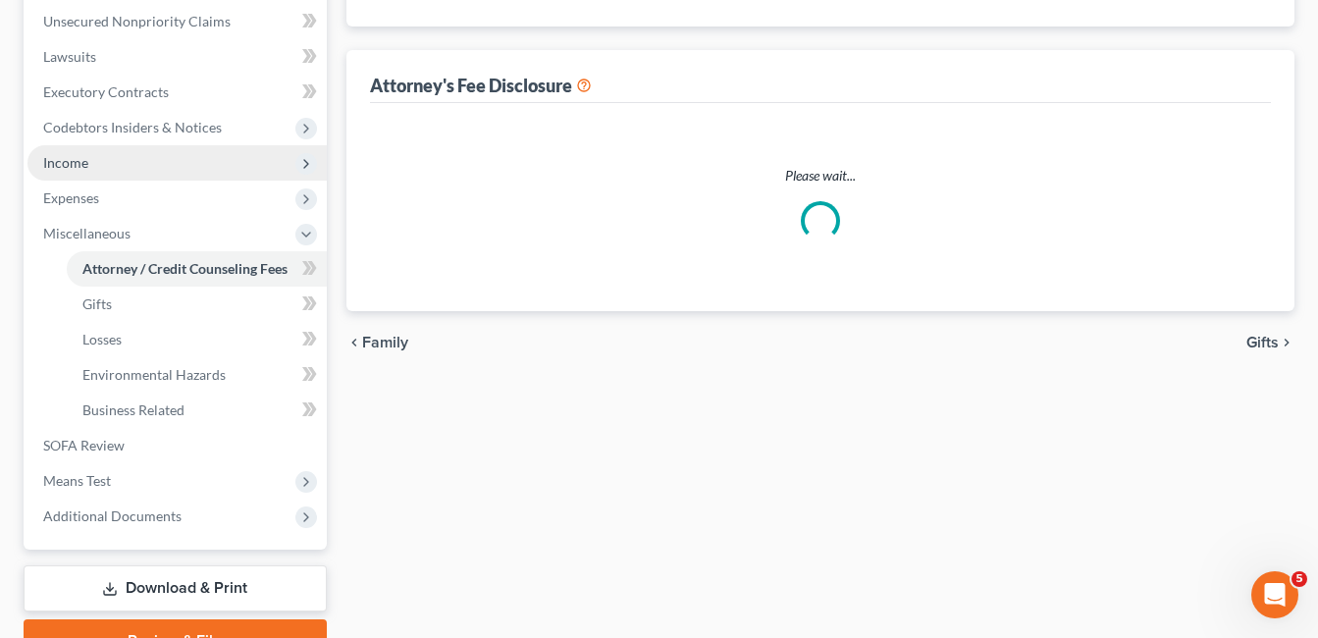
scroll to position [391, 0]
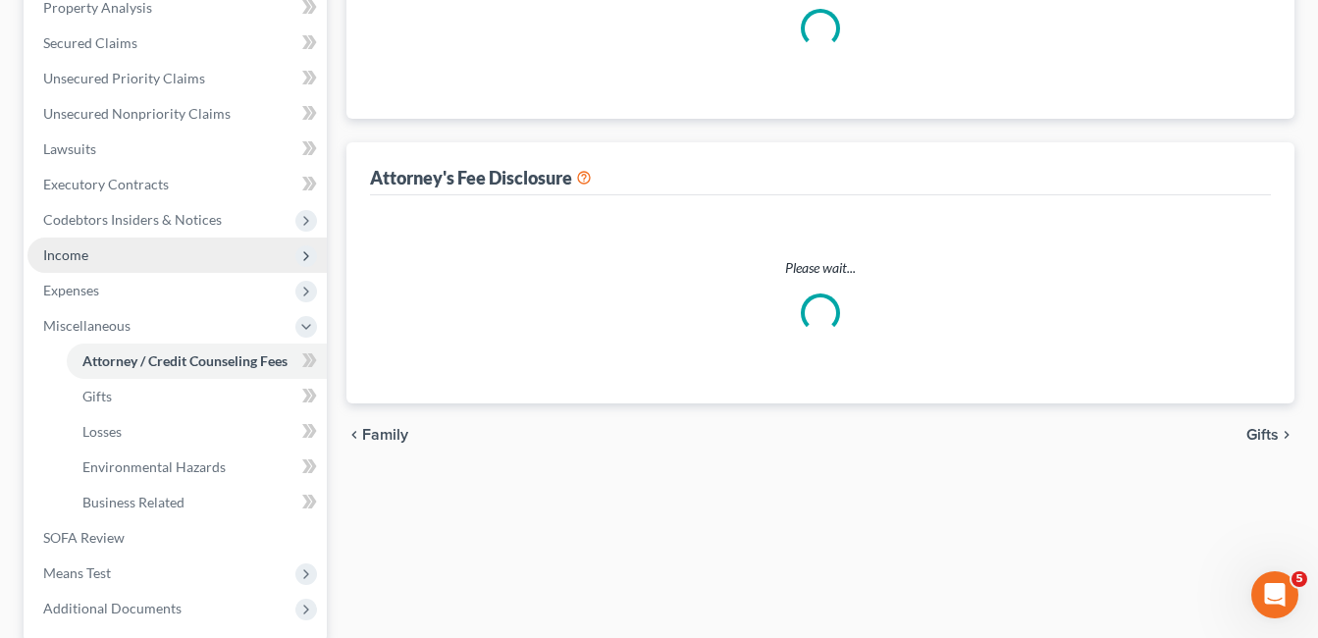
select select "1"
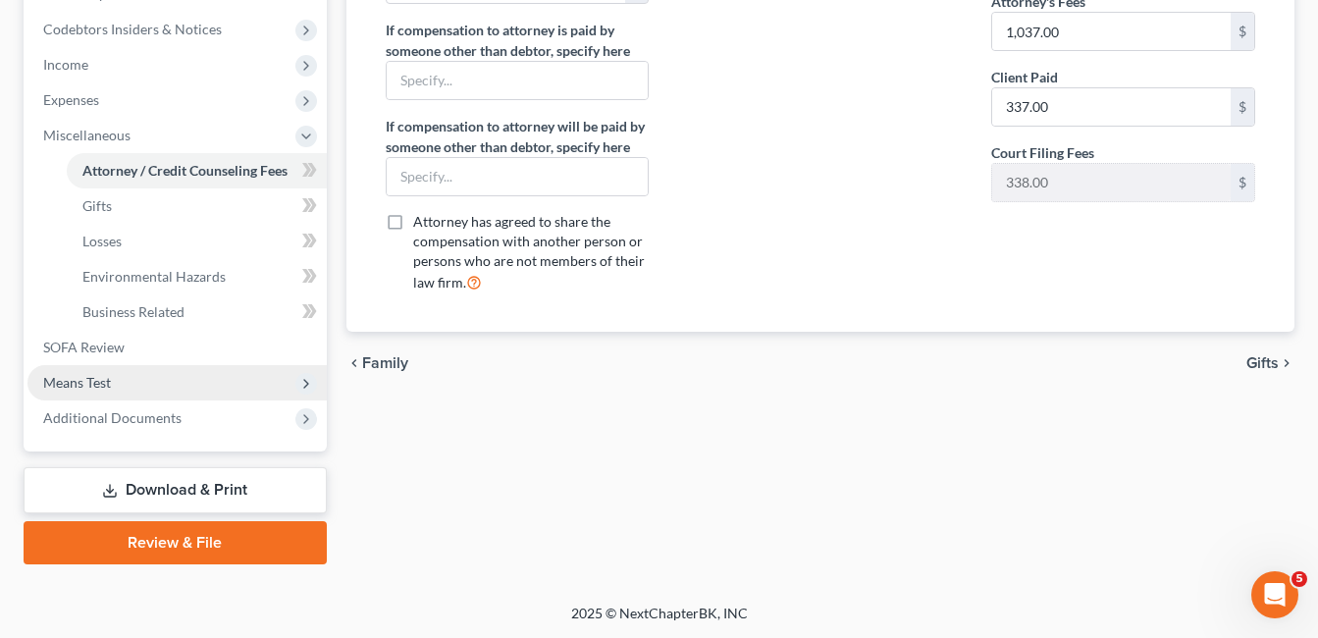
scroll to position [582, 0]
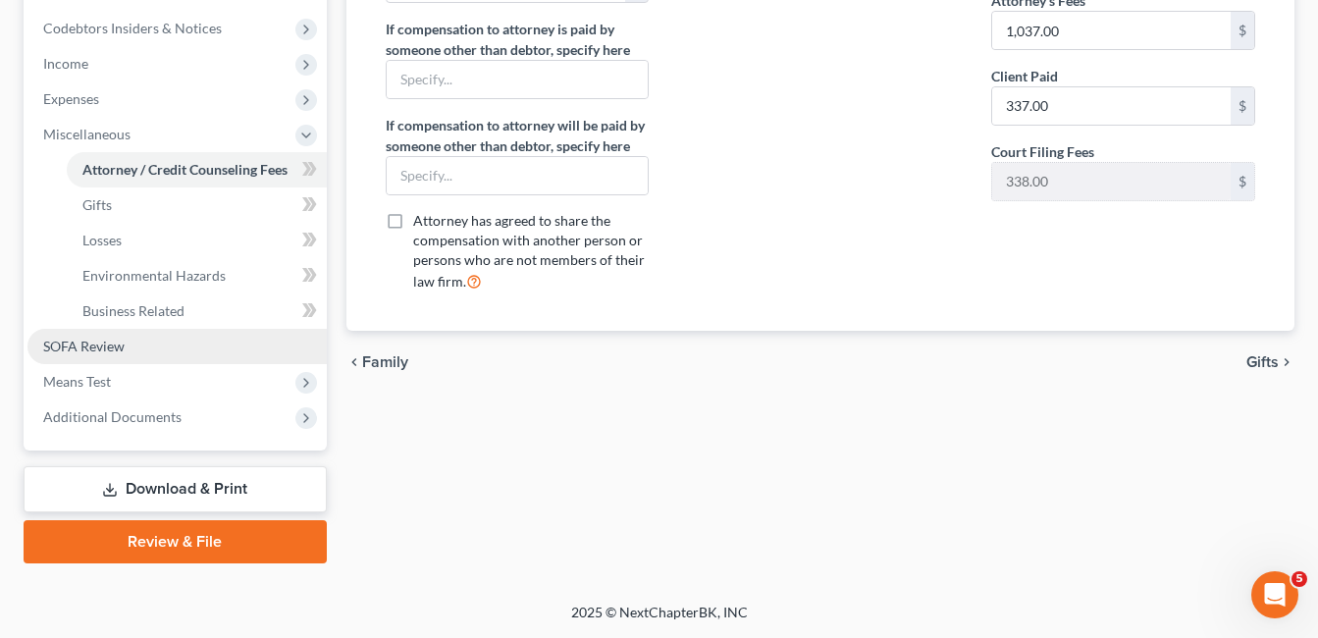
click at [97, 351] on span "SOFA Review" at bounding box center [83, 346] width 81 height 17
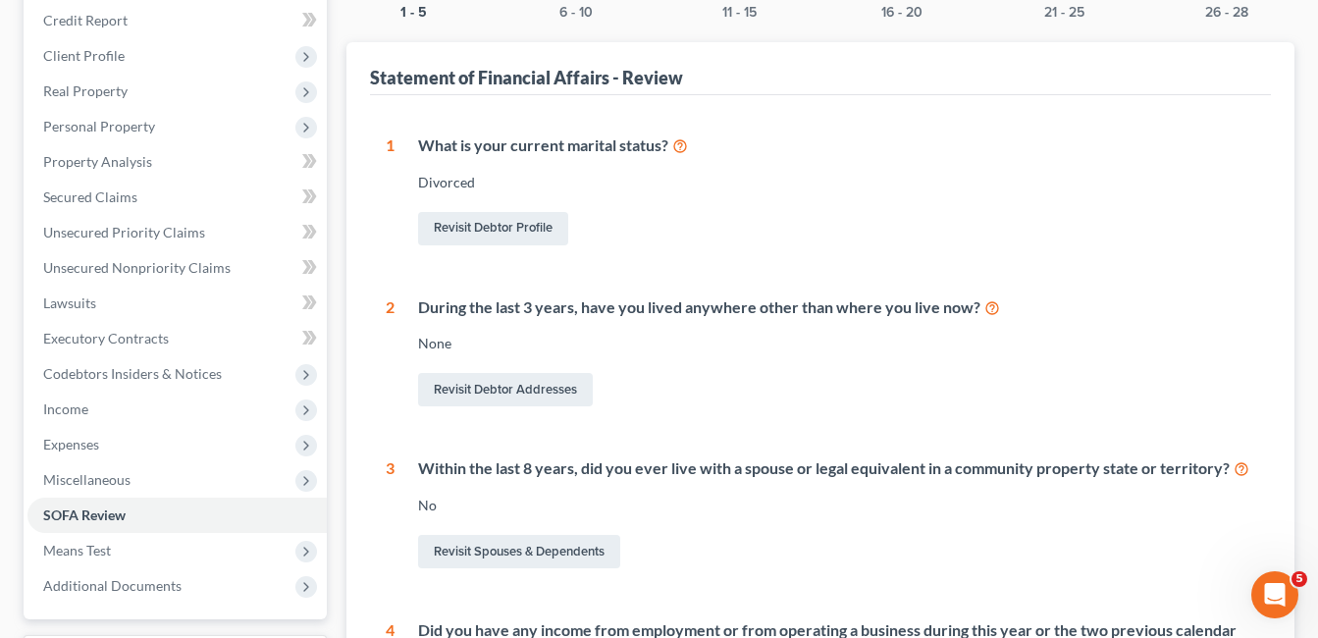
scroll to position [15, 0]
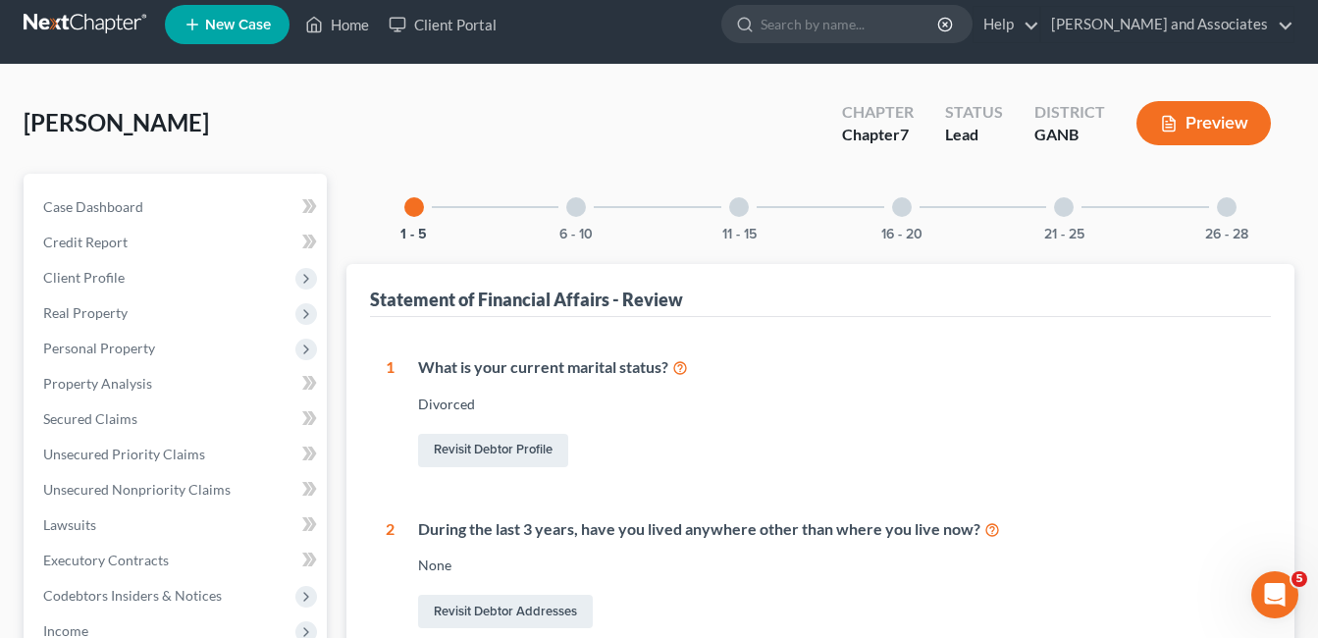
click at [578, 209] on div at bounding box center [576, 207] width 20 height 20
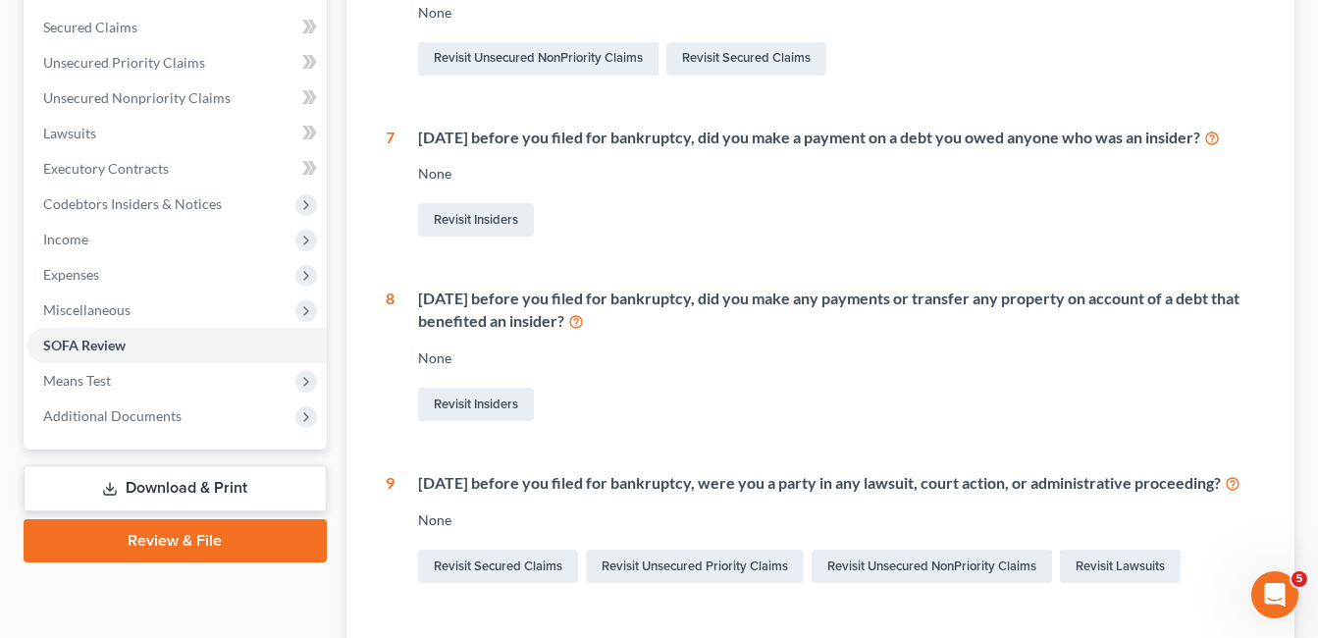
scroll to position [113, 0]
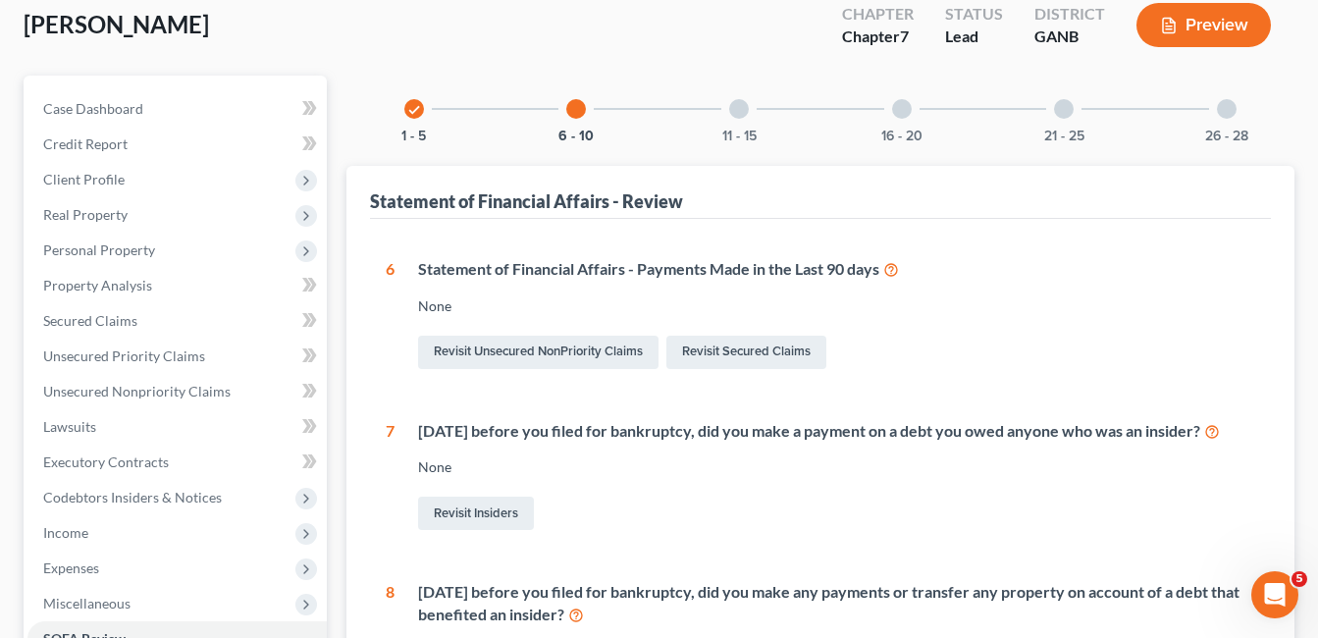
click at [743, 103] on div at bounding box center [739, 109] width 20 height 20
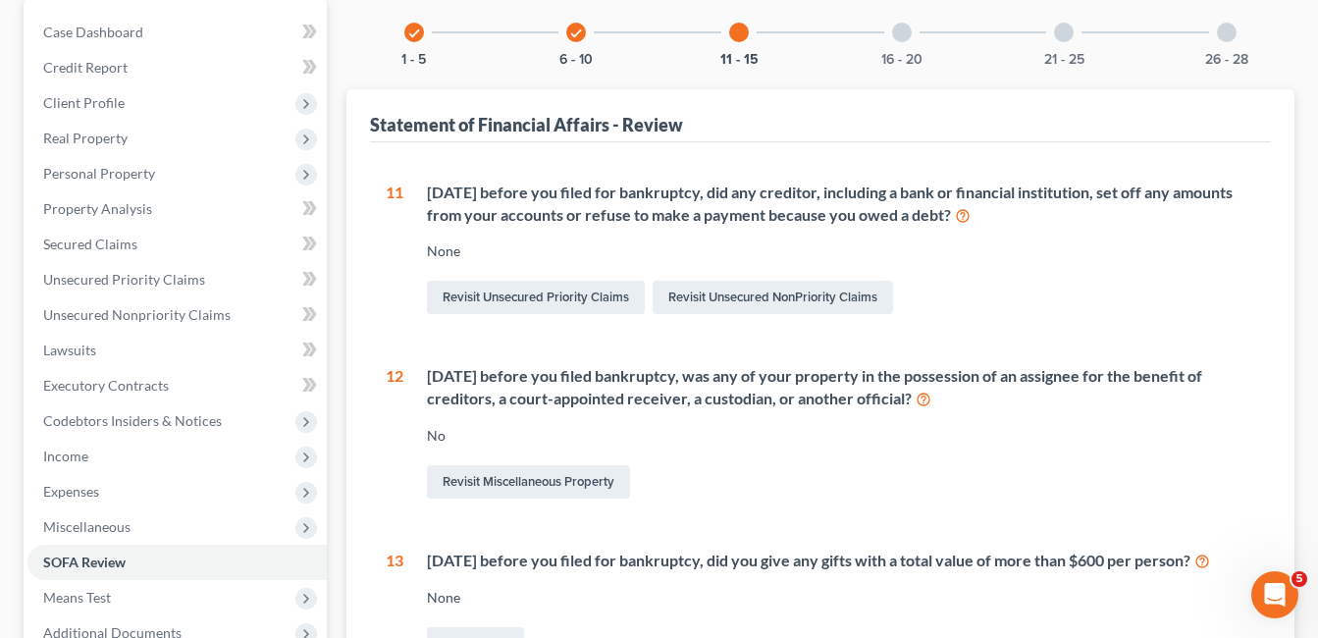
scroll to position [0, 0]
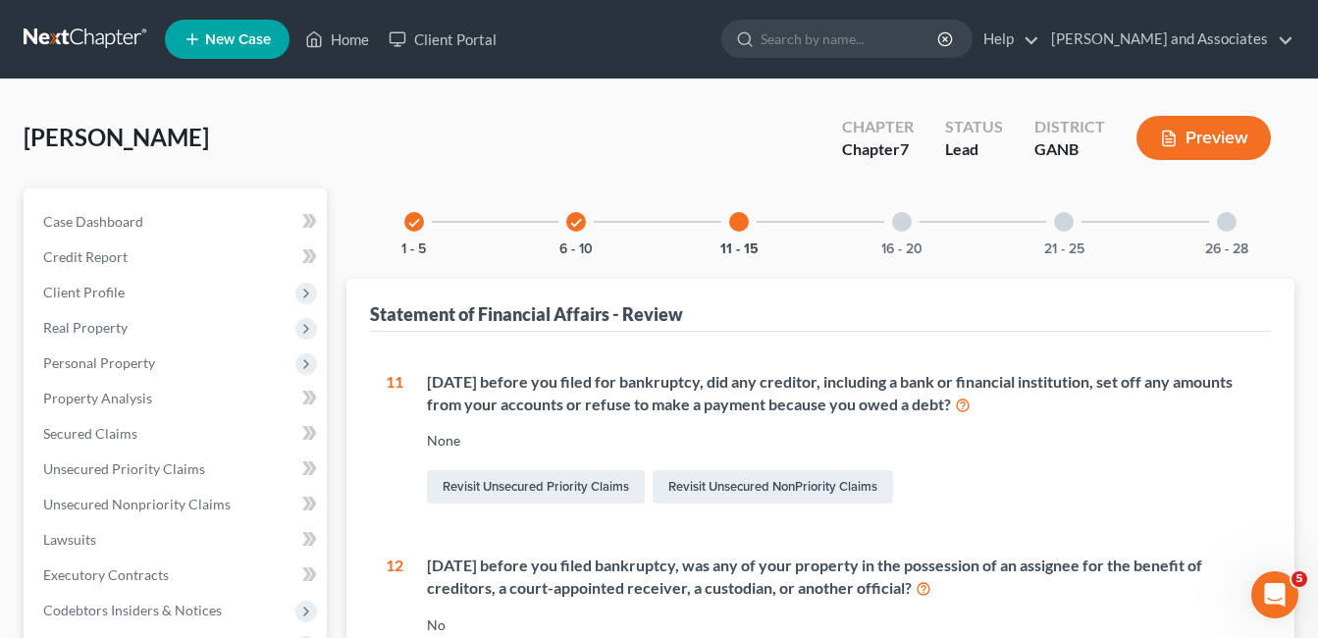
click at [896, 221] on div at bounding box center [902, 222] width 20 height 20
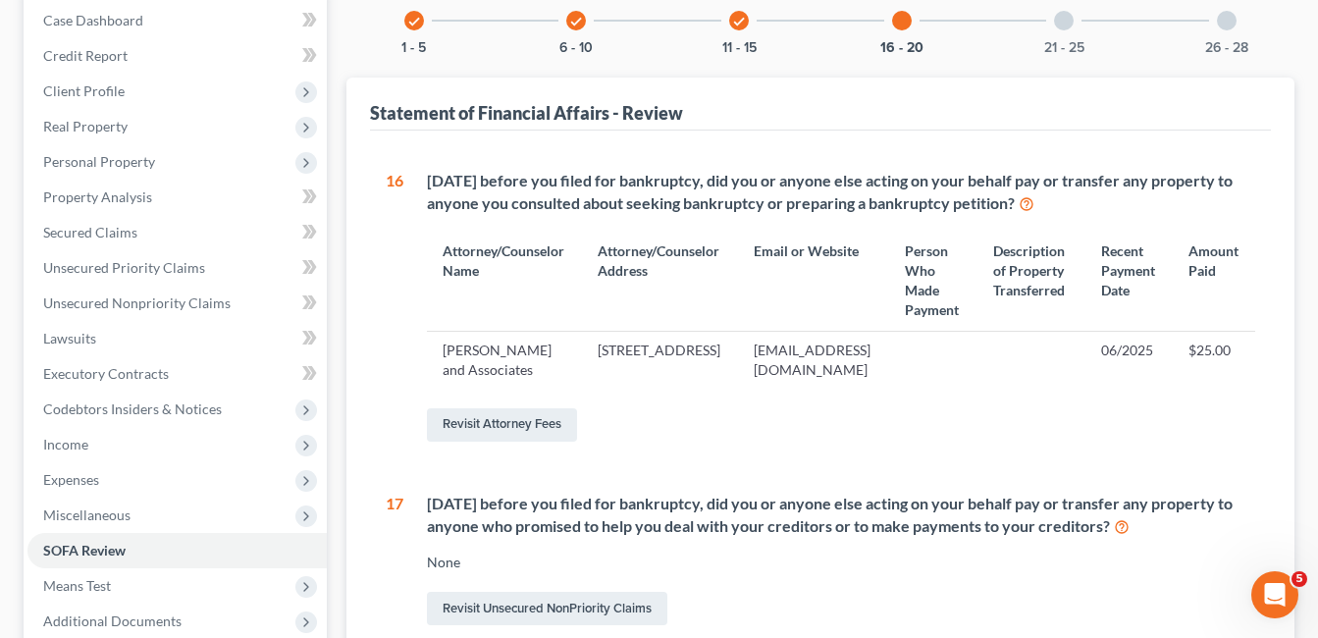
scroll to position [98, 0]
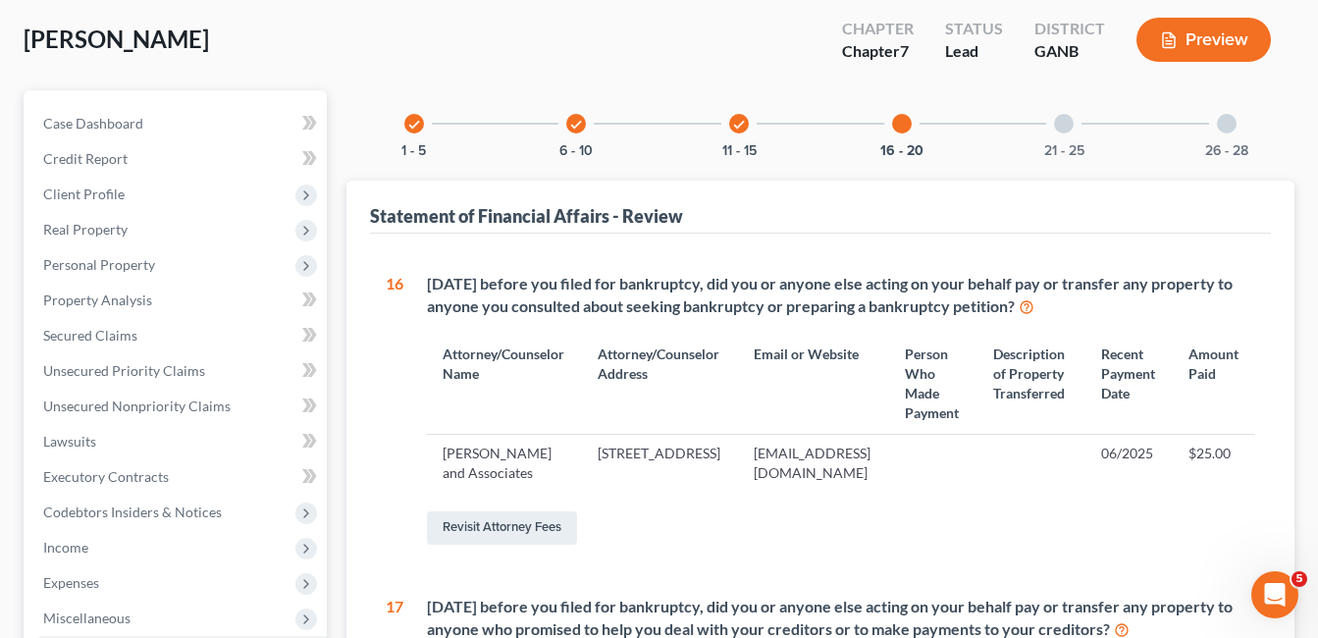
click at [1068, 121] on div at bounding box center [1064, 124] width 20 height 20
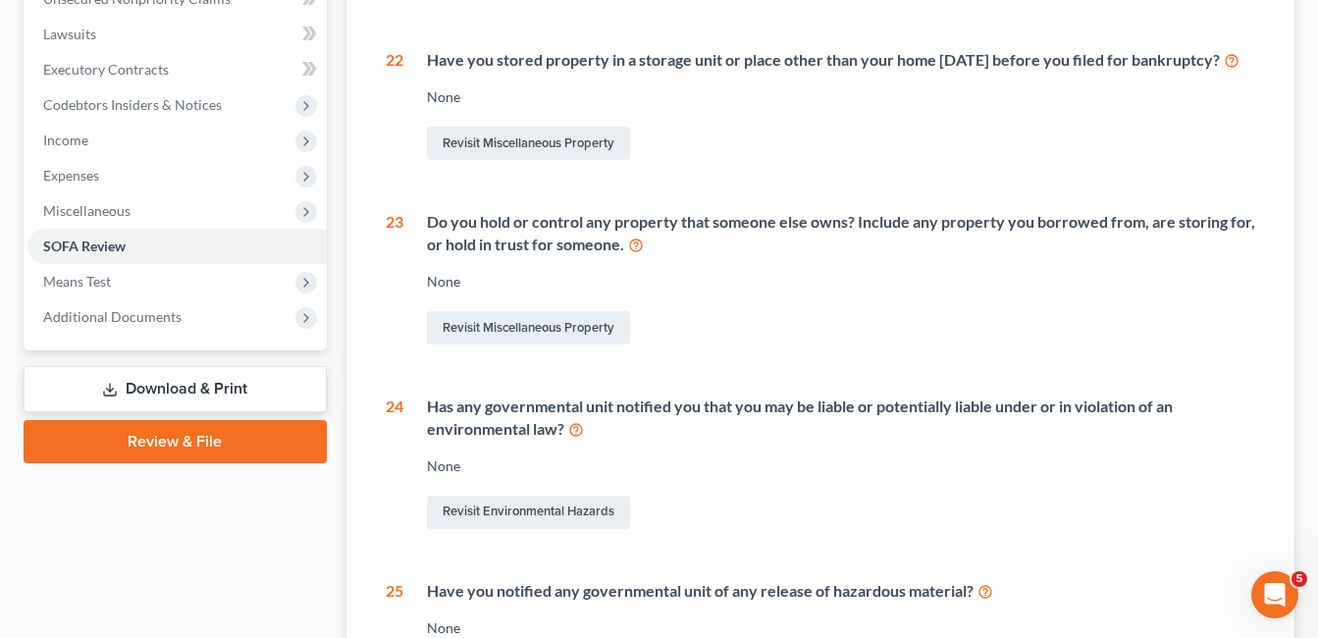
scroll to position [196, 0]
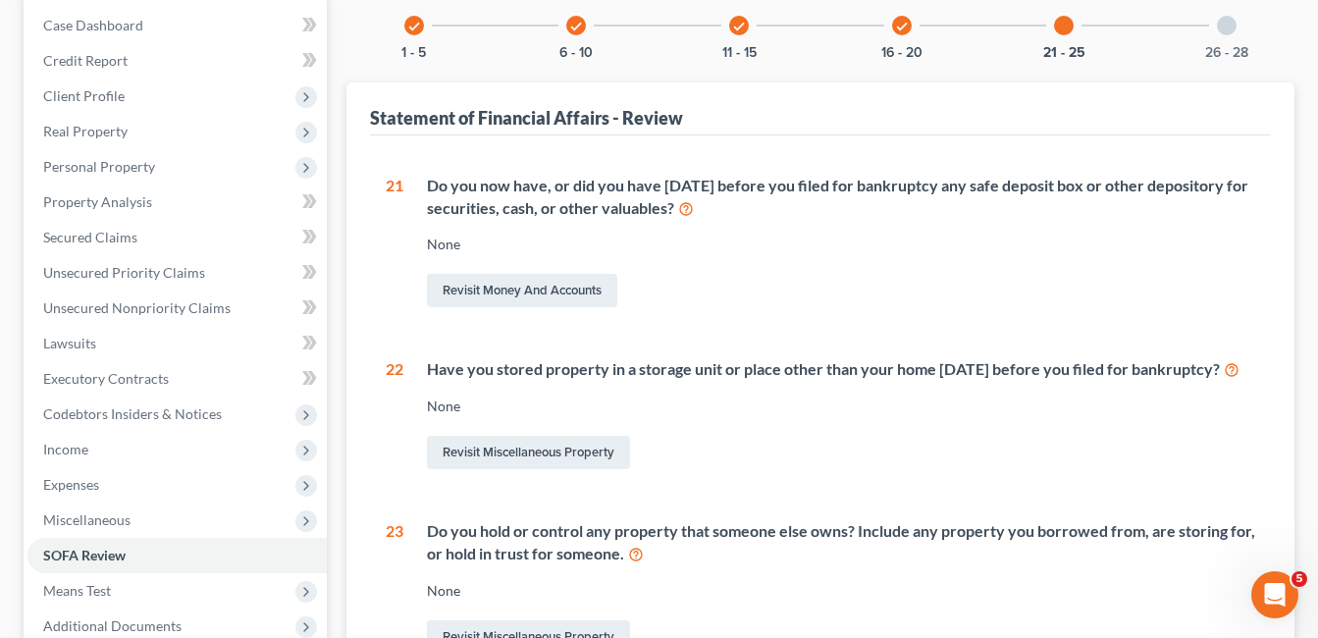
click at [1225, 23] on div at bounding box center [1227, 26] width 20 height 20
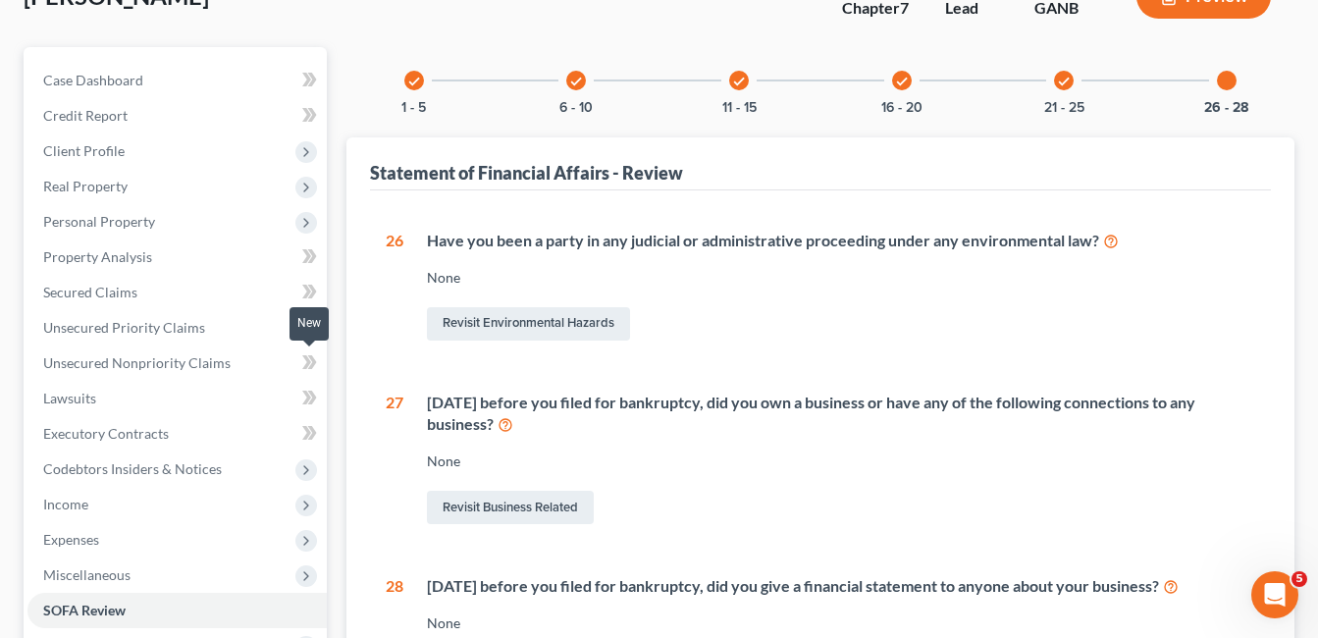
scroll to position [405, 0]
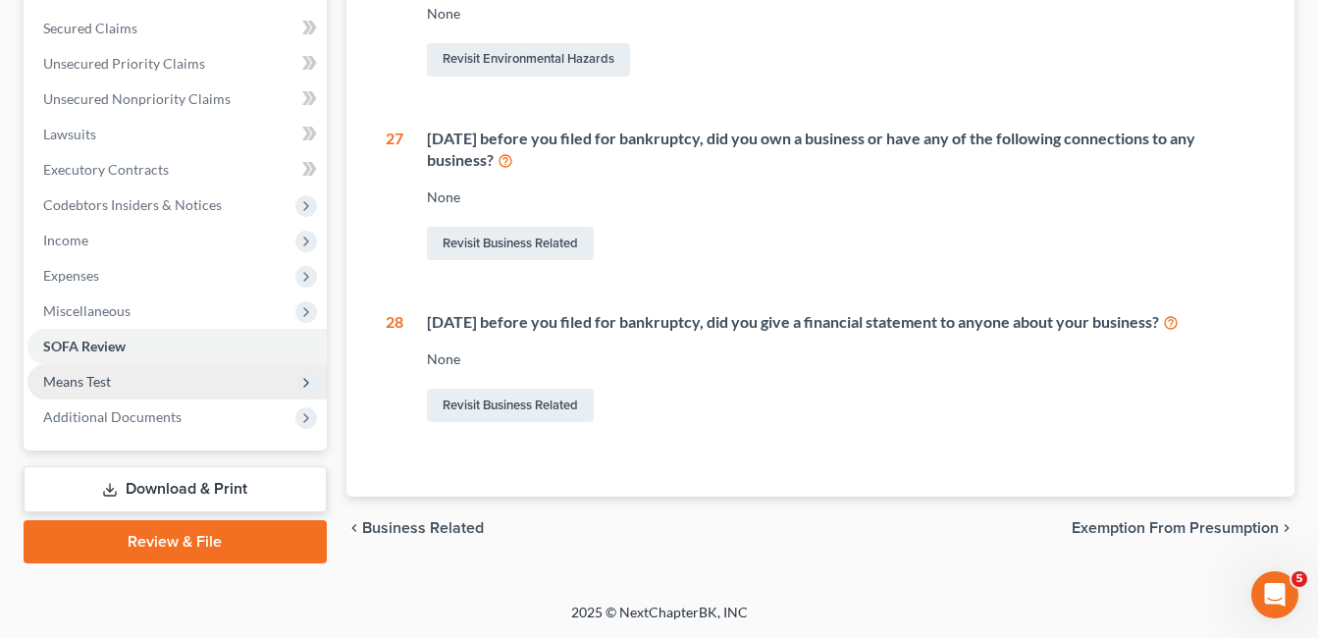
drag, startPoint x: 91, startPoint y: 375, endPoint x: 108, endPoint y: 379, distance: 17.1
click at [91, 375] on span "Means Test" at bounding box center [77, 381] width 68 height 17
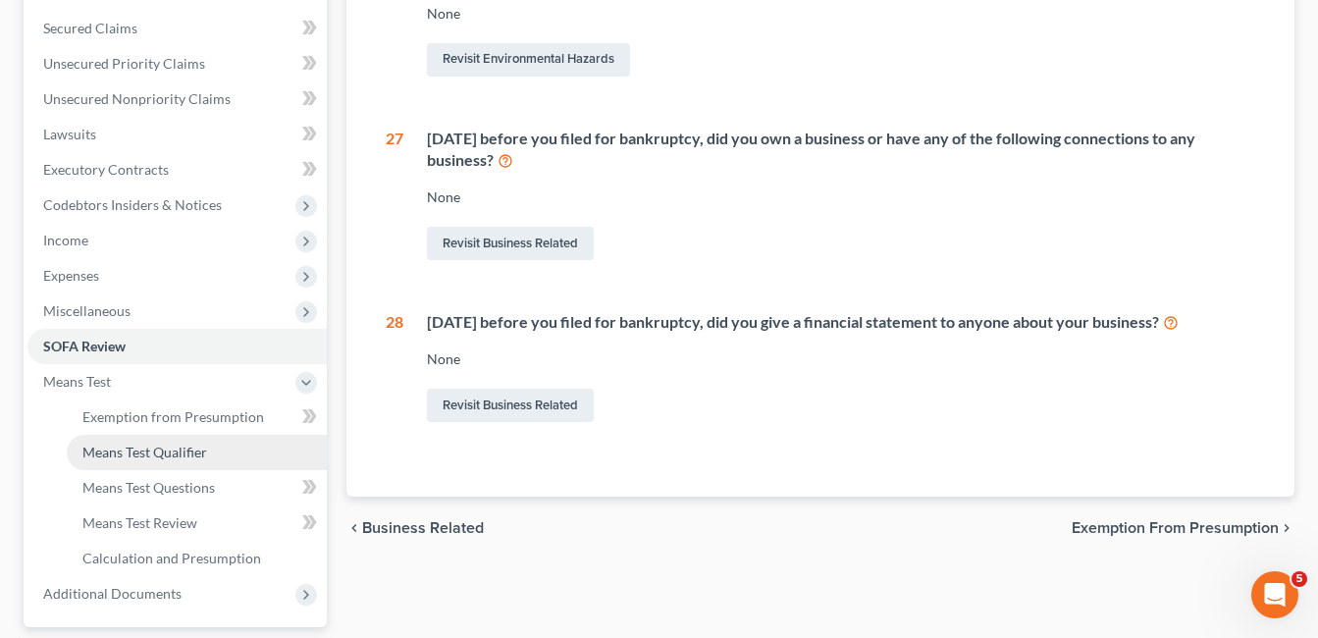
click at [163, 454] on span "Means Test Qualifier" at bounding box center [144, 452] width 125 height 17
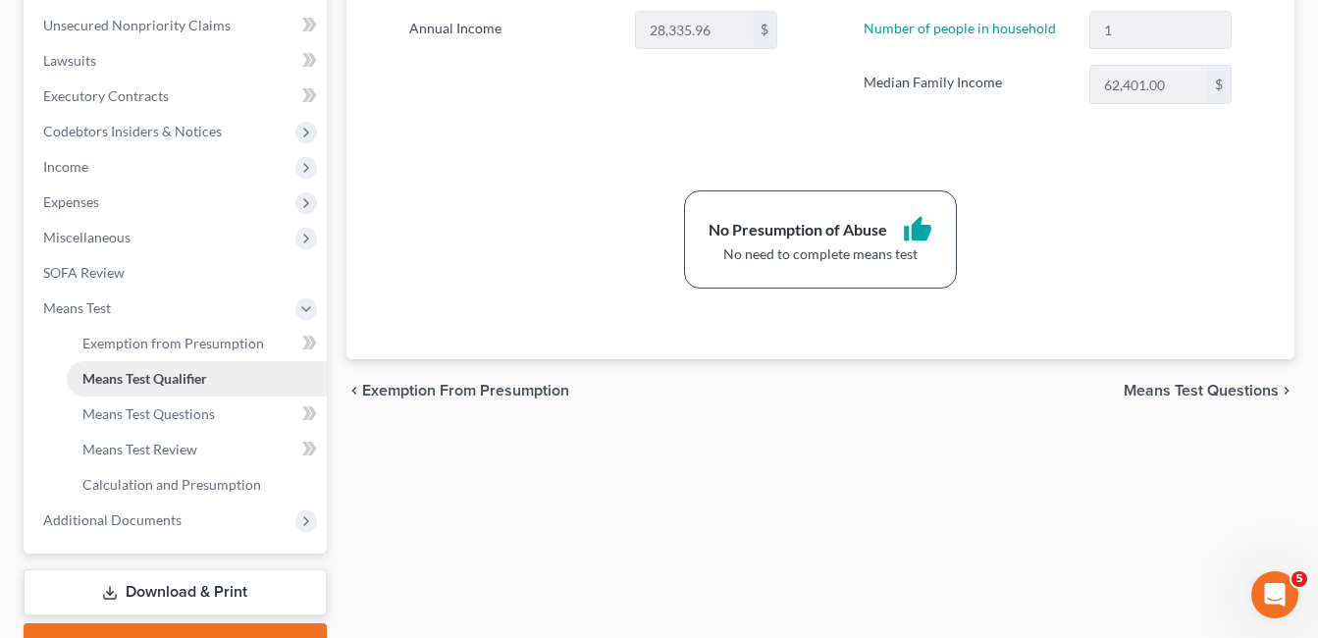
scroll to position [491, 0]
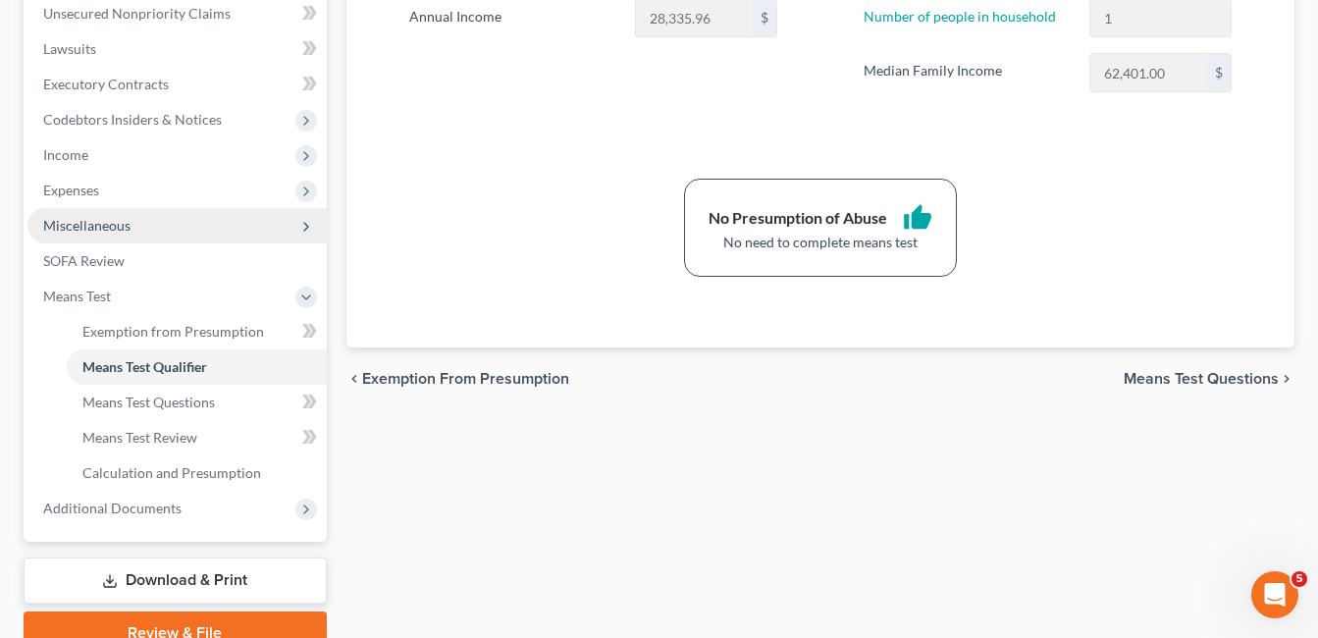
click at [108, 227] on span "Miscellaneous" at bounding box center [86, 225] width 87 height 17
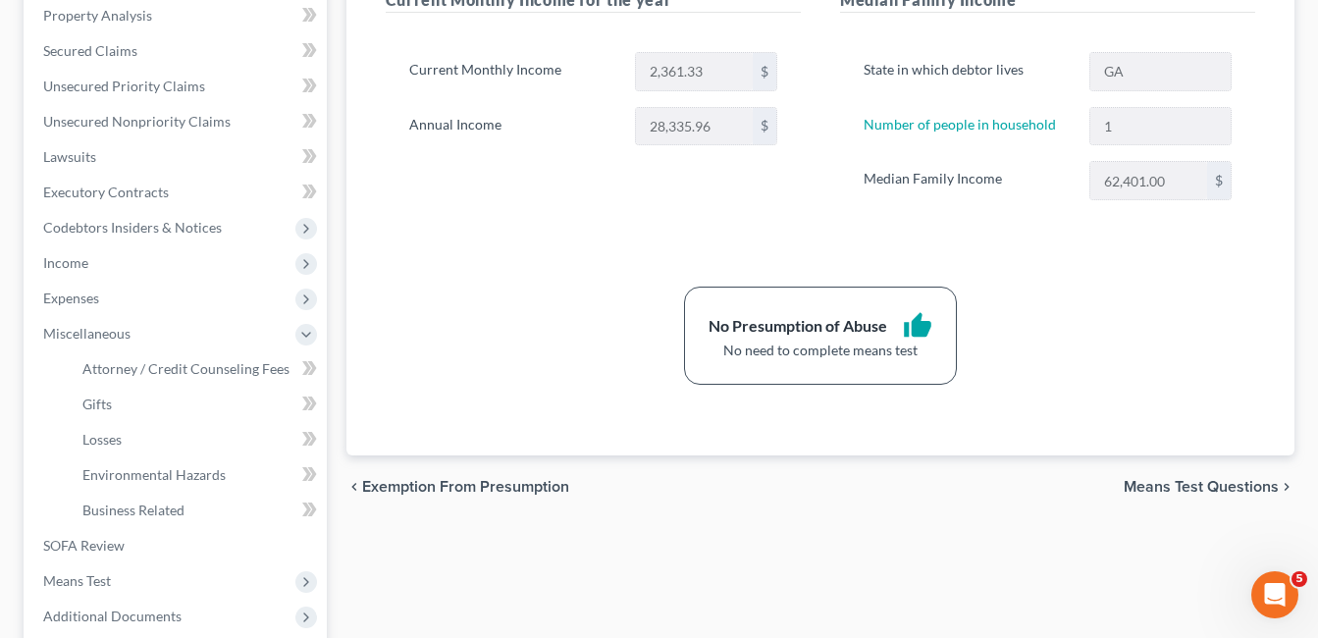
scroll to position [582, 0]
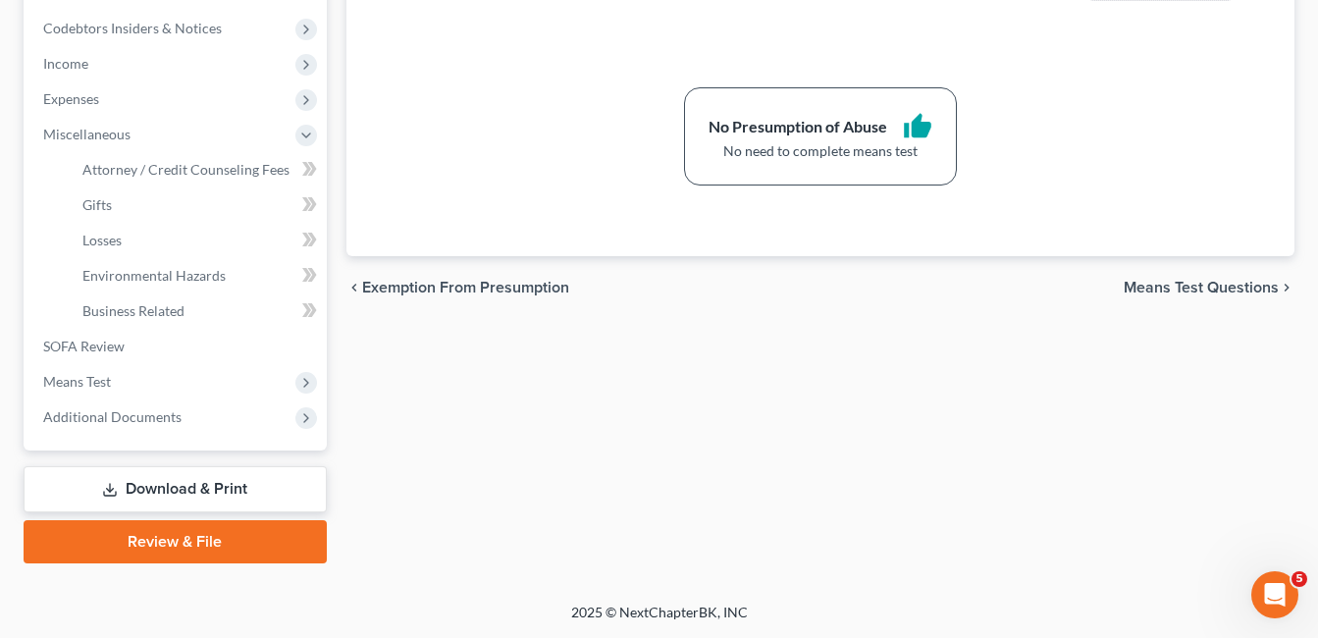
click at [189, 539] on link "Review & File" at bounding box center [175, 541] width 303 height 43
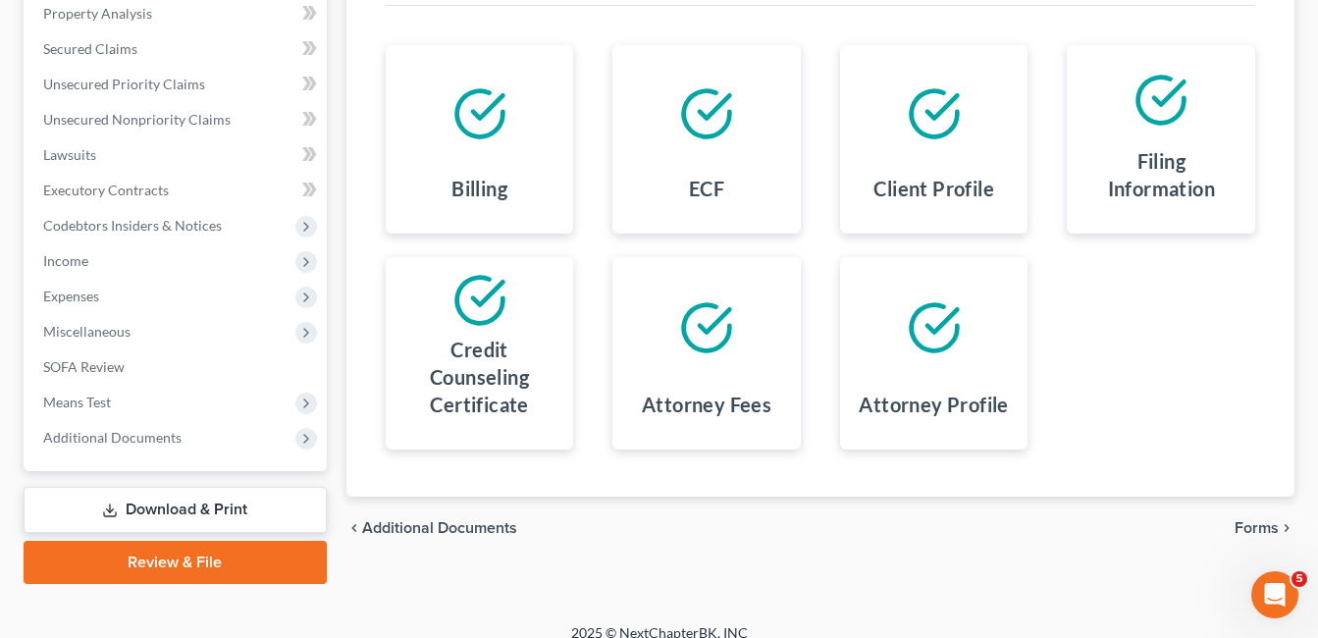
scroll to position [405, 0]
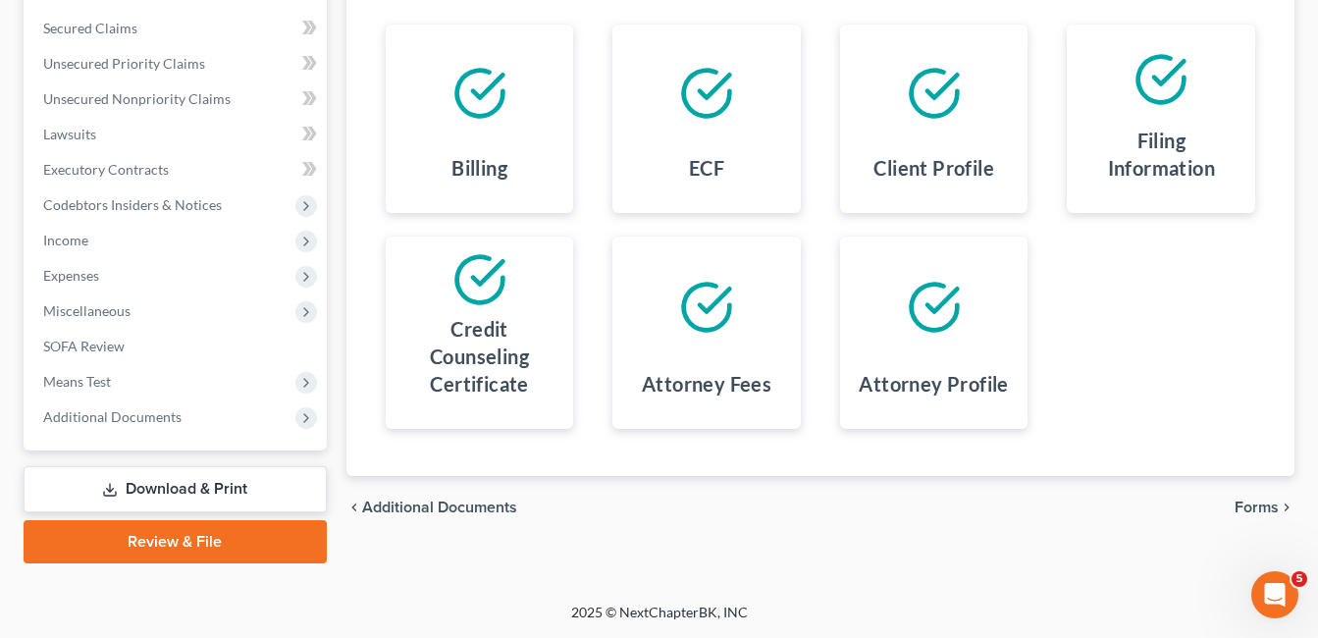
click at [1252, 506] on span "Forms" at bounding box center [1257, 508] width 44 height 16
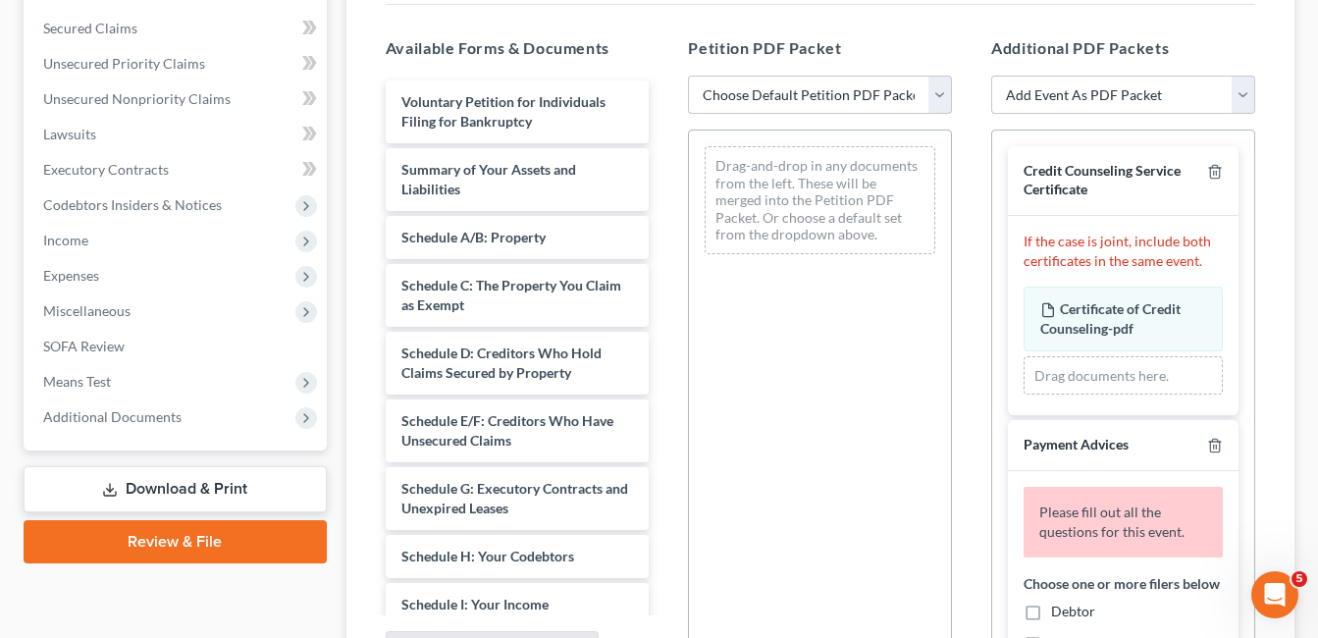
click at [939, 93] on select "Choose Default Petition PDF Packet Complete Bankruptcy Petition (all forms and …" at bounding box center [820, 95] width 264 height 39
click at [936, 96] on select "Choose Default Petition PDF Packet Complete Bankruptcy Petition (all forms and …" at bounding box center [820, 95] width 264 height 39
click at [941, 97] on select "Choose Default Petition PDF Packet Complete Bankruptcy Petition (all forms and …" at bounding box center [820, 95] width 264 height 39
click at [941, 95] on select "Choose Default Petition PDF Packet Complete Bankruptcy Petition (all forms and …" at bounding box center [820, 95] width 264 height 39
select select "2"
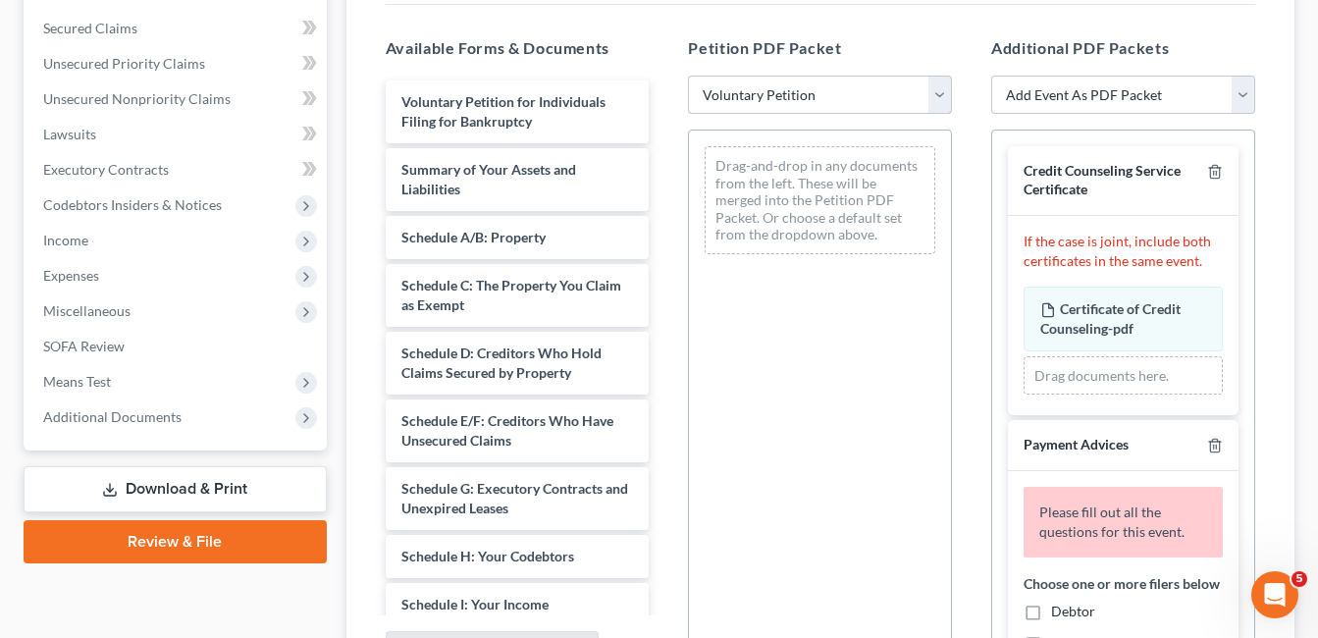
click at [688, 76] on select "Choose Default Petition PDF Packet Complete Bankruptcy Petition (all forms and …" at bounding box center [820, 95] width 264 height 39
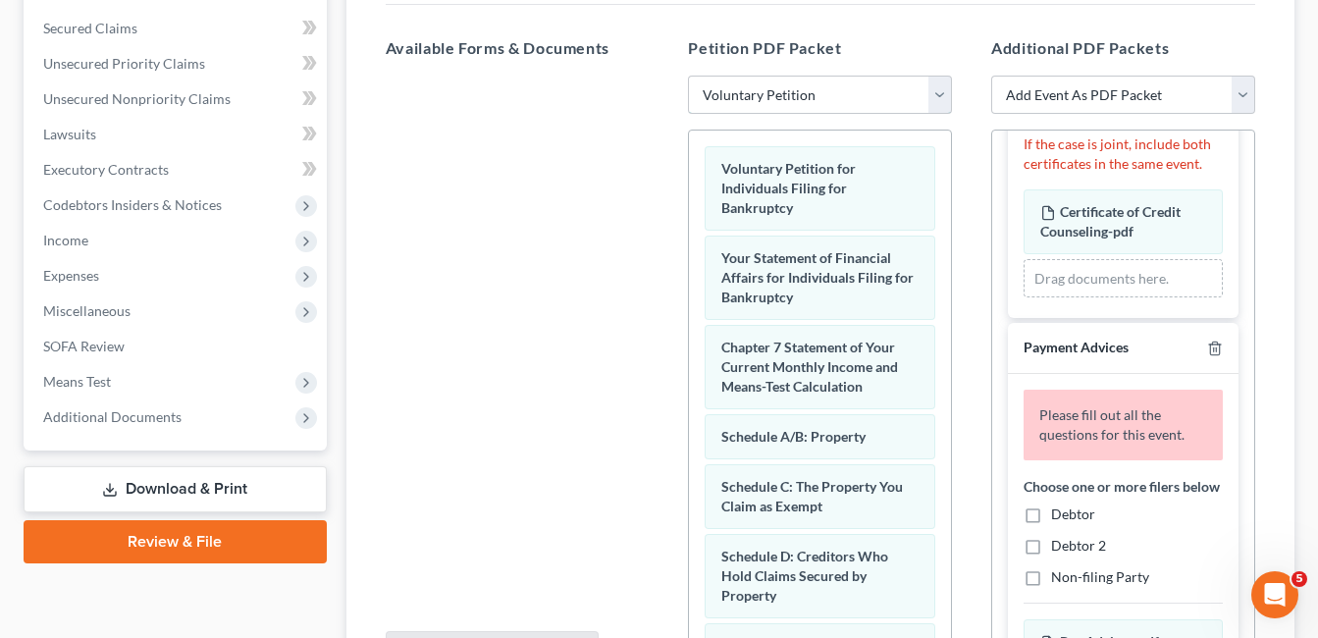
scroll to position [98, 0]
click at [1030, 537] on div "Please fill out all the questions for this event. Choose one or more filers bel…" at bounding box center [1123, 550] width 231 height 355
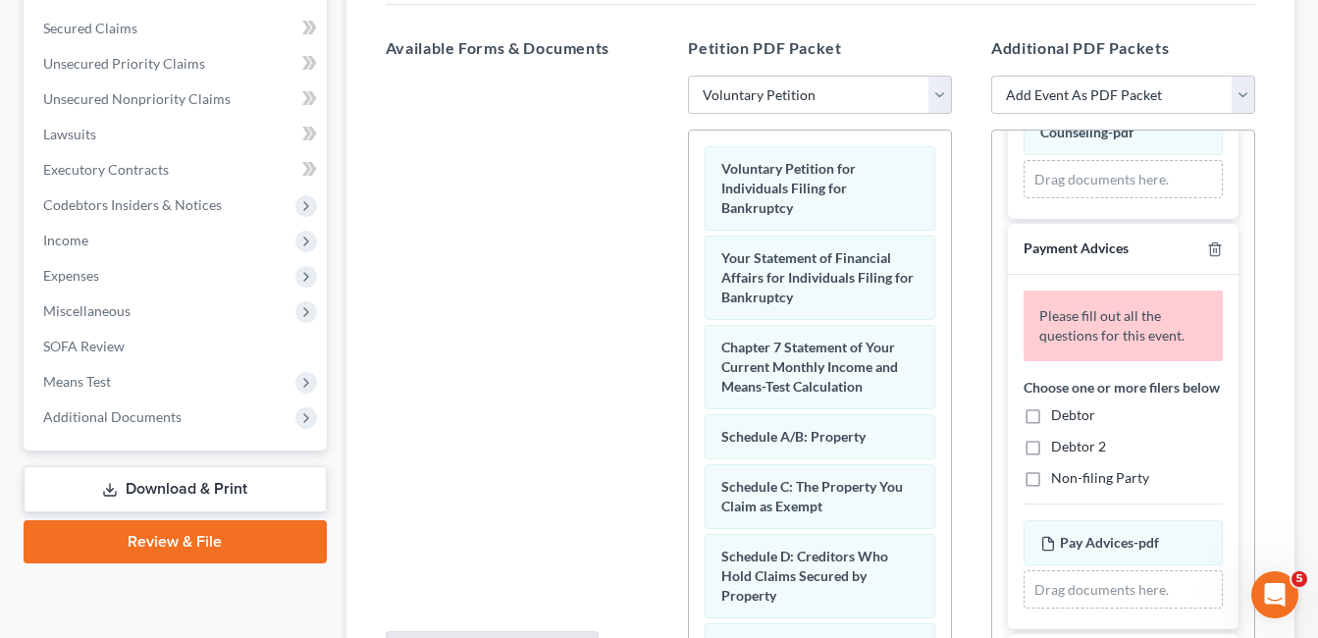
scroll to position [569, 0]
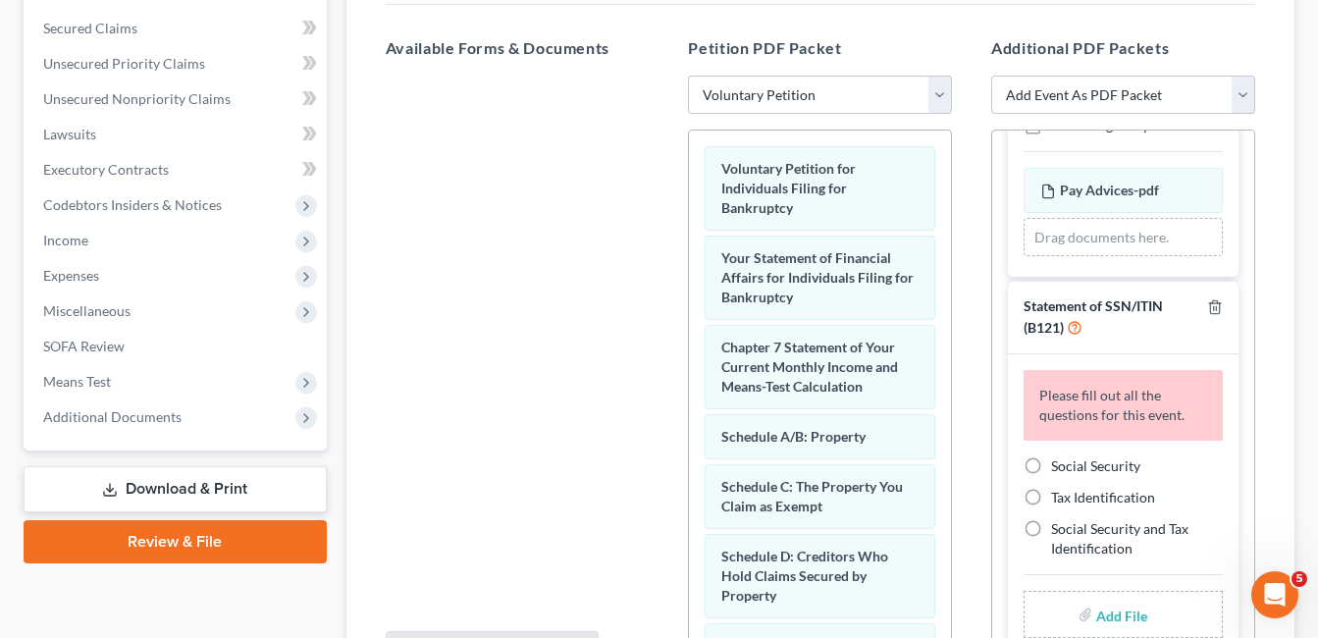
click at [1051, 463] on label "Social Security" at bounding box center [1095, 466] width 89 height 20
click at [1059, 463] on input "Social Security" at bounding box center [1065, 462] width 13 height 13
radio input "true"
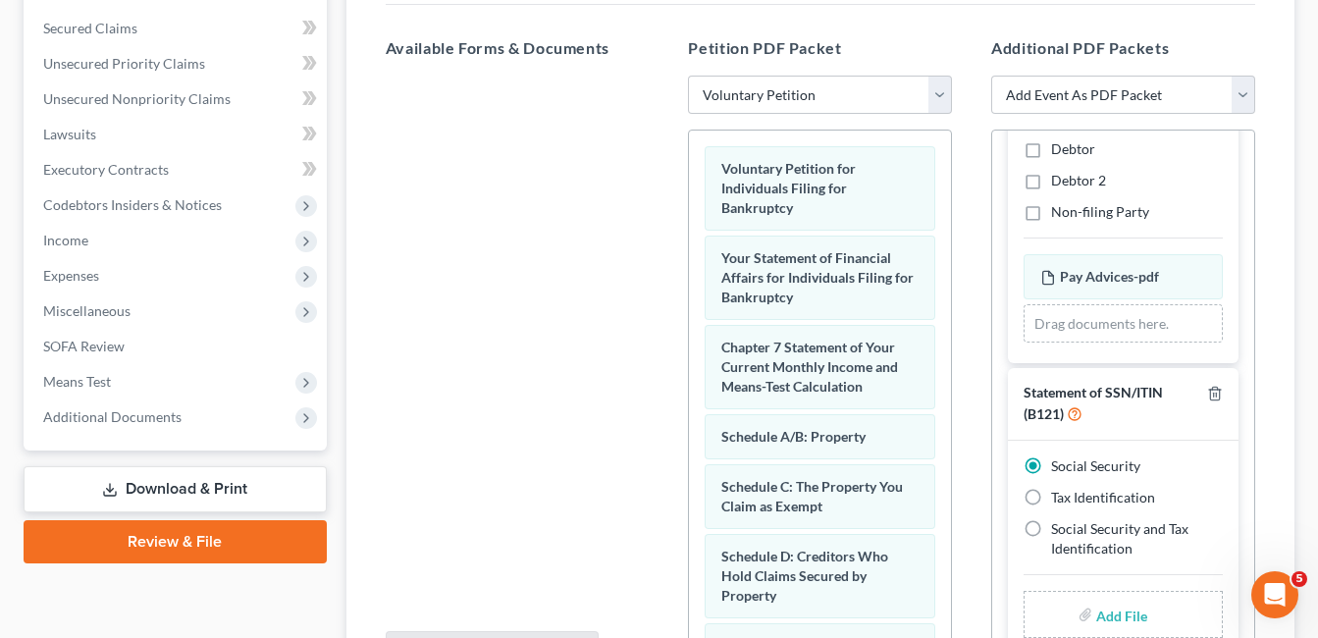
scroll to position [483, 0]
click at [1145, 619] on div "Add File" at bounding box center [1123, 614] width 199 height 47
click at [1129, 615] on input "file" at bounding box center [1119, 614] width 47 height 35
type input "C:\fakepath\Social Security Number Statement (15).pdf"
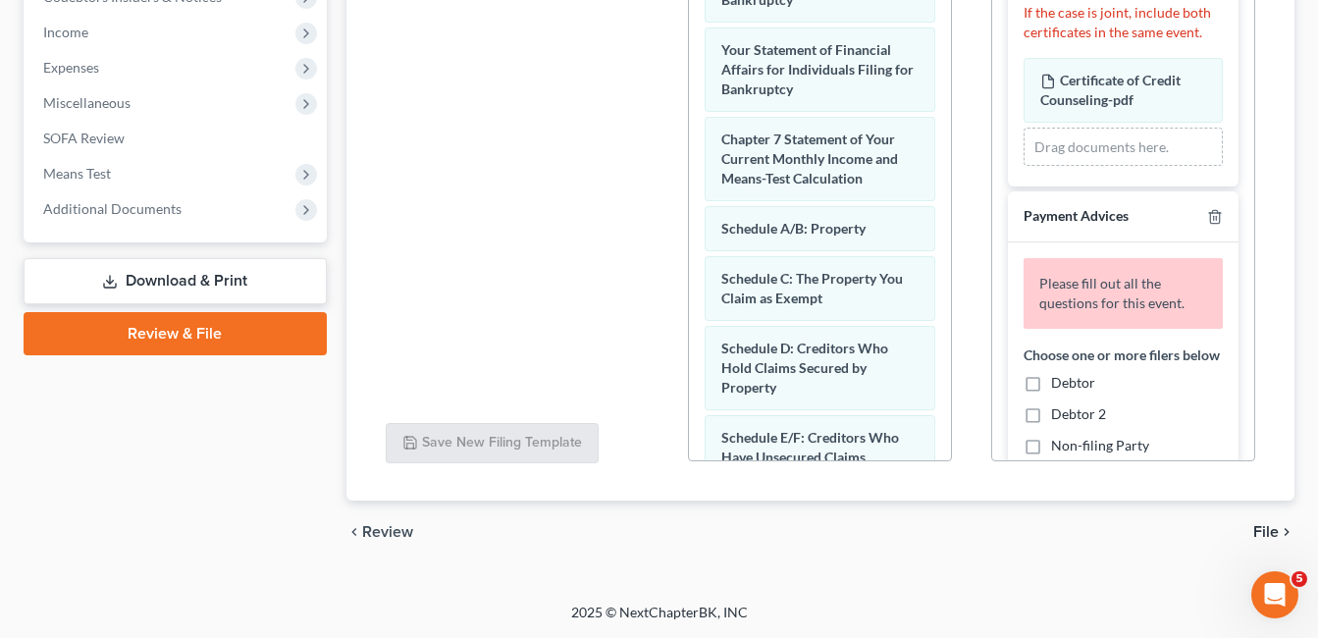
scroll to position [0, 0]
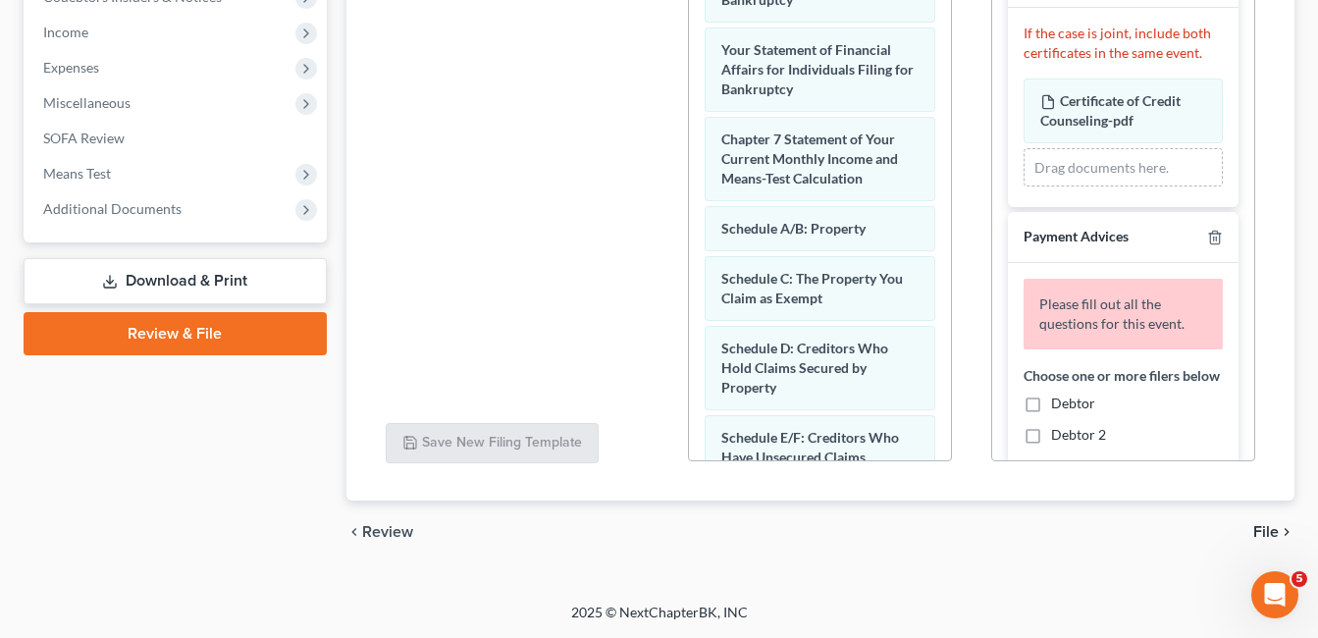
click at [1051, 413] on label "Debtor" at bounding box center [1073, 404] width 44 height 20
click at [1059, 406] on input "Debtor" at bounding box center [1065, 400] width 13 height 13
checkbox input "true"
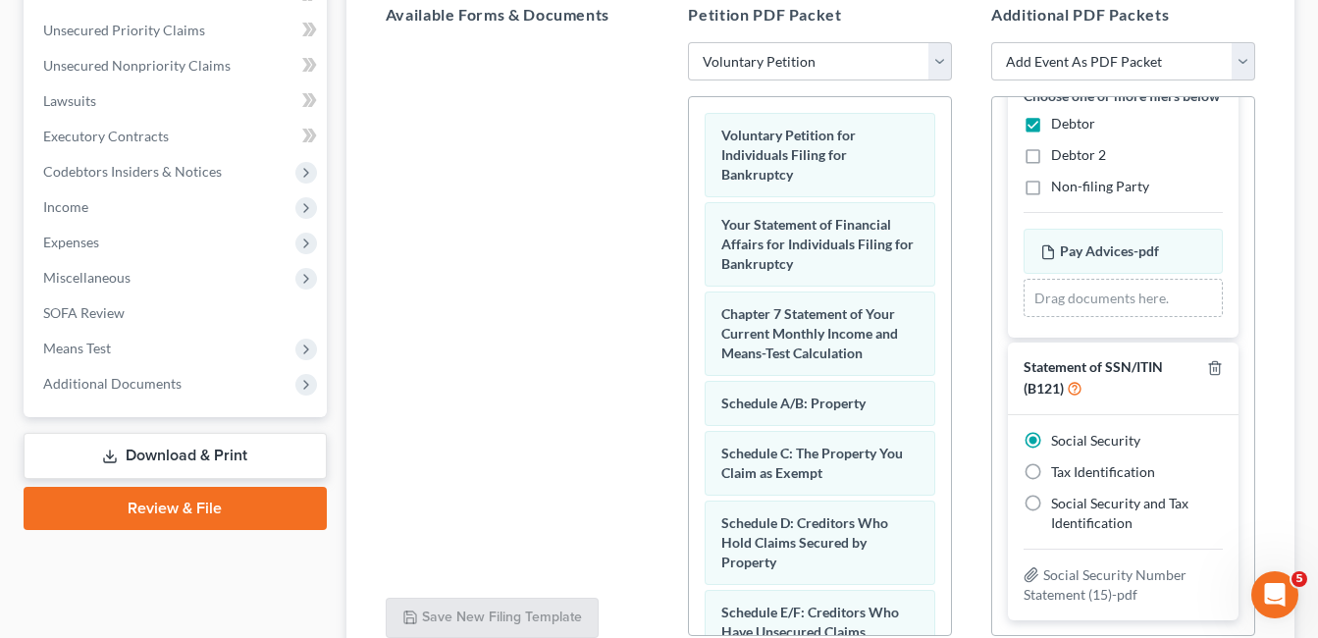
scroll to position [613, 0]
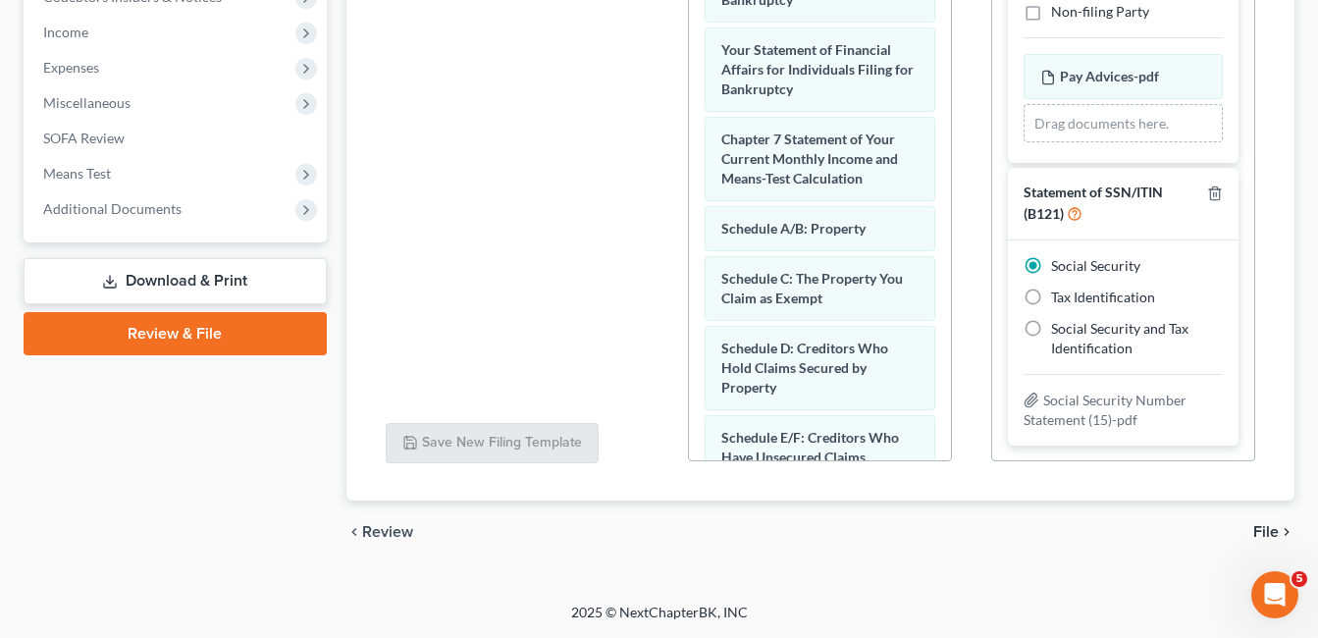
click at [1271, 530] on span "File" at bounding box center [1266, 532] width 26 height 16
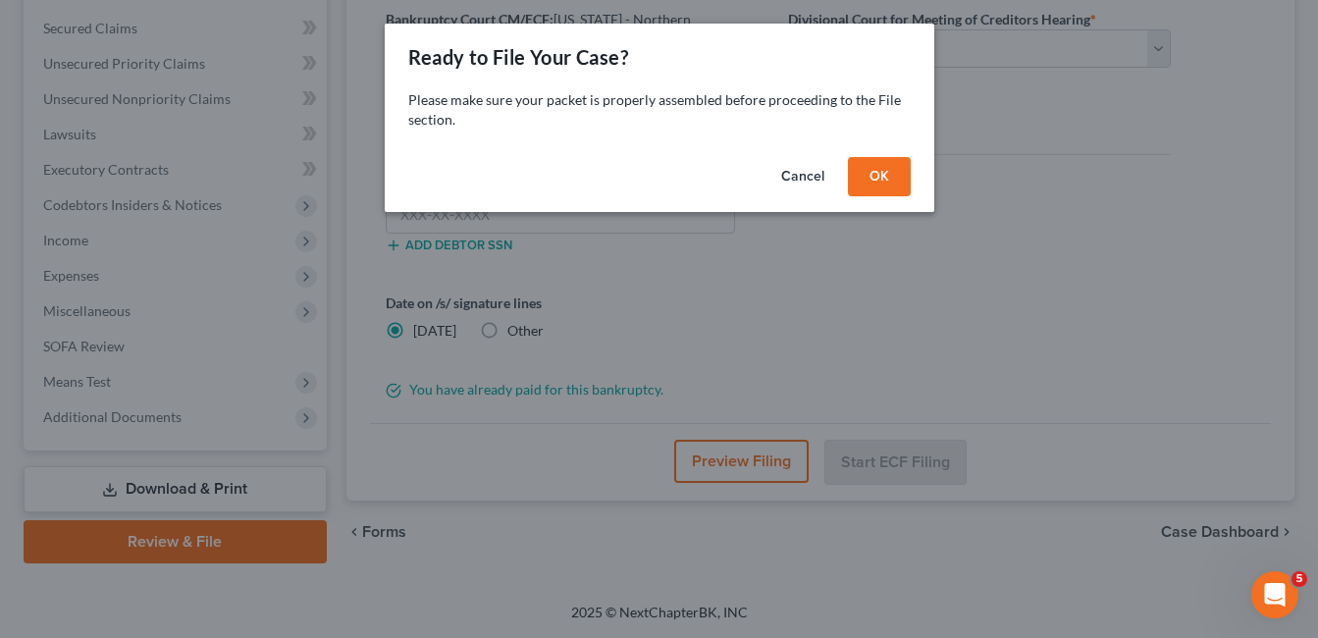
scroll to position [405, 0]
click at [890, 177] on button "OK" at bounding box center [886, 176] width 63 height 39
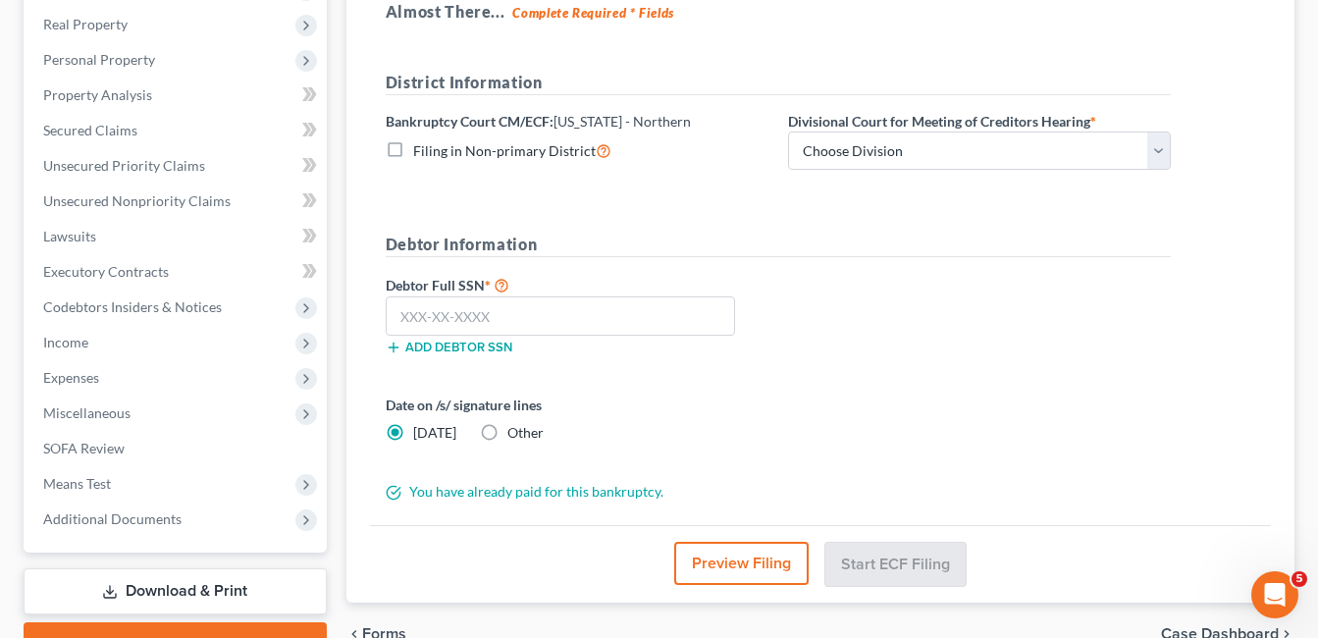
scroll to position [209, 0]
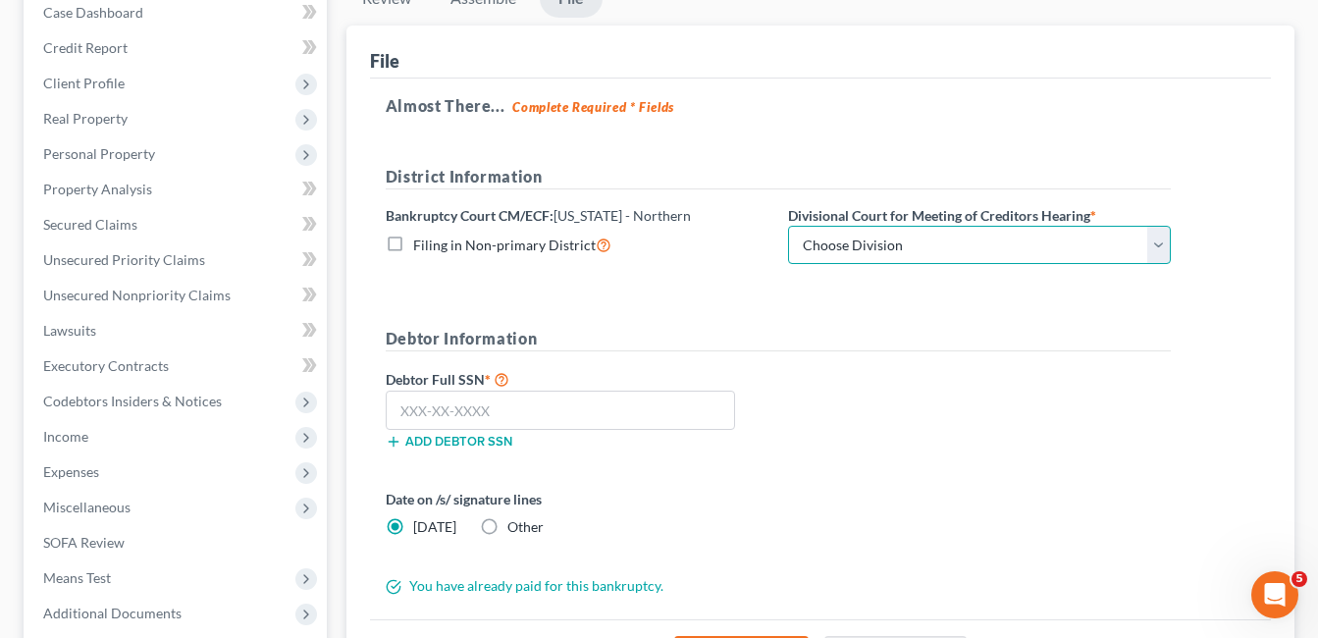
drag, startPoint x: 1157, startPoint y: 243, endPoint x: 981, endPoint y: 257, distance: 176.2
click at [1160, 244] on select "Choose Division [GEOGRAPHIC_DATA] [GEOGRAPHIC_DATA] [GEOGRAPHIC_DATA] [GEOGRAPH…" at bounding box center [979, 245] width 383 height 39
select select "0"
click at [788, 226] on select "Choose Division [GEOGRAPHIC_DATA] [GEOGRAPHIC_DATA] [GEOGRAPHIC_DATA] [GEOGRAPH…" at bounding box center [979, 245] width 383 height 39
drag, startPoint x: 441, startPoint y: 412, endPoint x: 895, endPoint y: 518, distance: 466.6
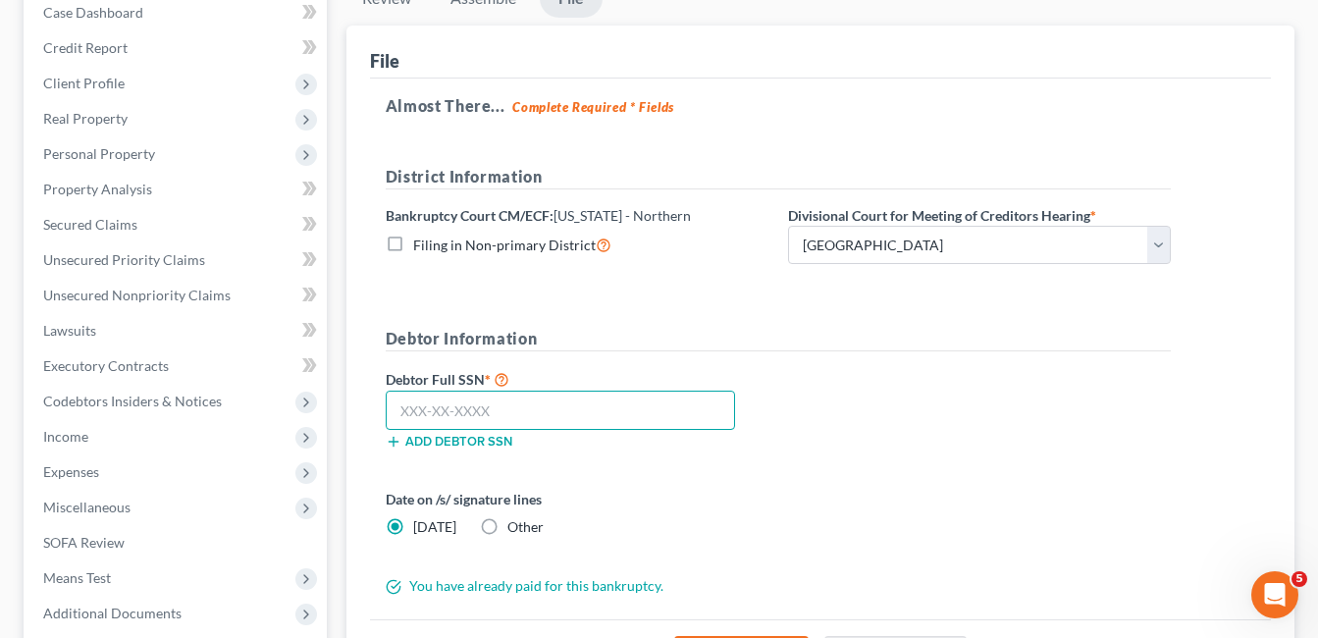
click at [448, 409] on input "text" at bounding box center [560, 410] width 349 height 39
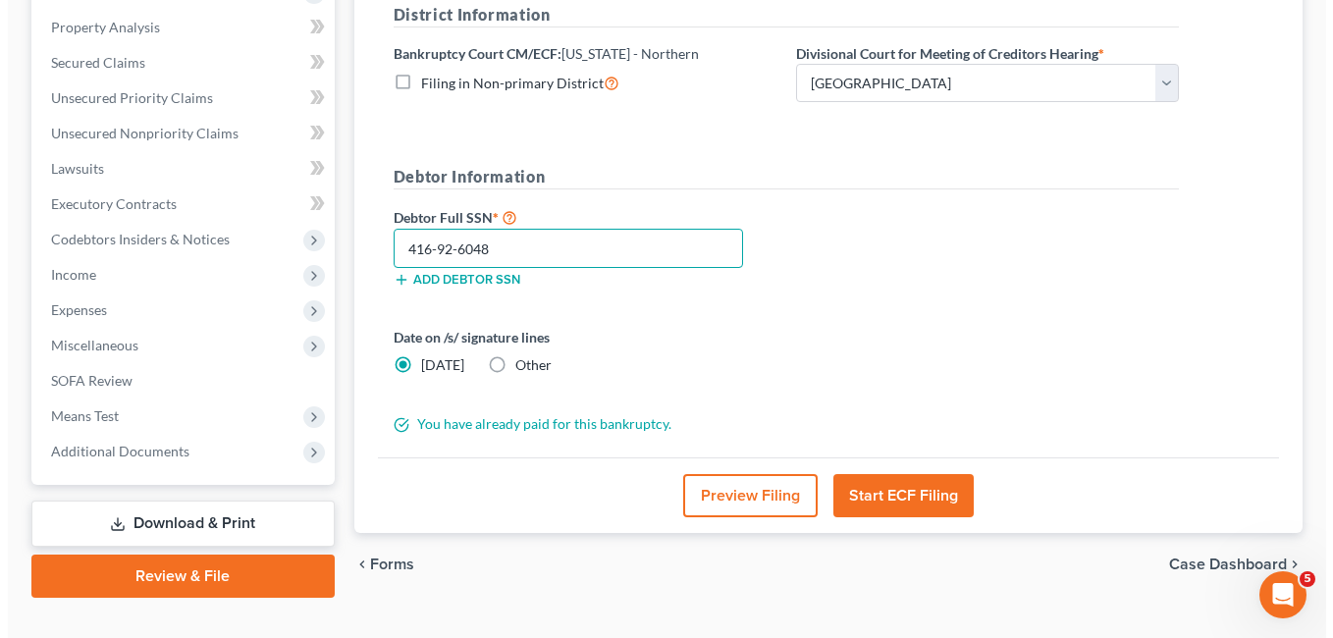
scroll to position [405, 0]
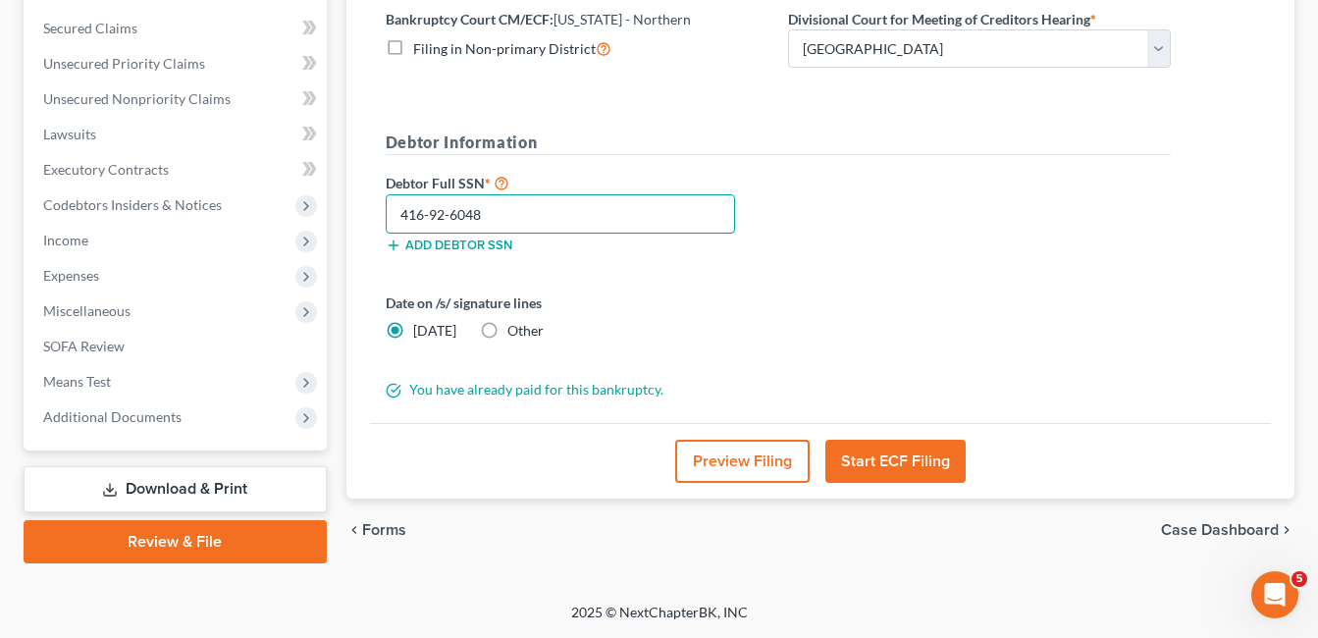
type input "416-92-6048"
click at [911, 460] on button "Start ECF Filing" at bounding box center [895, 461] width 140 height 43
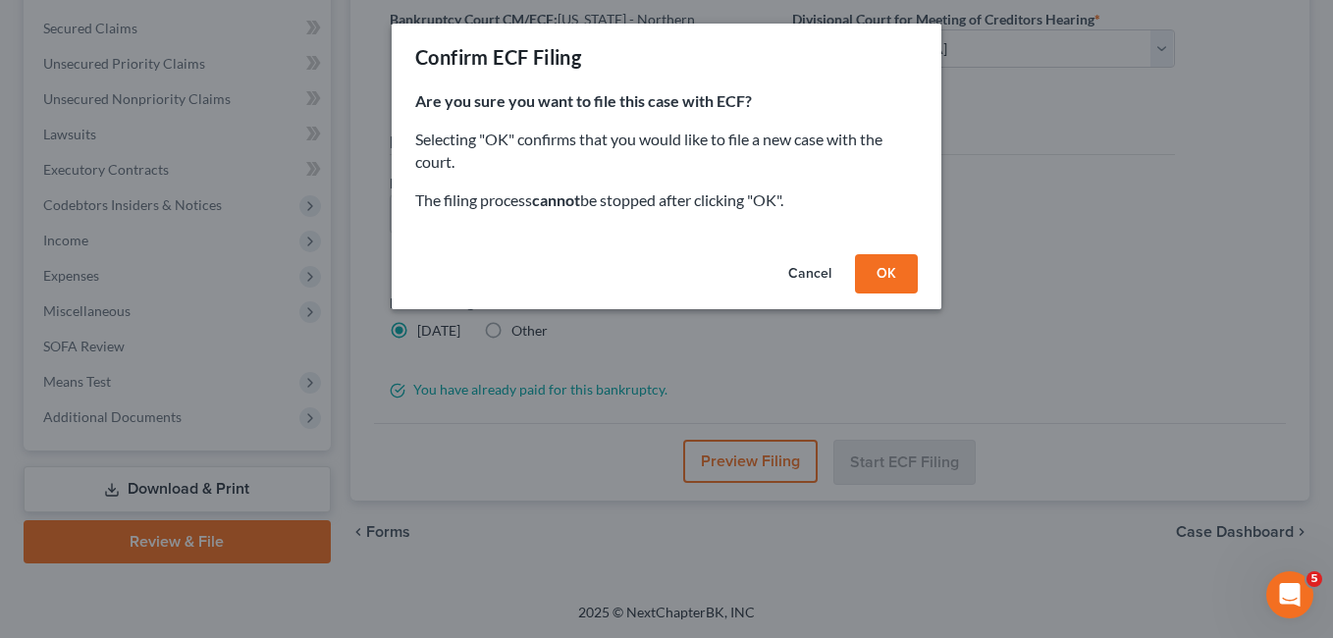
click at [884, 276] on button "OK" at bounding box center [886, 273] width 63 height 39
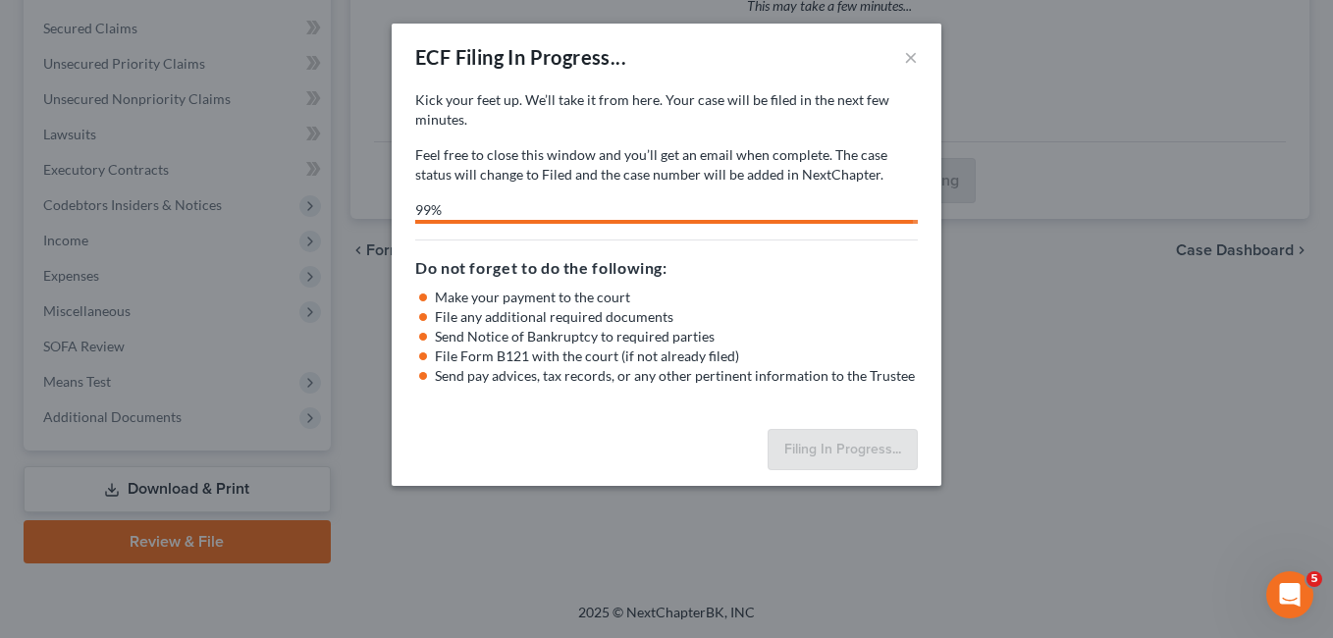
select select "0"
